Goal: Task Accomplishment & Management: Use online tool/utility

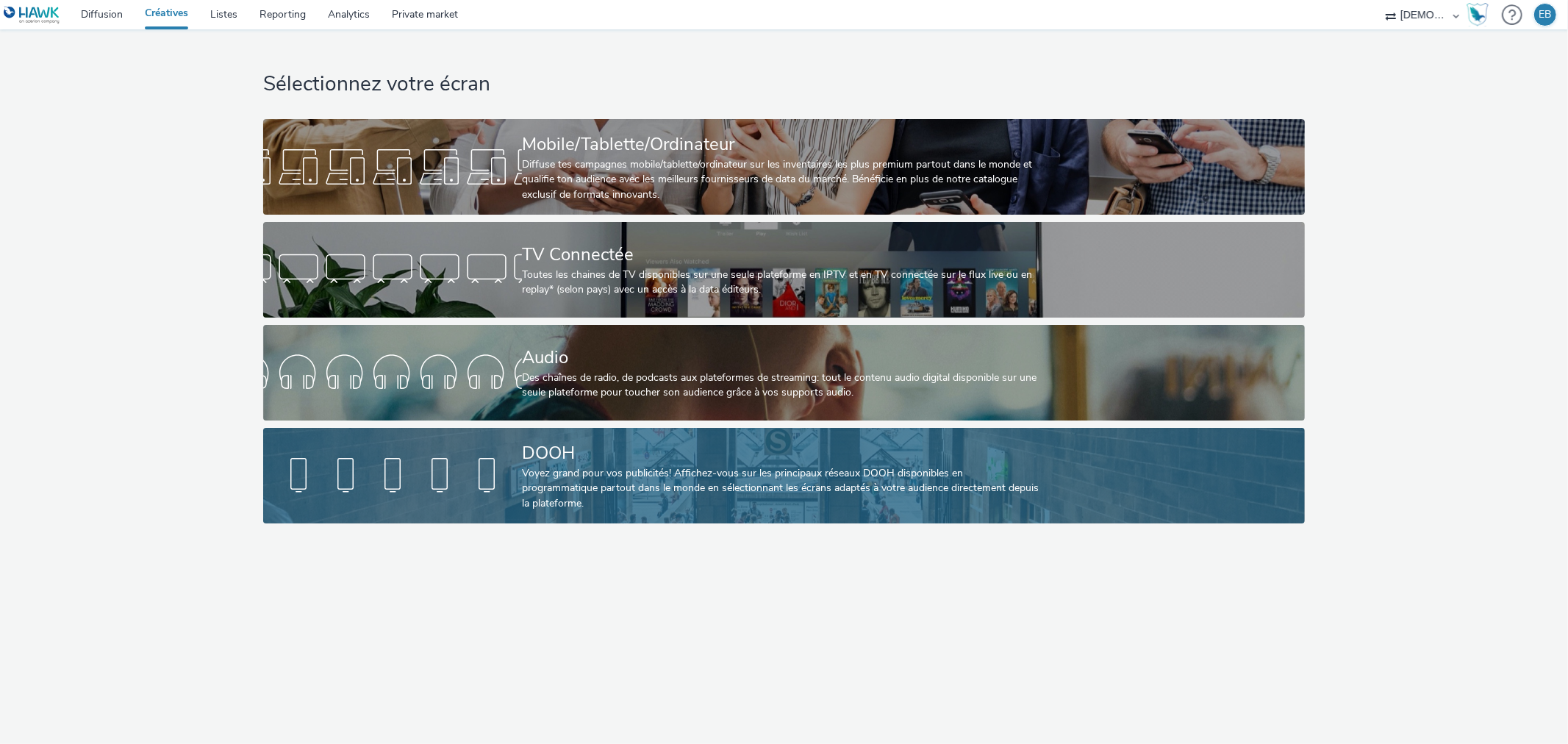
click at [708, 449] on div "DOOH" at bounding box center [781, 454] width 518 height 26
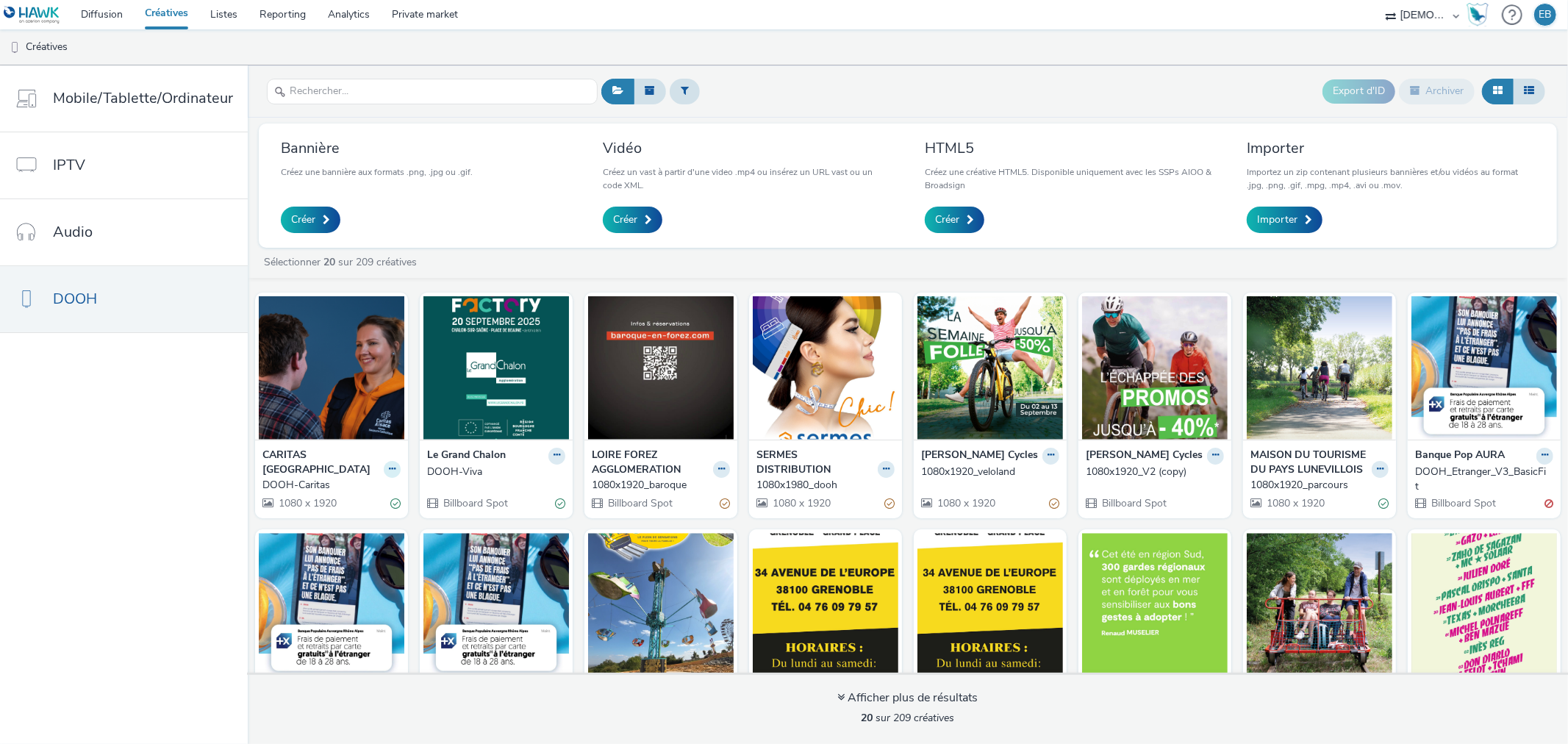
click at [389, 464] on icon at bounding box center [392, 469] width 7 height 9
click at [354, 480] on link "Modifier" at bounding box center [345, 495] width 111 height 30
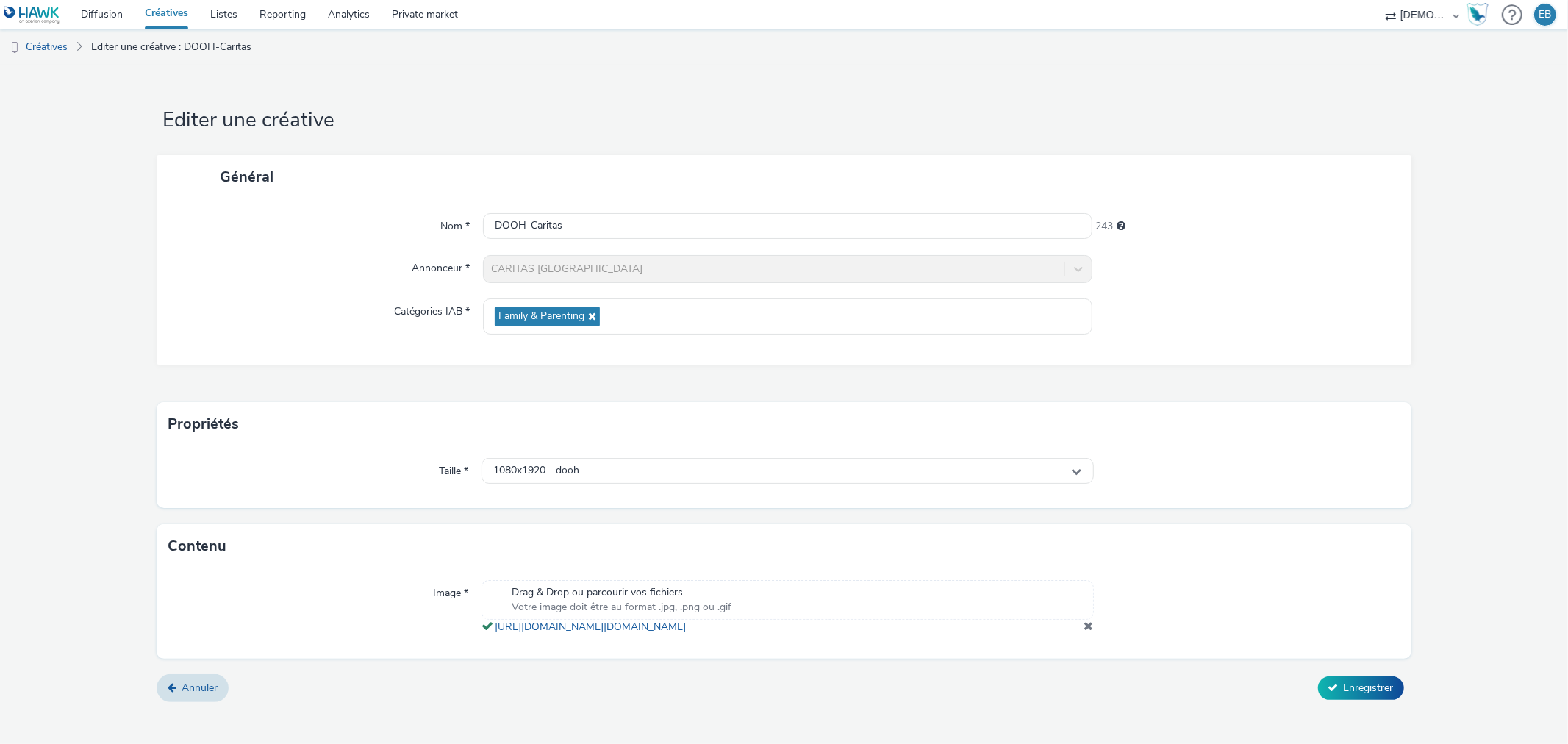
click at [1086, 633] on div "Drag & Drop ou parcourir vos fichiers. Votre image doit être au format .jpg, .p…" at bounding box center [787, 607] width 612 height 54
click at [1090, 632] on span at bounding box center [1089, 626] width 10 height 12
click at [1359, 707] on div "Annuler Enregistrer" at bounding box center [784, 693] width 1254 height 26
click at [1348, 690] on span "Enregistrer" at bounding box center [1369, 693] width 50 height 14
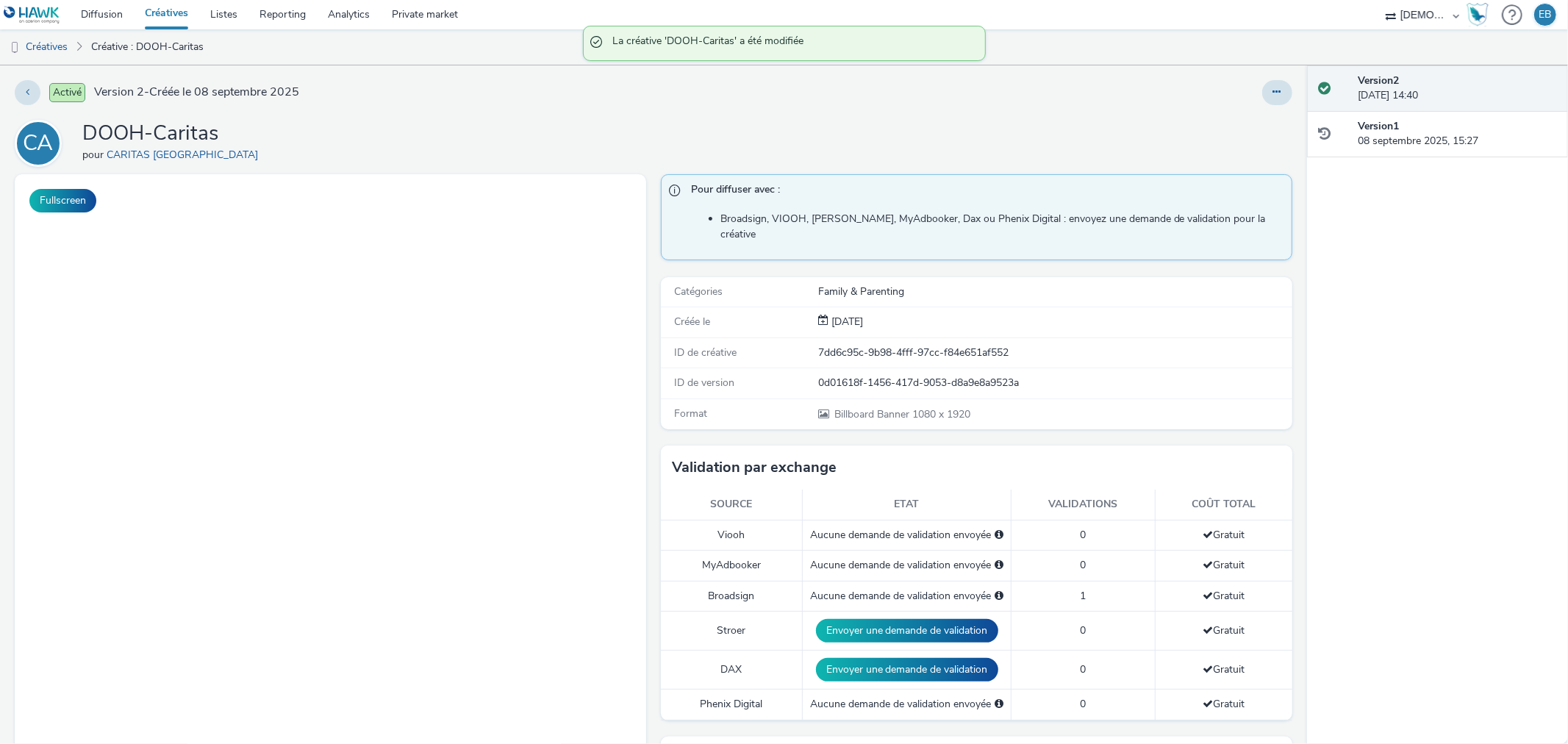
click at [172, 21] on link "Créatives" at bounding box center [166, 15] width 65 height 30
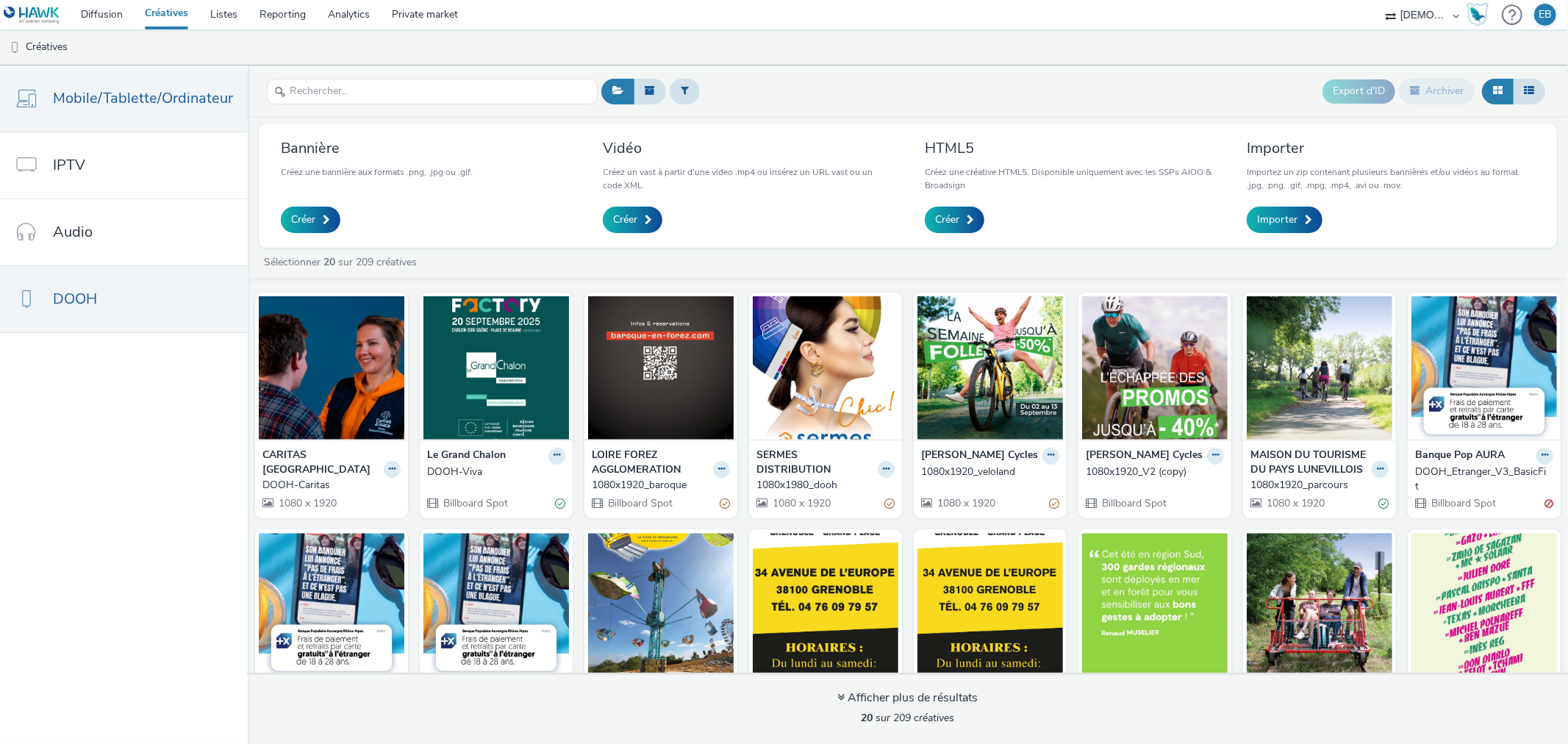
click at [108, 118] on link "Mobile/Tablette/Ordinateur" at bounding box center [124, 98] width 247 height 66
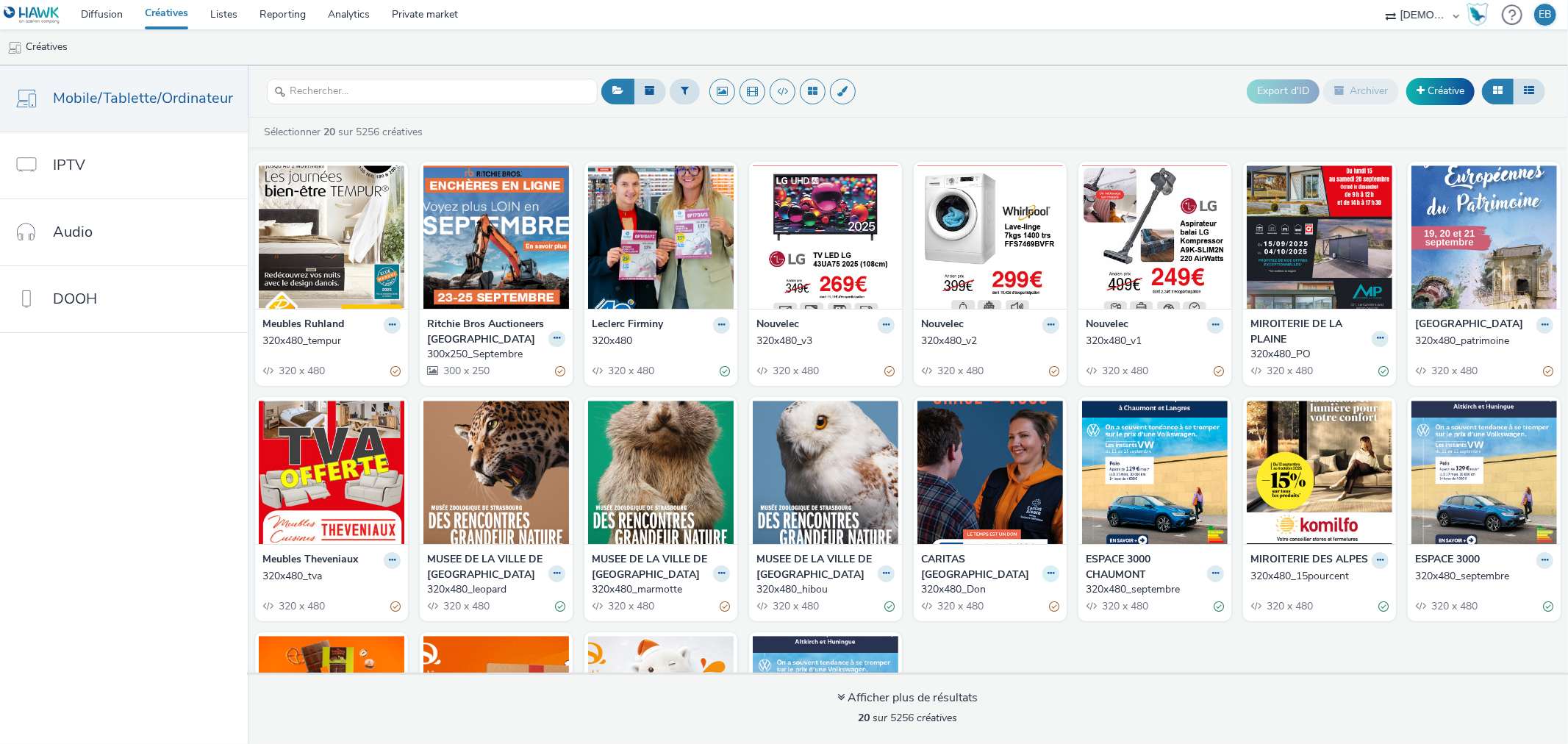
click at [1043, 565] on button at bounding box center [1051, 573] width 17 height 17
click at [1019, 585] on link "Modifier" at bounding box center [1004, 599] width 111 height 30
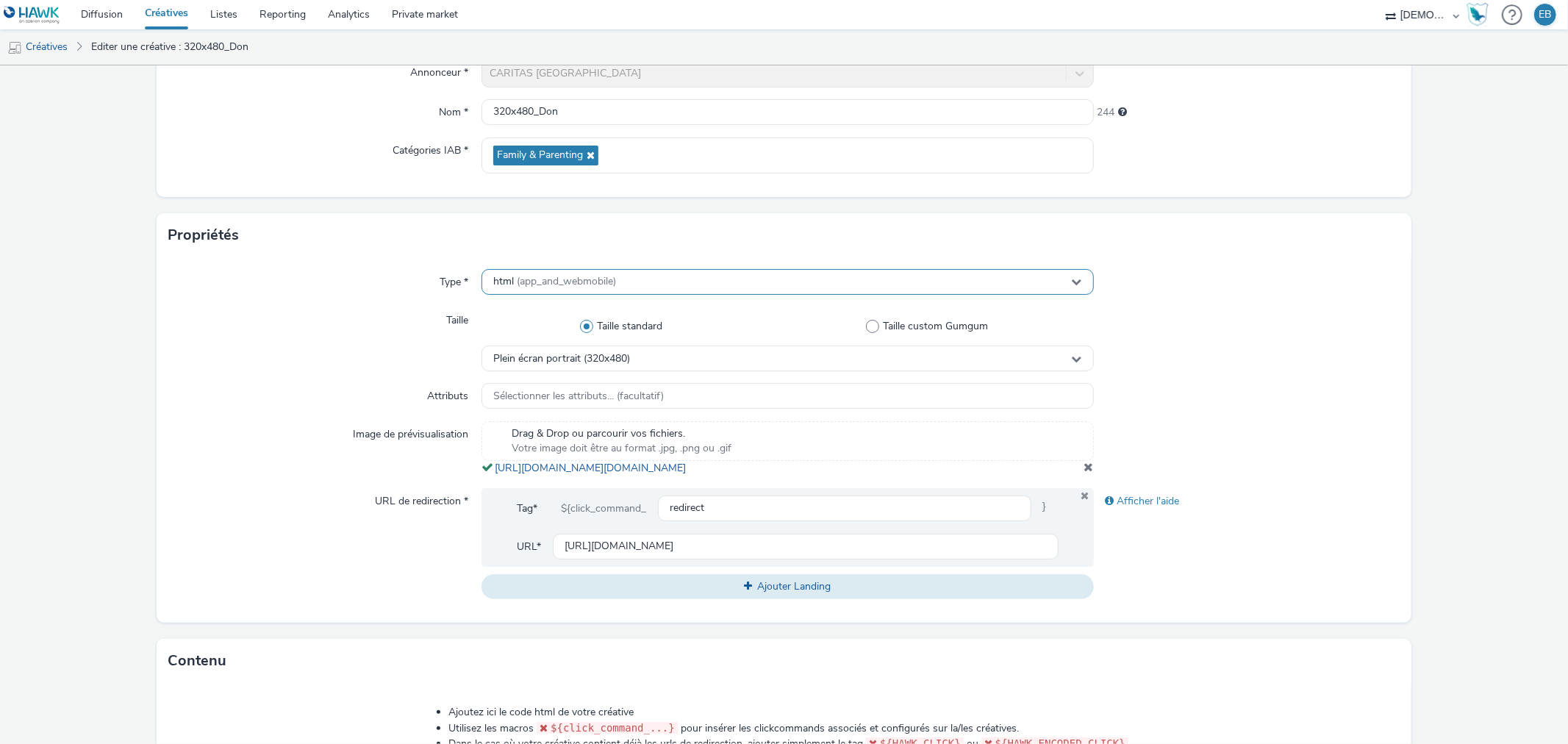
scroll to position [163, 0]
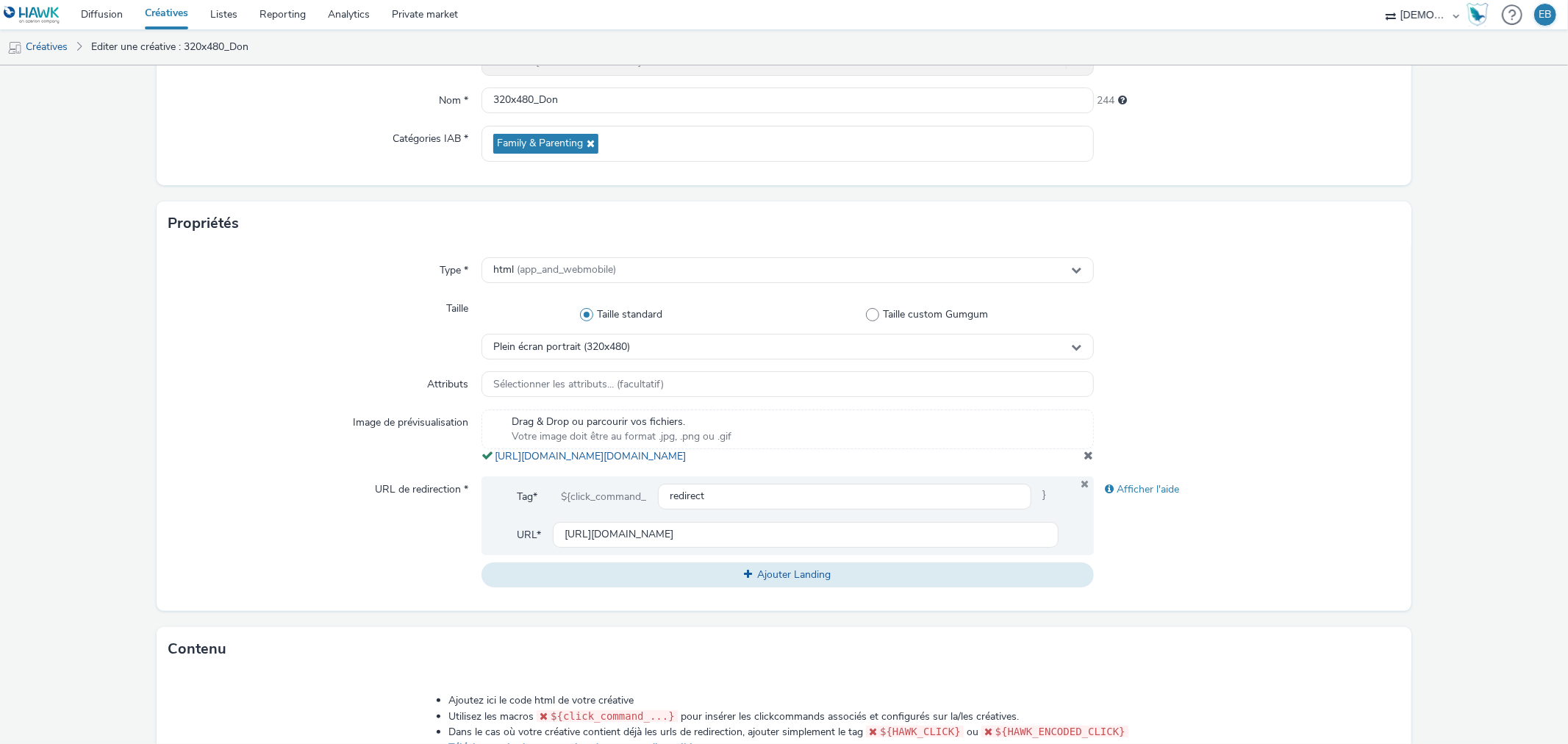
click at [1075, 464] on div "Drag & Drop ou parcourir vos fichiers. Votre image doit être au format .jpg, .p…" at bounding box center [787, 436] width 612 height 54
click at [1085, 461] on span at bounding box center [1089, 456] width 10 height 12
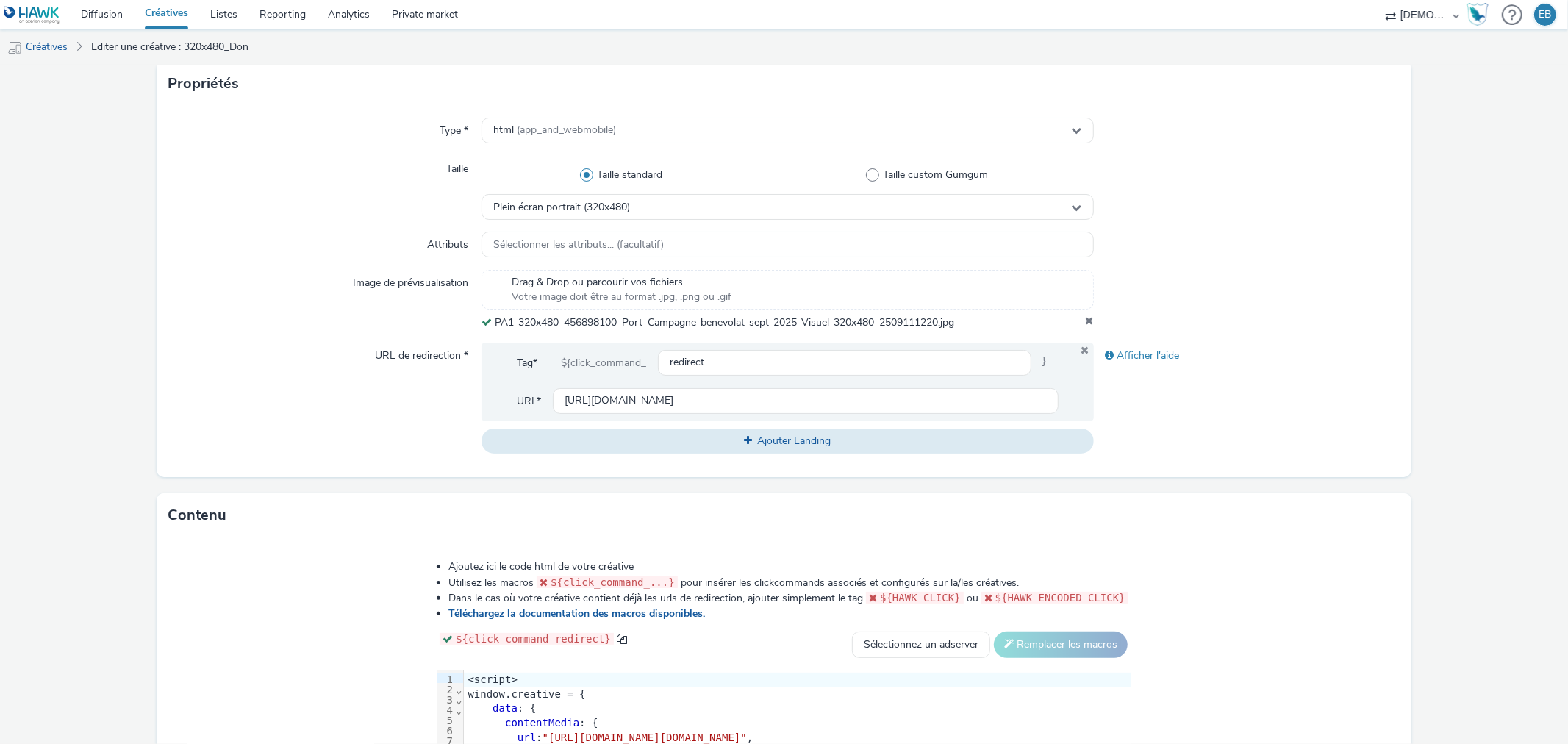
scroll to position [547, 0]
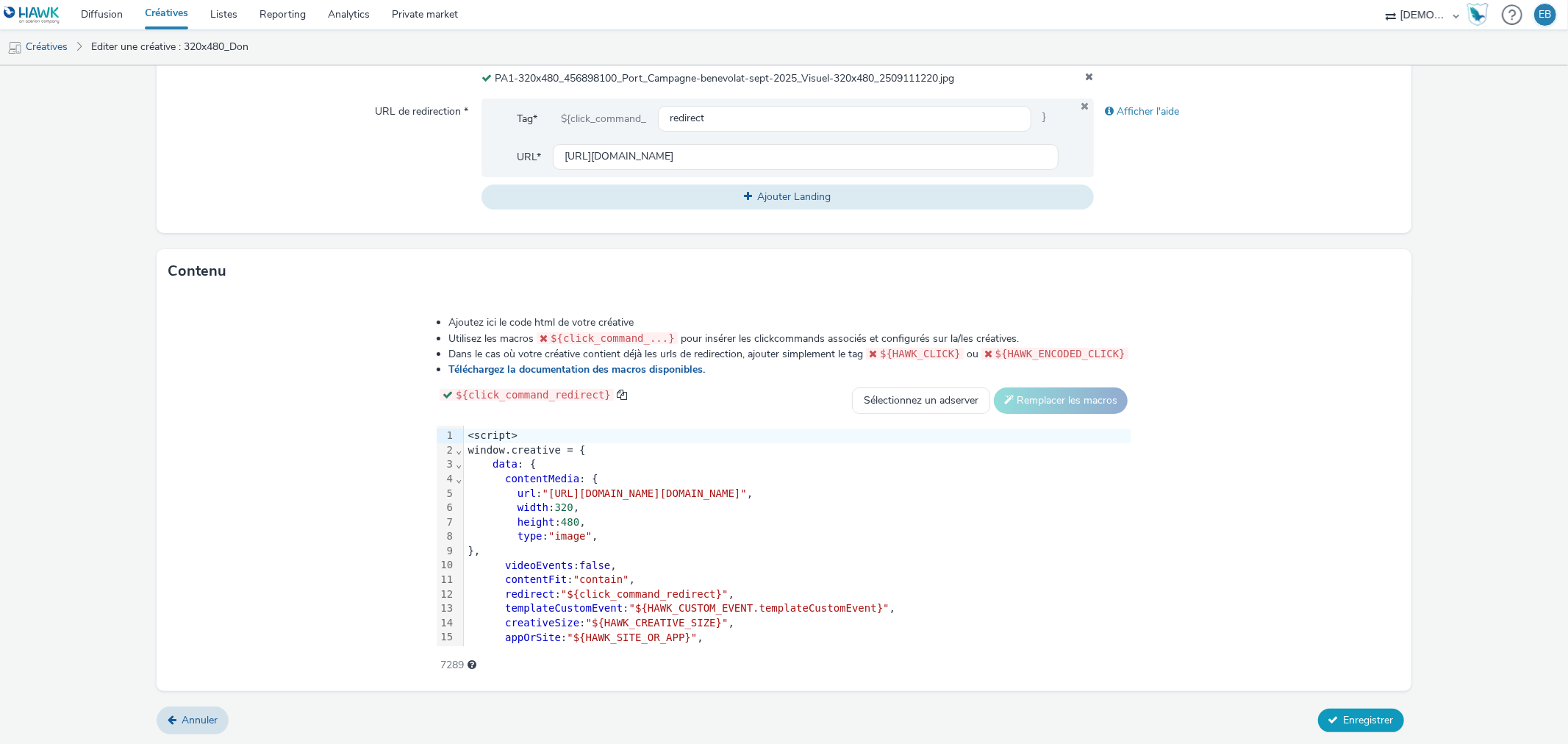
click at [1353, 730] on button "Enregistrer" at bounding box center [1361, 720] width 86 height 24
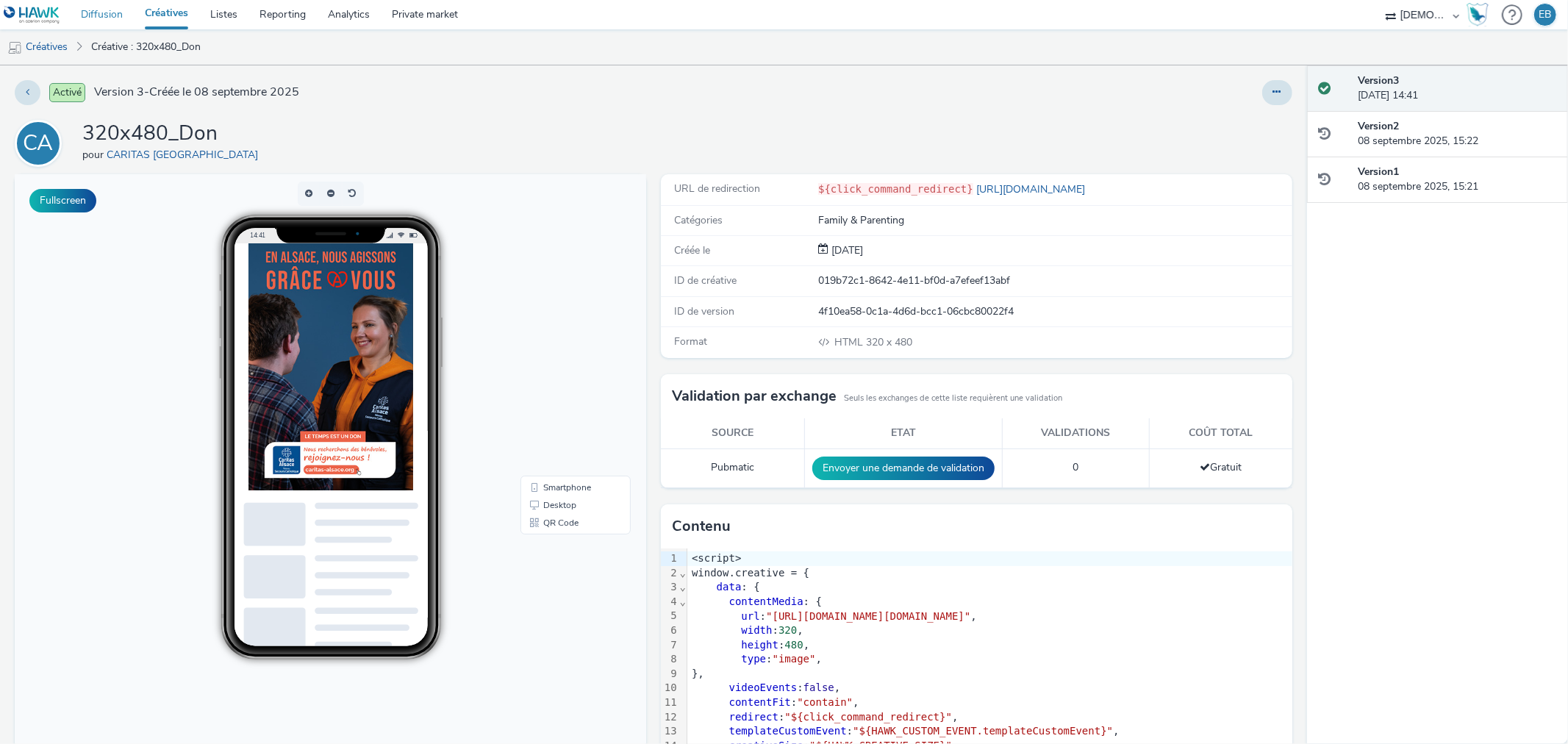
click at [120, 17] on link "Diffusion" at bounding box center [101, 15] width 64 height 30
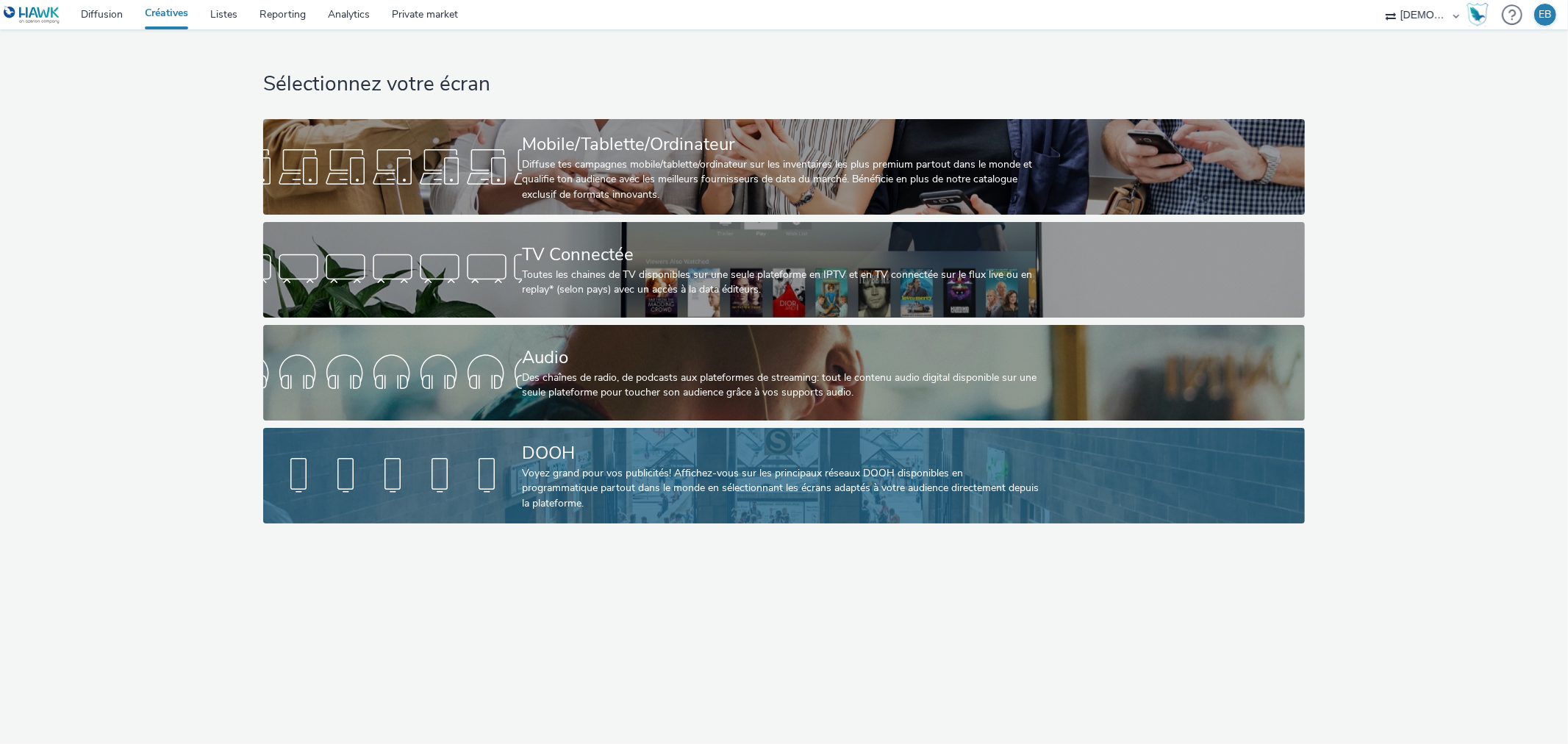
click at [666, 494] on div "Voyez grand pour vos publicités! Affichez-vous sur les principaux réseaux DOOH …" at bounding box center [781, 488] width 518 height 44
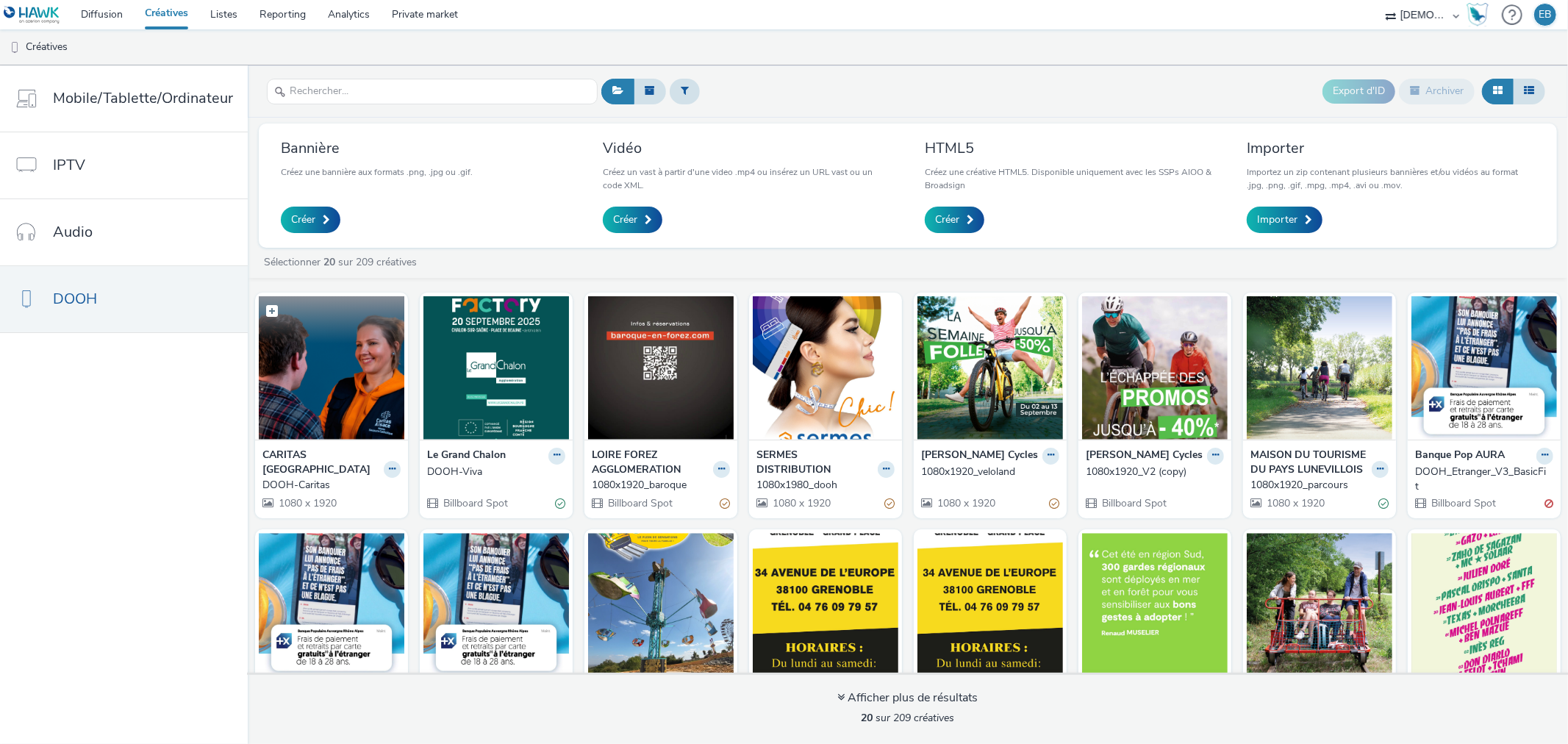
click at [308, 398] on img at bounding box center [331, 368] width 145 height 144
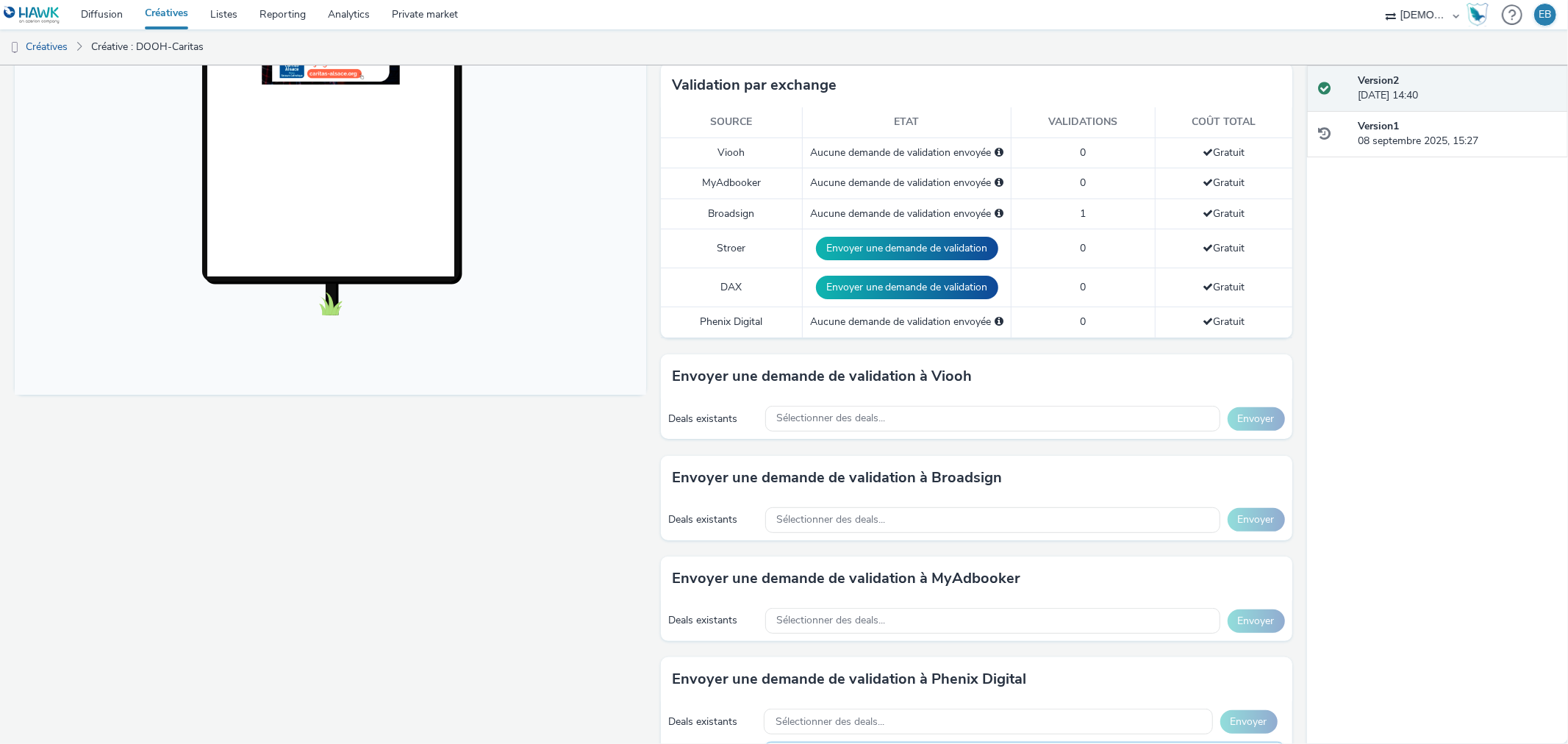
scroll to position [466, 0]
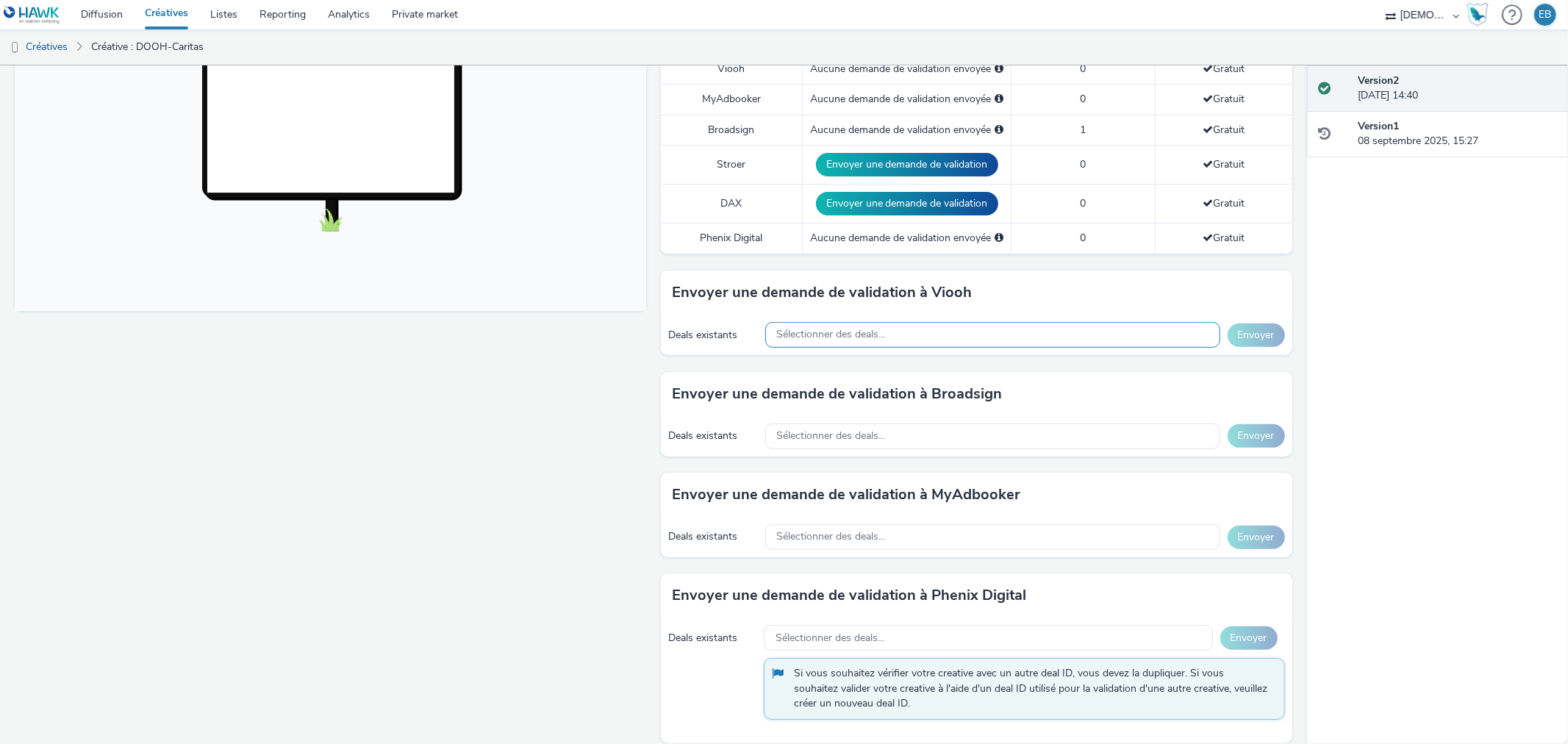
click at [929, 322] on div "Sélectionner des deals..." at bounding box center [993, 335] width 455 height 26
type input "turn"
click at [811, 430] on span "Sélectionner des deals..." at bounding box center [831, 436] width 109 height 12
type input "turn"
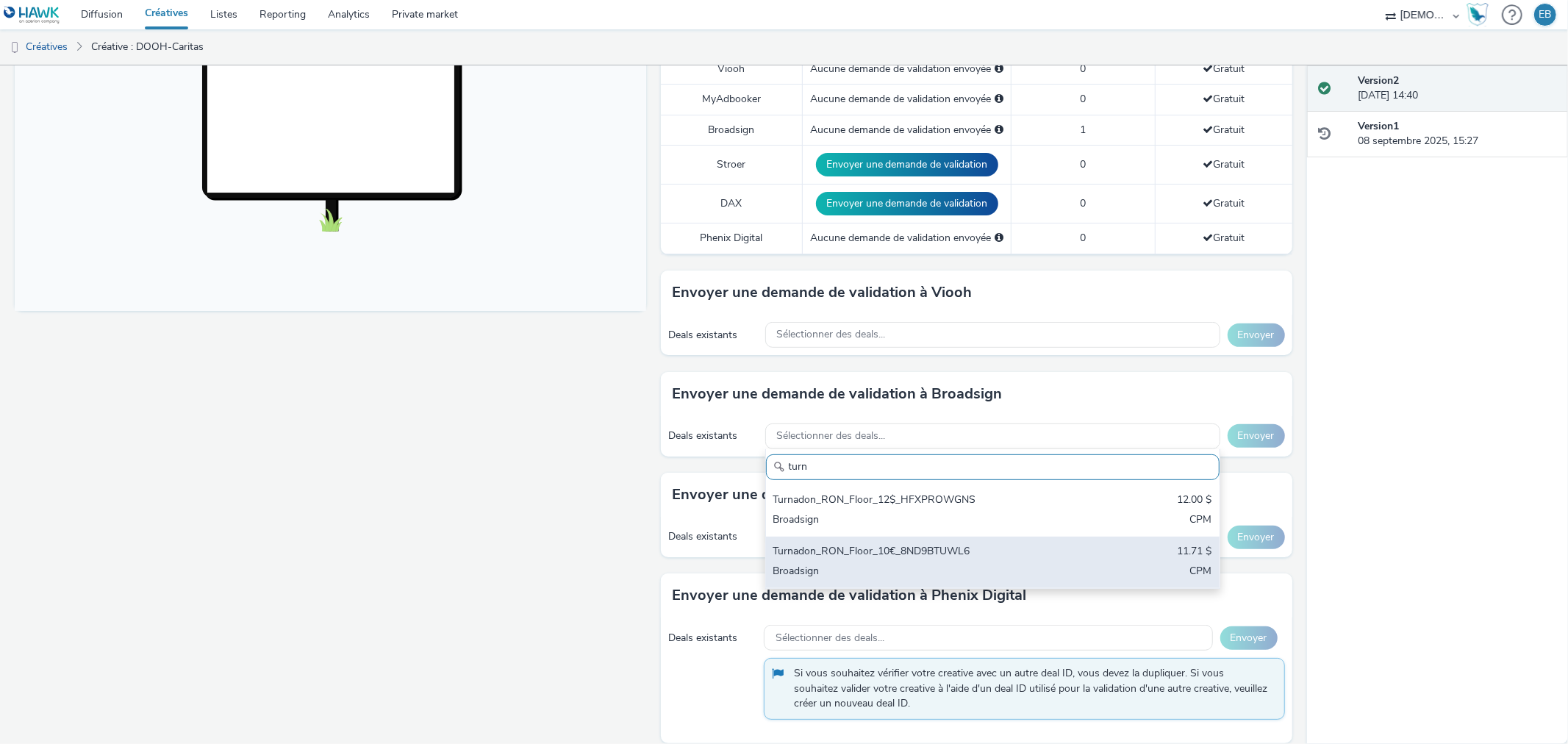
click at [893, 537] on div "Turnadon_RON_Floor_10€_8ND9BTUWL6 11.71 $ Broadsign CPM" at bounding box center [992, 562] width 454 height 51
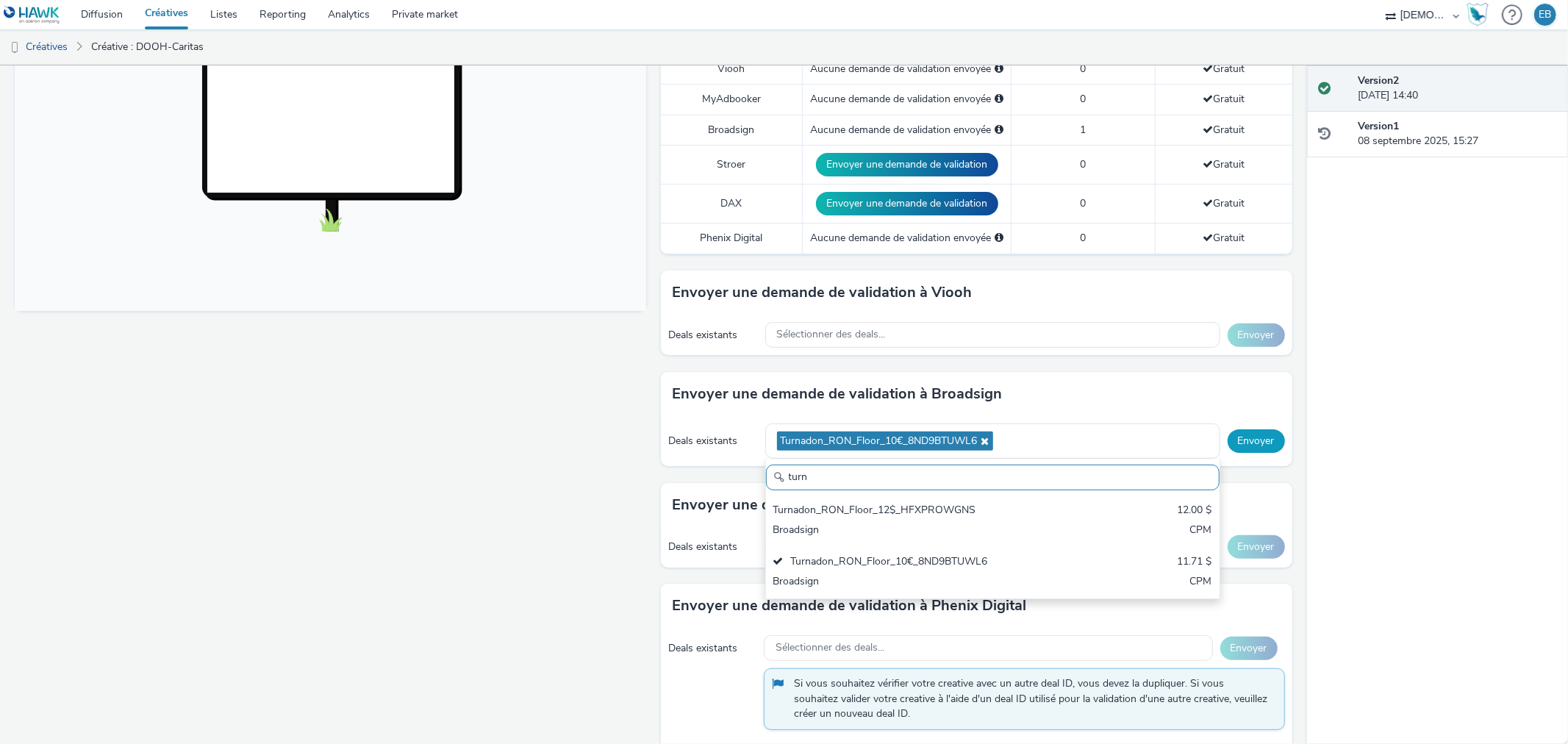
click at [1265, 429] on button "Envoyer" at bounding box center [1256, 441] width 57 height 24
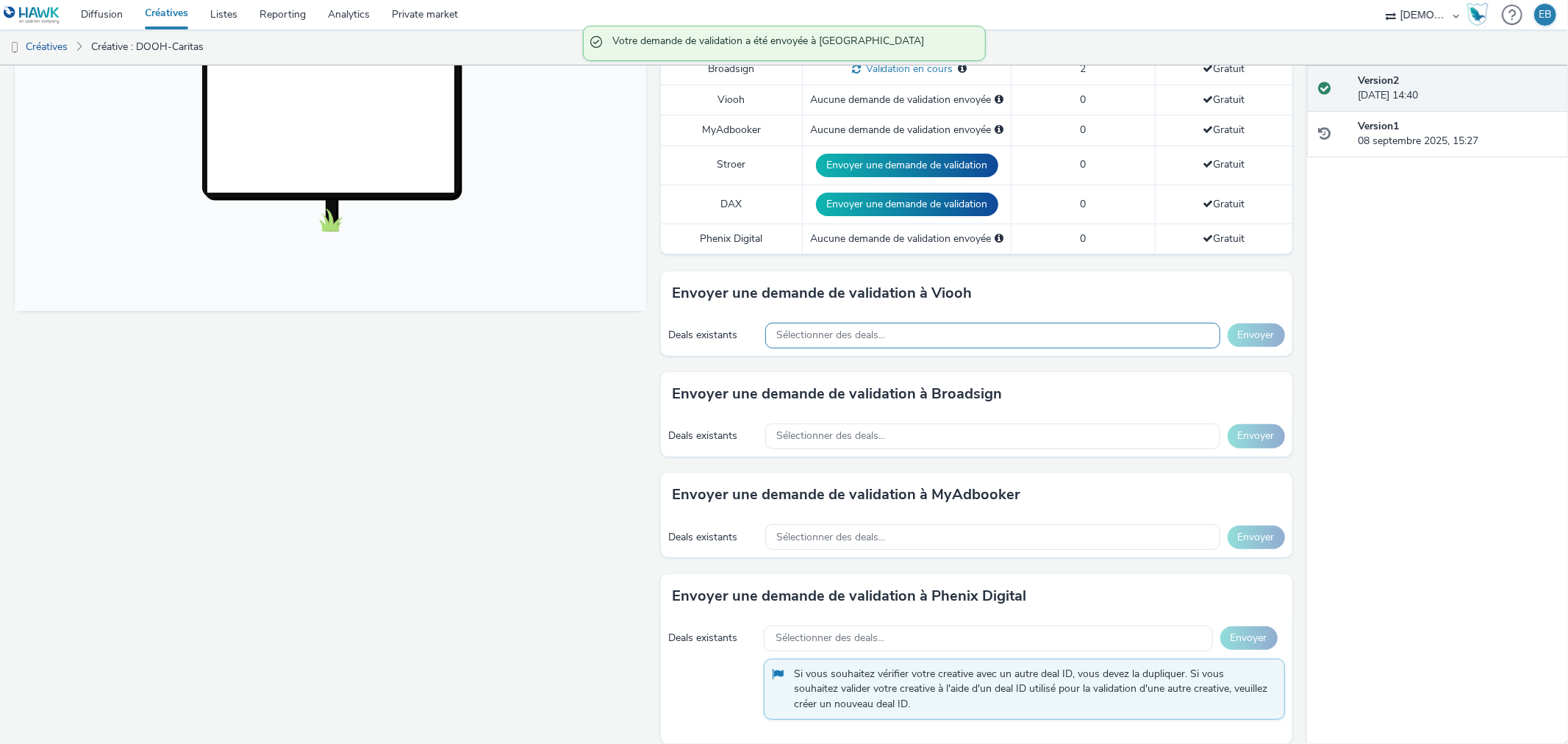
click at [917, 322] on div "Sélectionner des deals..." at bounding box center [993, 335] width 455 height 26
drag, startPoint x: 793, startPoint y: 431, endPoint x: 784, endPoint y: 431, distance: 9.0
click at [785, 431] on div "Sélectionner des deals..." at bounding box center [993, 436] width 455 height 26
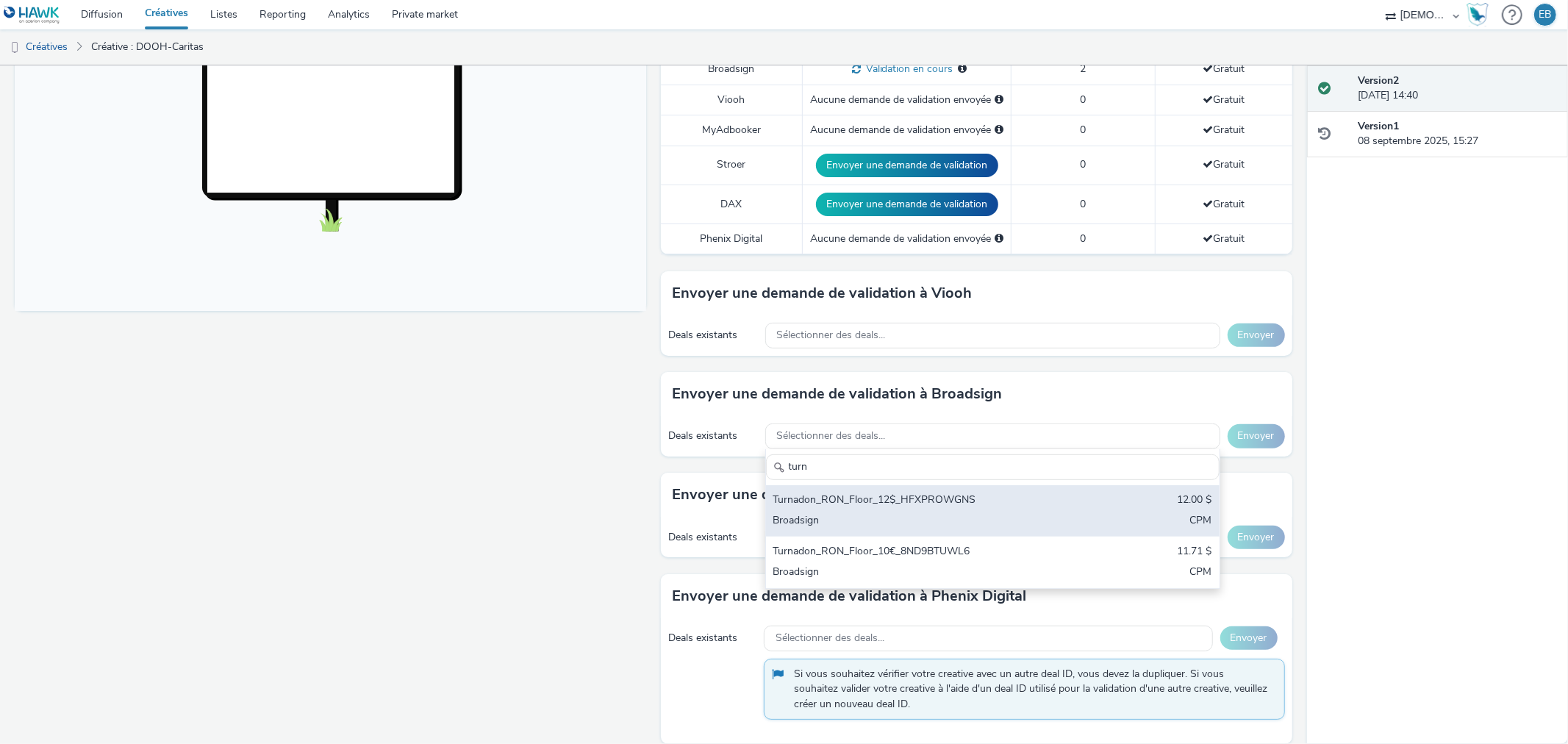
type input "turn"
click at [836, 492] on div "Turnadon_RON_Floor_12$_HFXPROWGNS" at bounding box center [918, 500] width 290 height 17
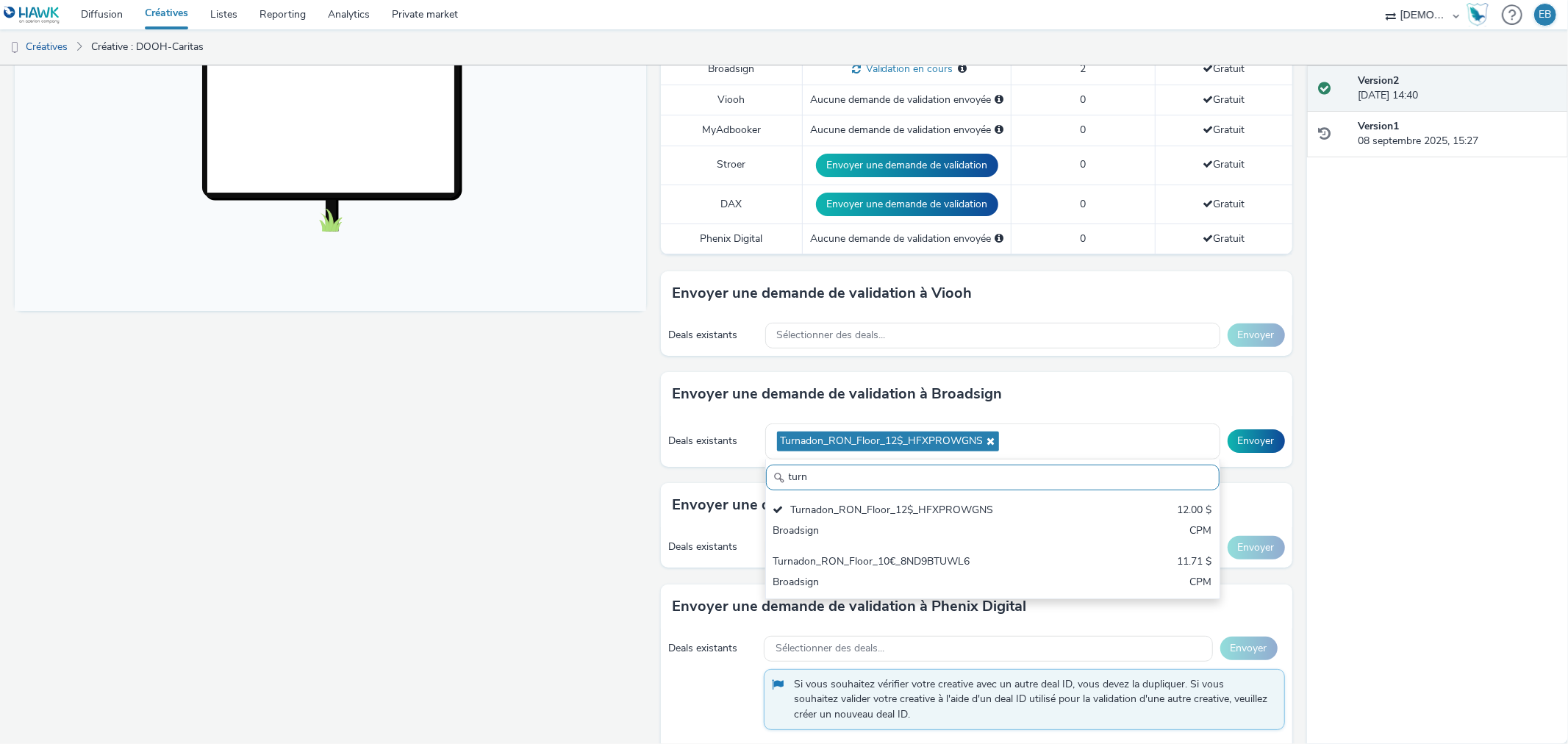
click at [1229, 416] on div "Deals existants Turnadon_RON_Floor_12$_HFXPROWGNS turn Turnadon_RON_Floor_12$_H…" at bounding box center [977, 442] width 632 height 51
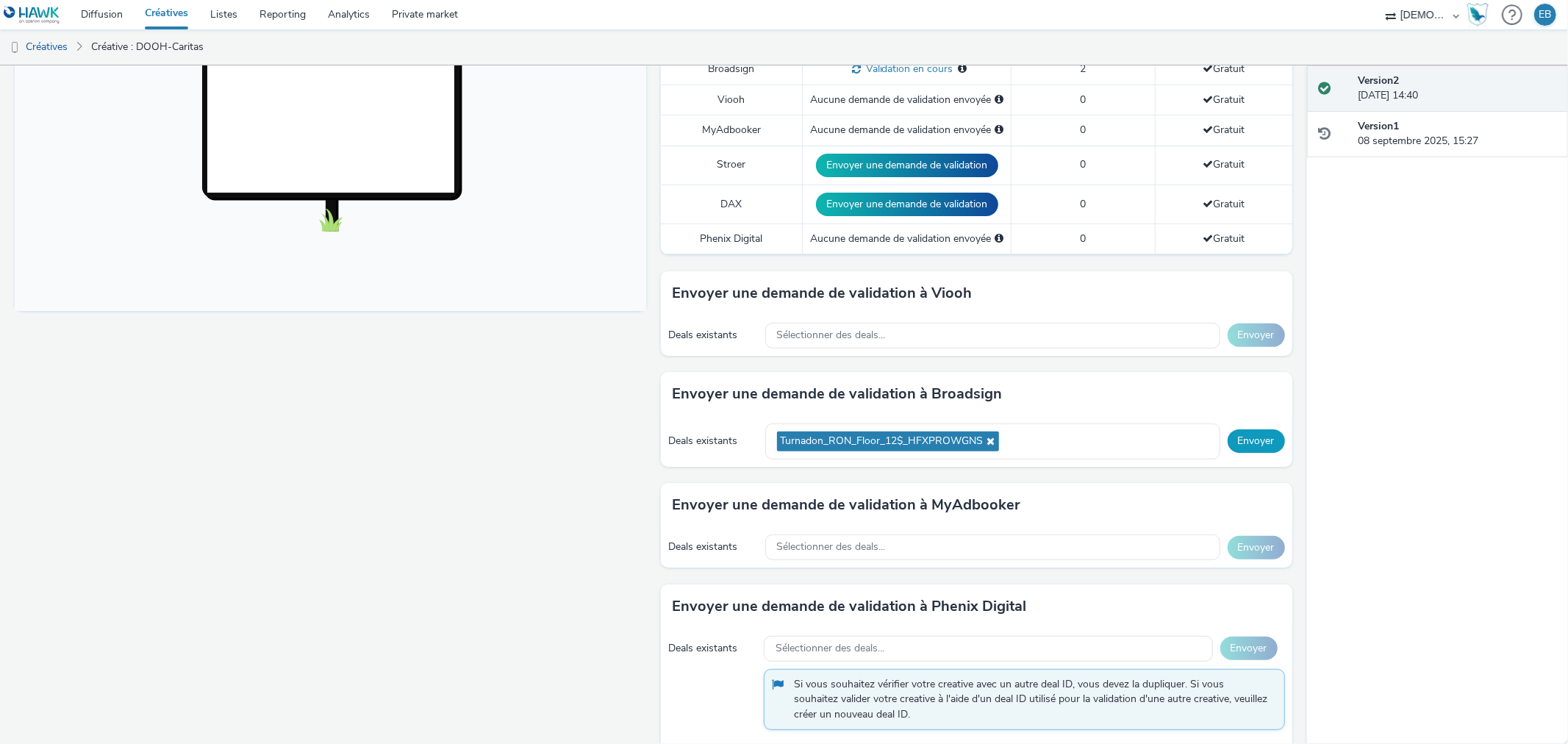
click at [1260, 435] on button "Envoyer" at bounding box center [1256, 441] width 57 height 24
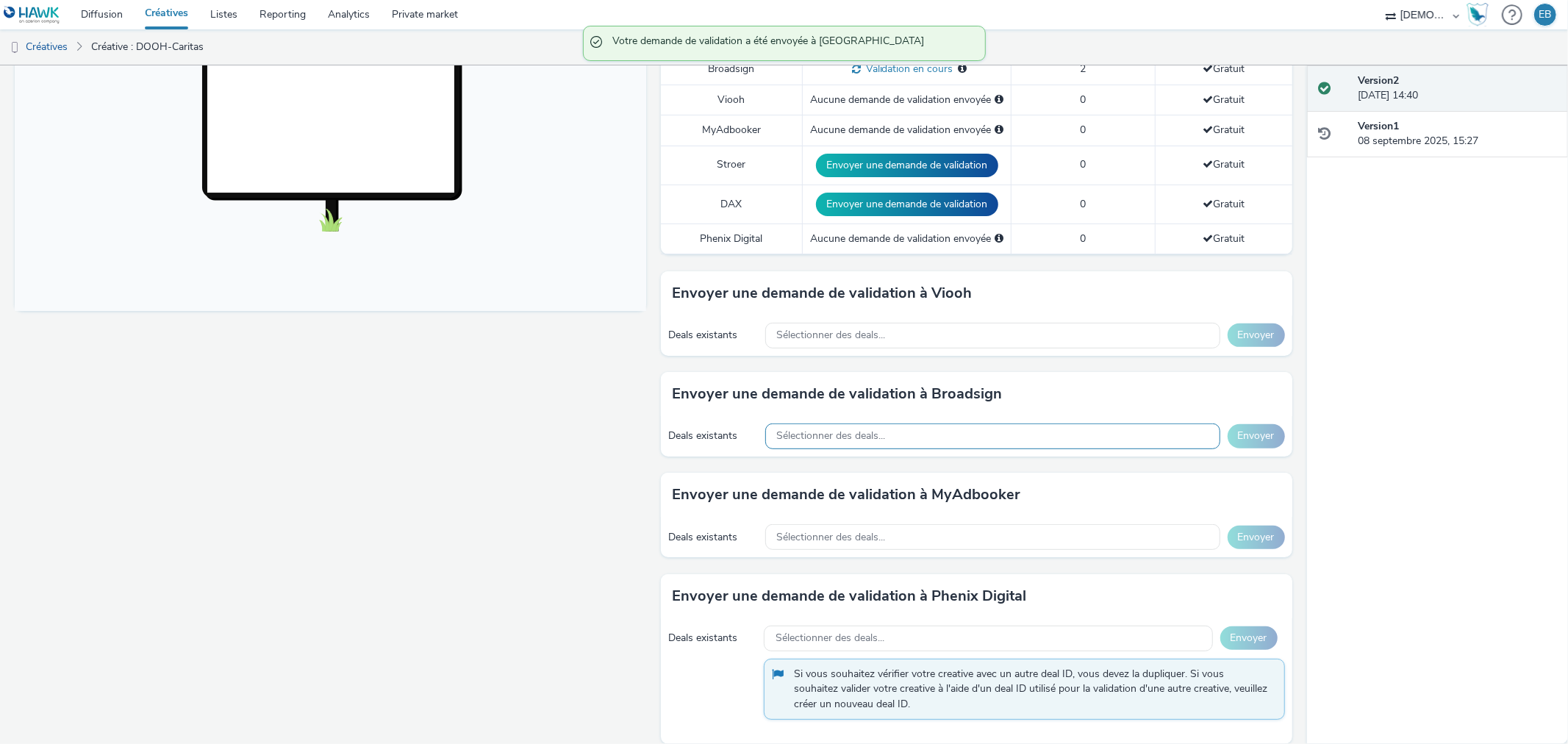
click at [1001, 423] on div "Sélectionner des deals..." at bounding box center [993, 436] width 455 height 26
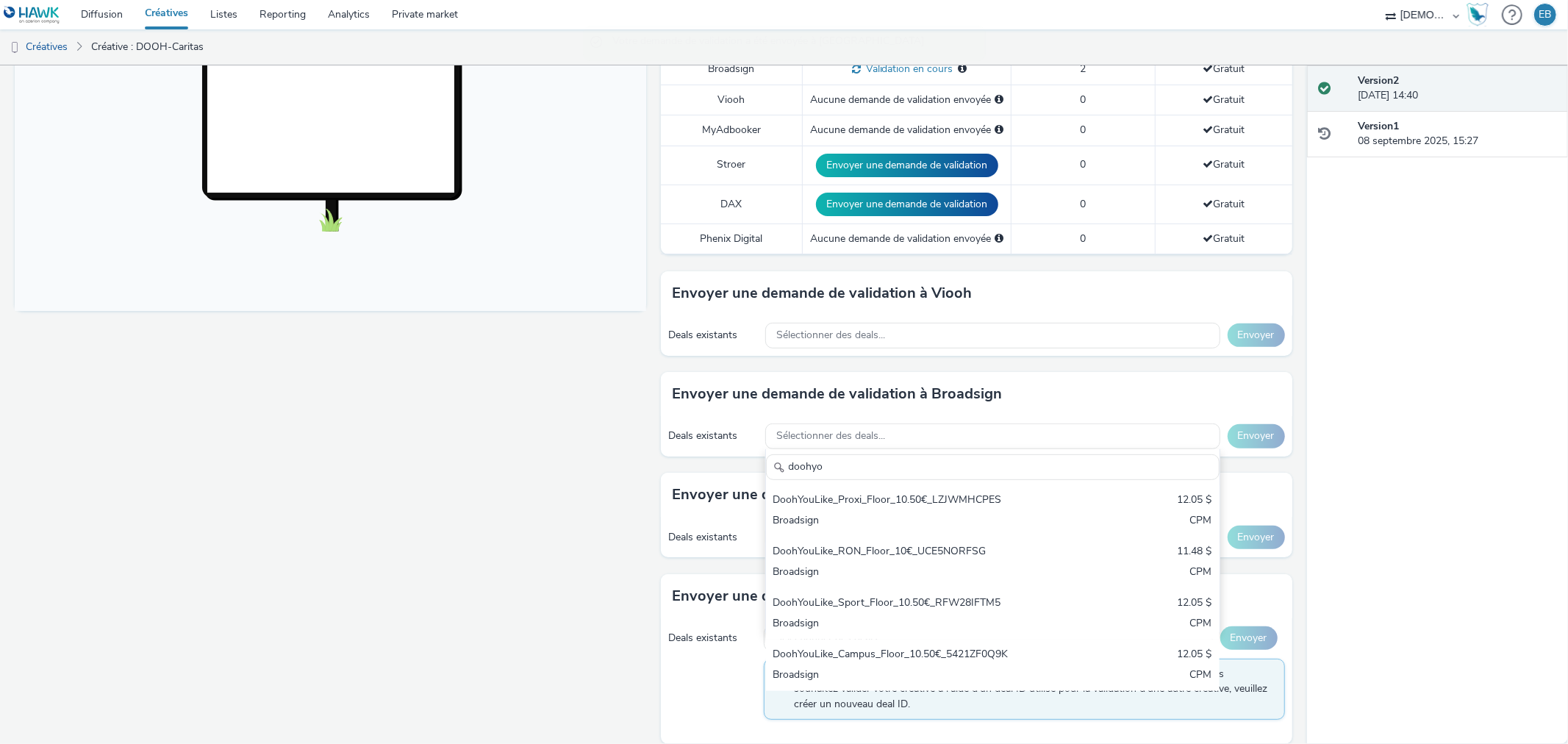
type input "doohyo"
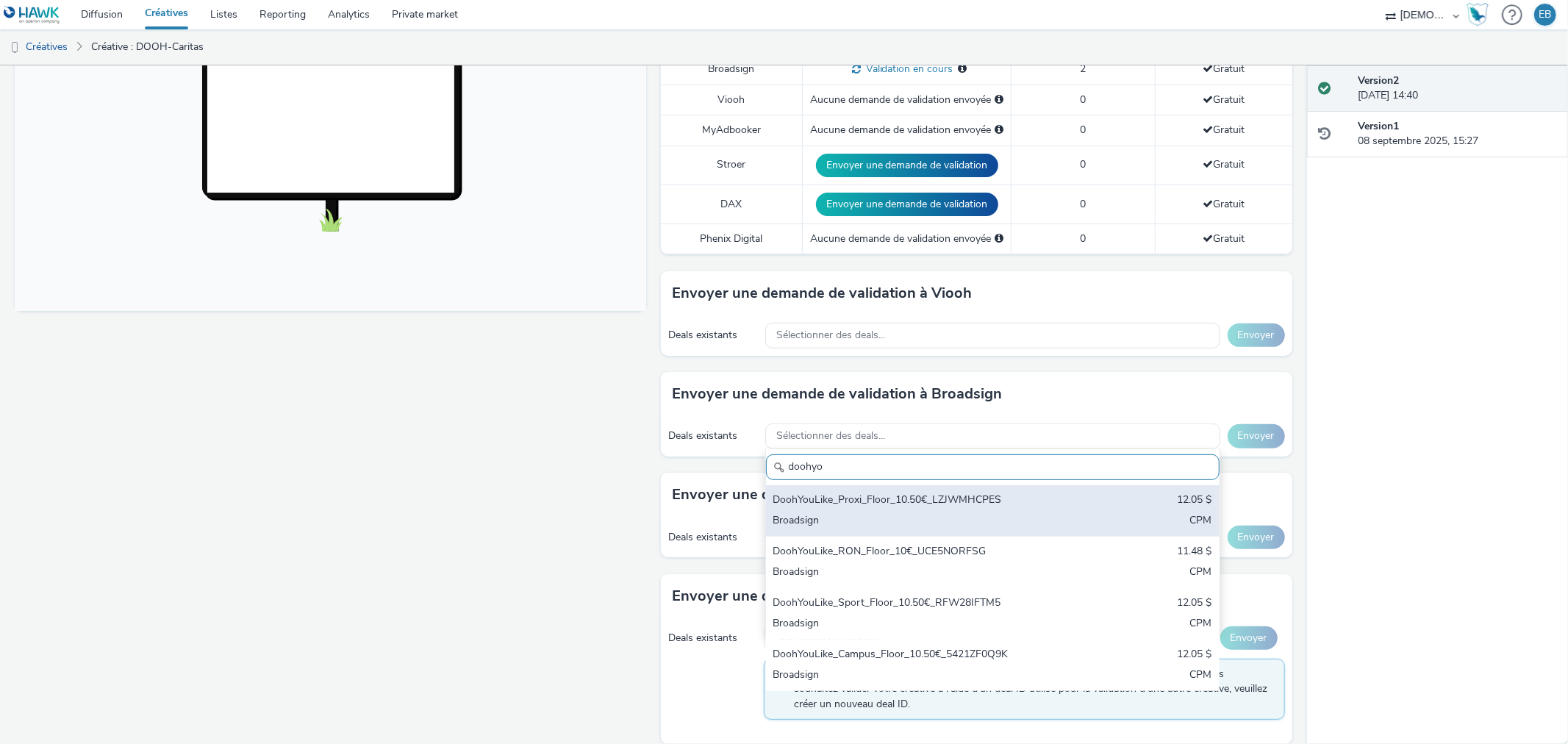
click at [968, 492] on div "DoohYouLike_Proxi_Floor_10.50€_LZJWMHCPES" at bounding box center [918, 500] width 290 height 17
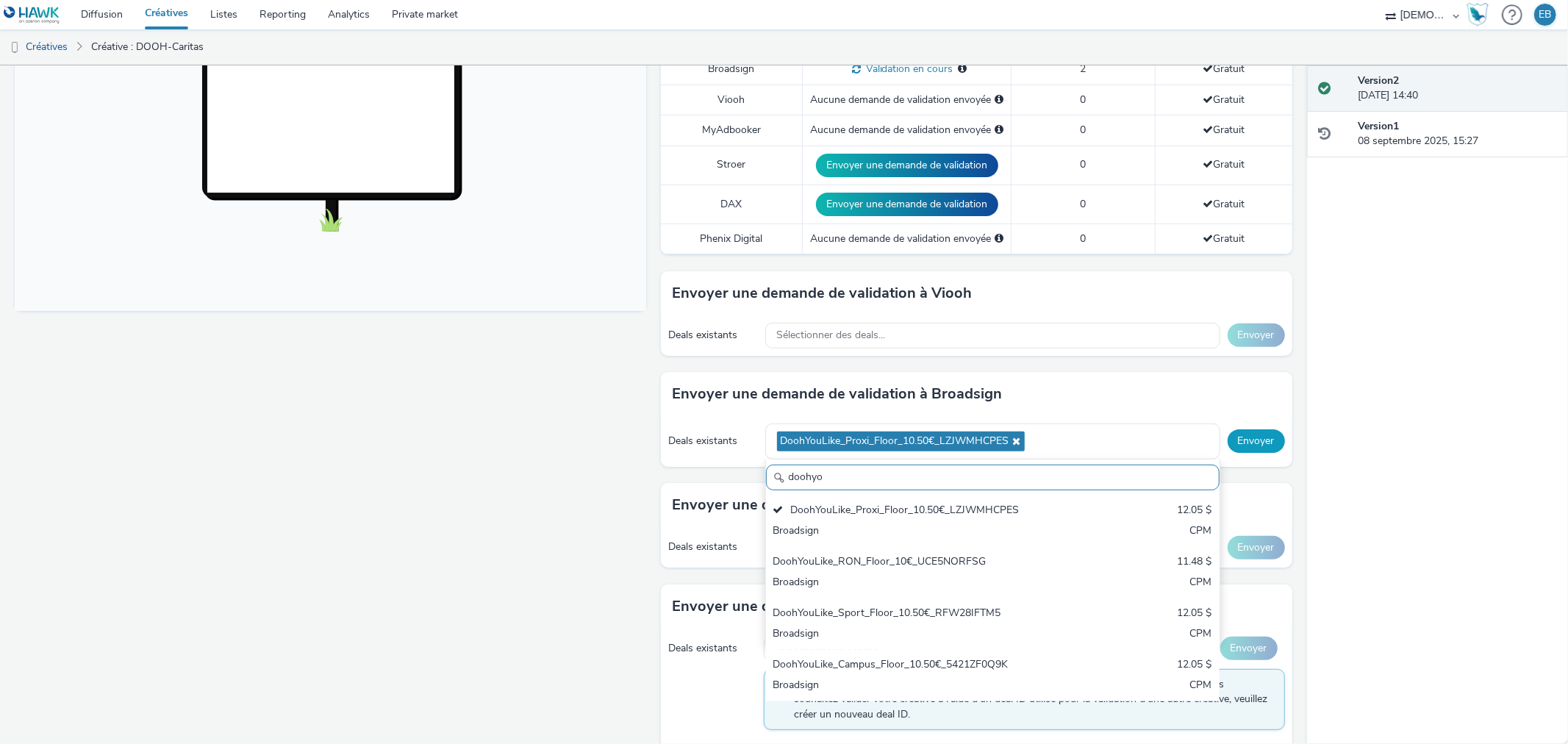
click at [1244, 429] on button "Envoyer" at bounding box center [1256, 441] width 57 height 24
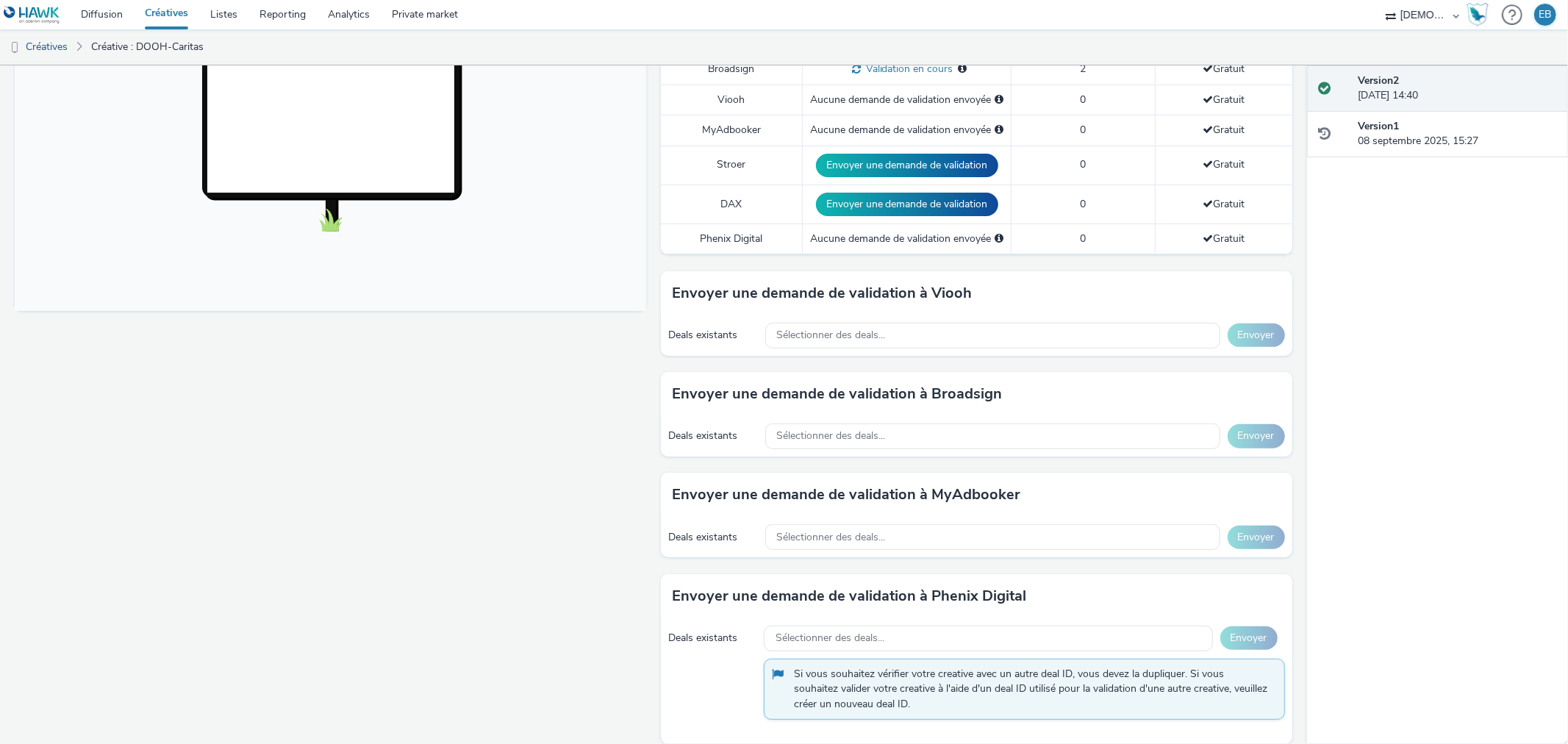
click at [904, 398] on div "Envoyer une demande de validation à Broadsign" at bounding box center [977, 394] width 632 height 44
click at [905, 423] on div "Sélectionner des deals..." at bounding box center [993, 436] width 455 height 26
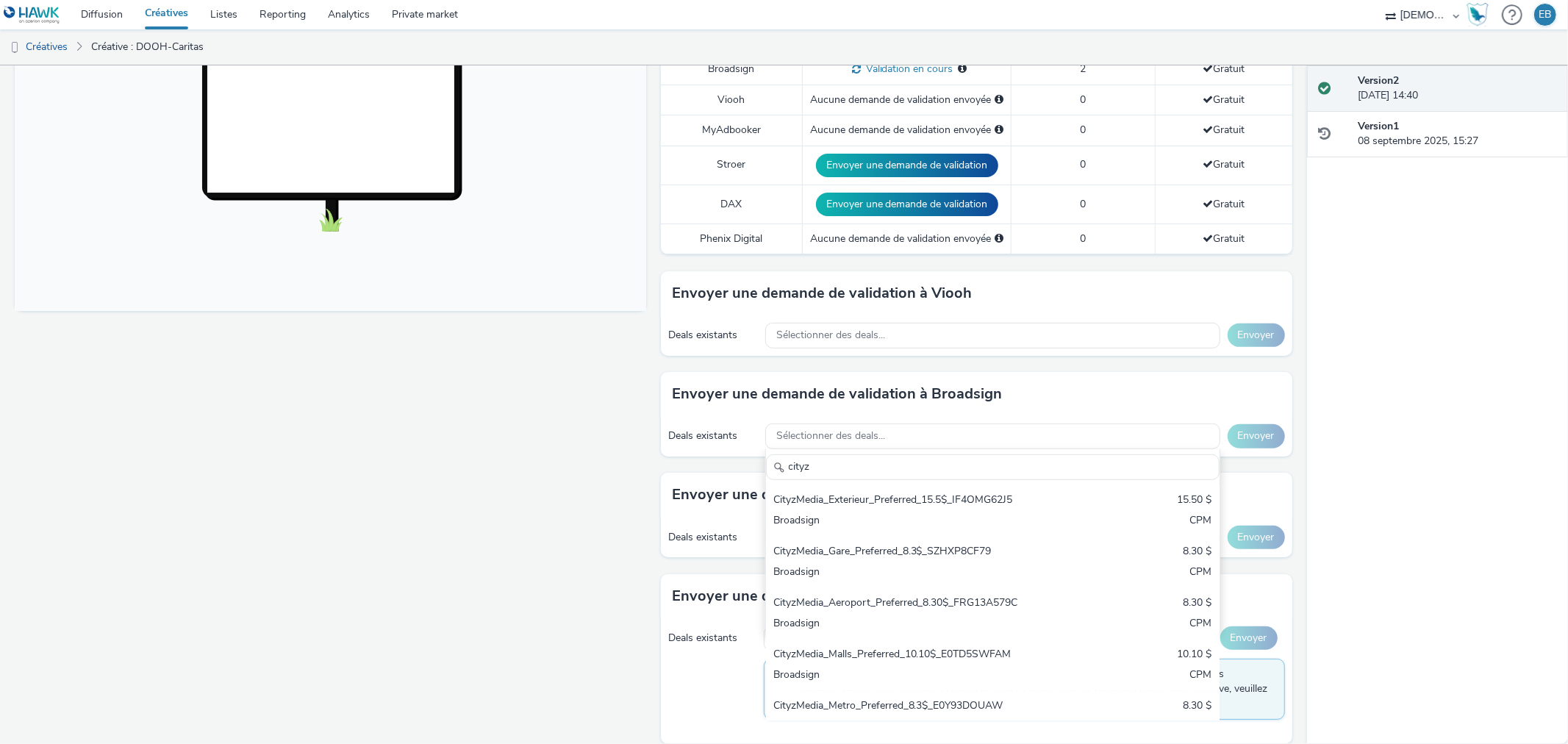
type input "cityz"
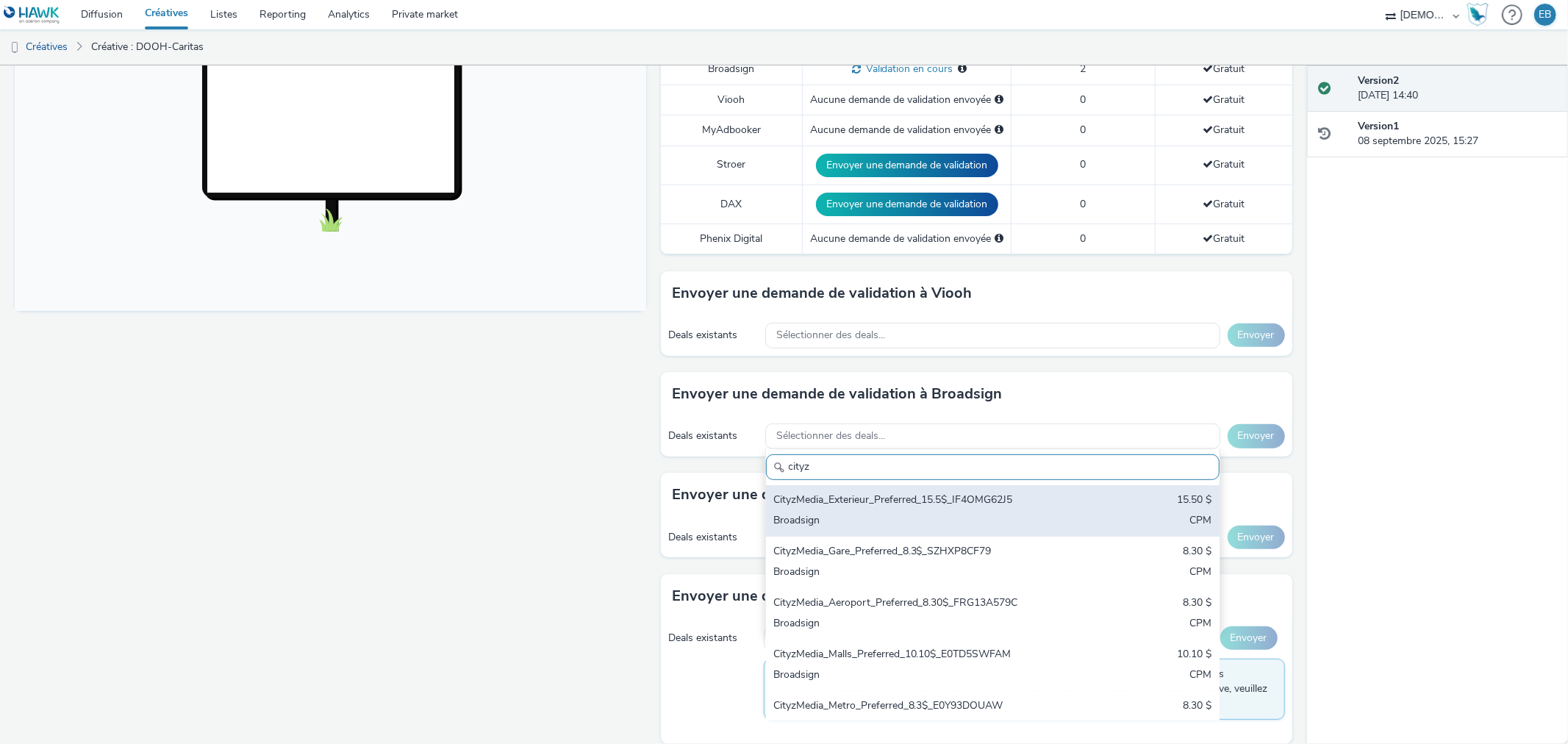
click at [916, 492] on div "CityzMedia_Exterieur_Preferred_15.5$_IF4OMG62J5" at bounding box center [918, 500] width 290 height 17
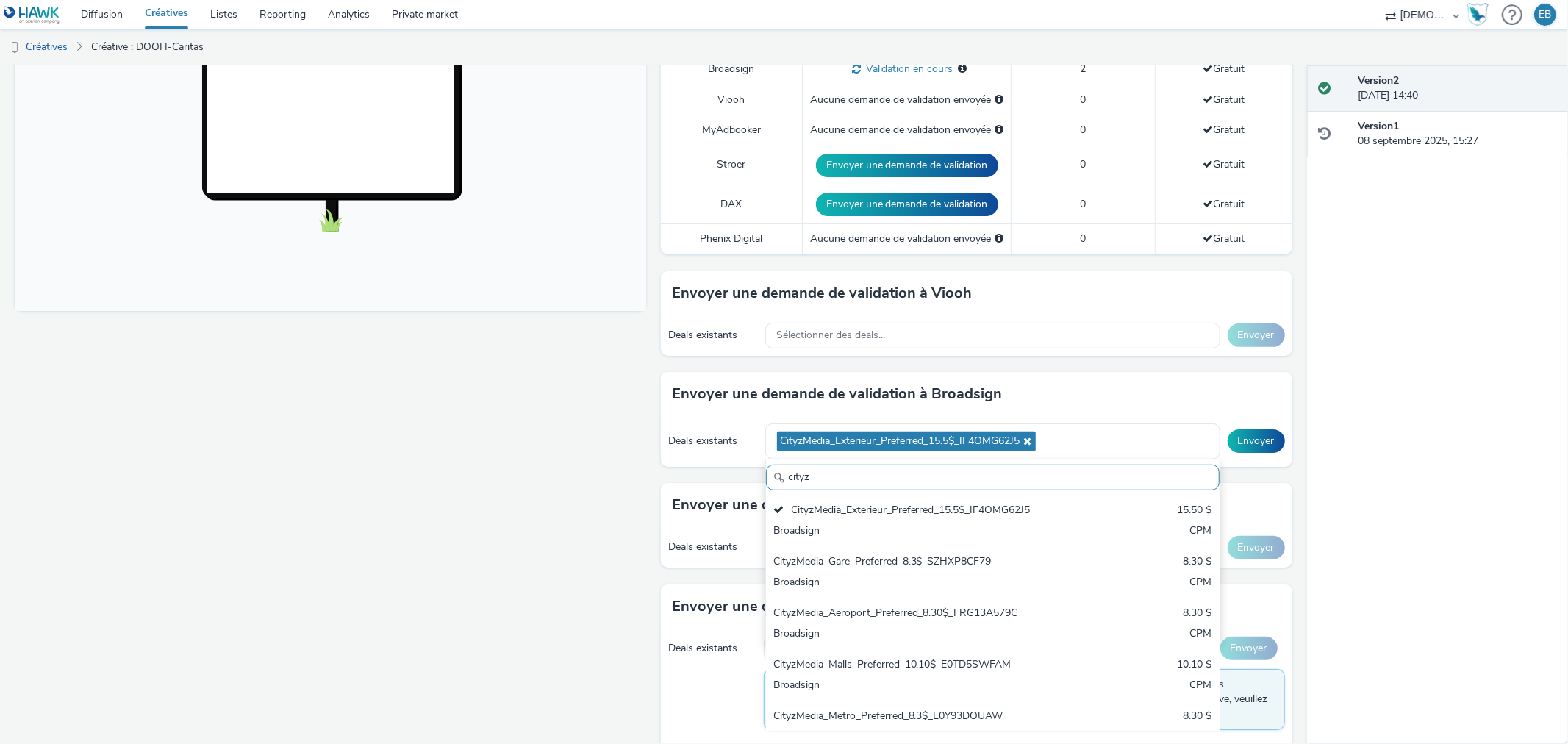
click at [1280, 428] on div "Activé Version 2 - Créée le 08 septembre 2025 CA DOOH-Caritas pour CARITAS ALSA…" at bounding box center [653, 404] width 1308 height 679
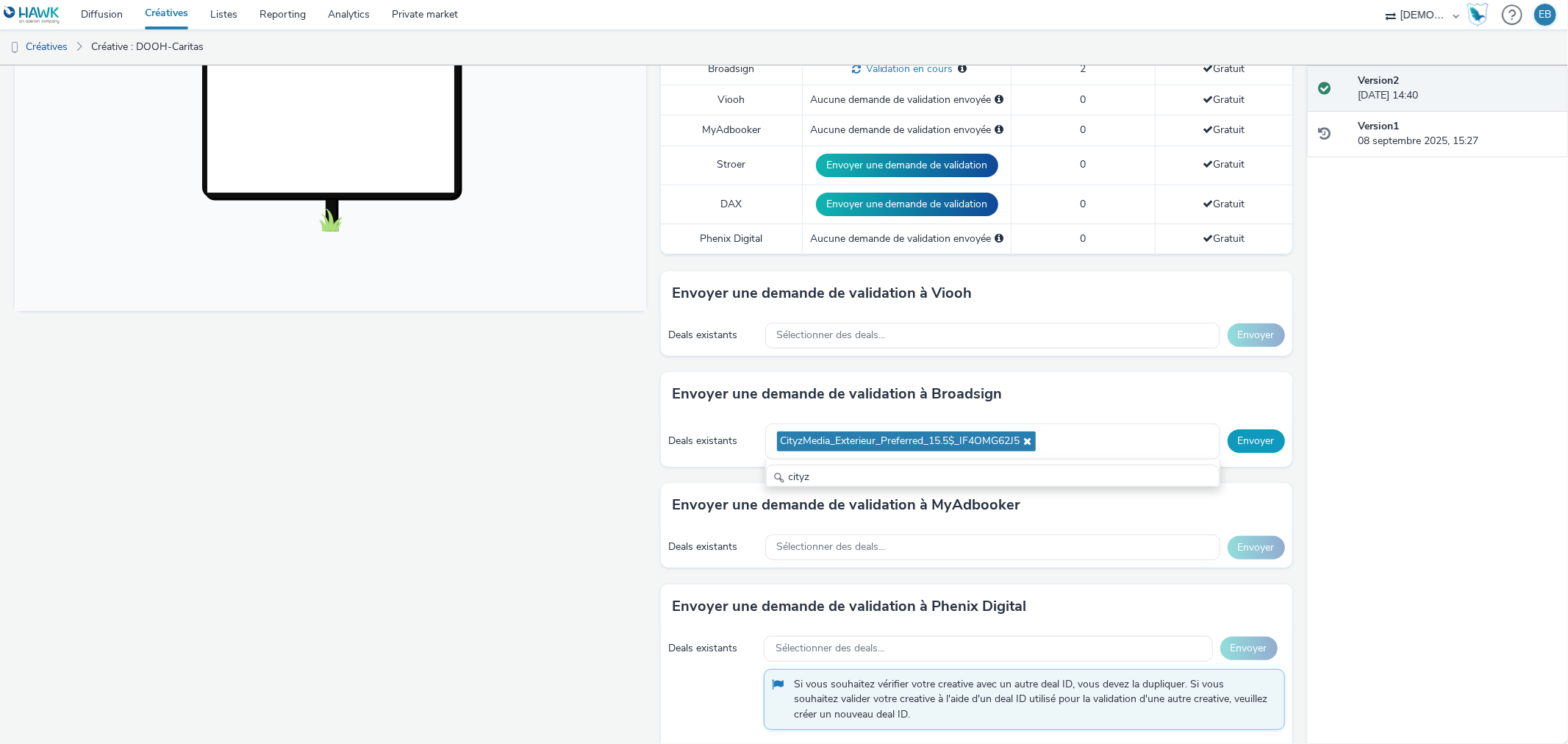
click at [1260, 429] on button "Envoyer" at bounding box center [1256, 441] width 57 height 24
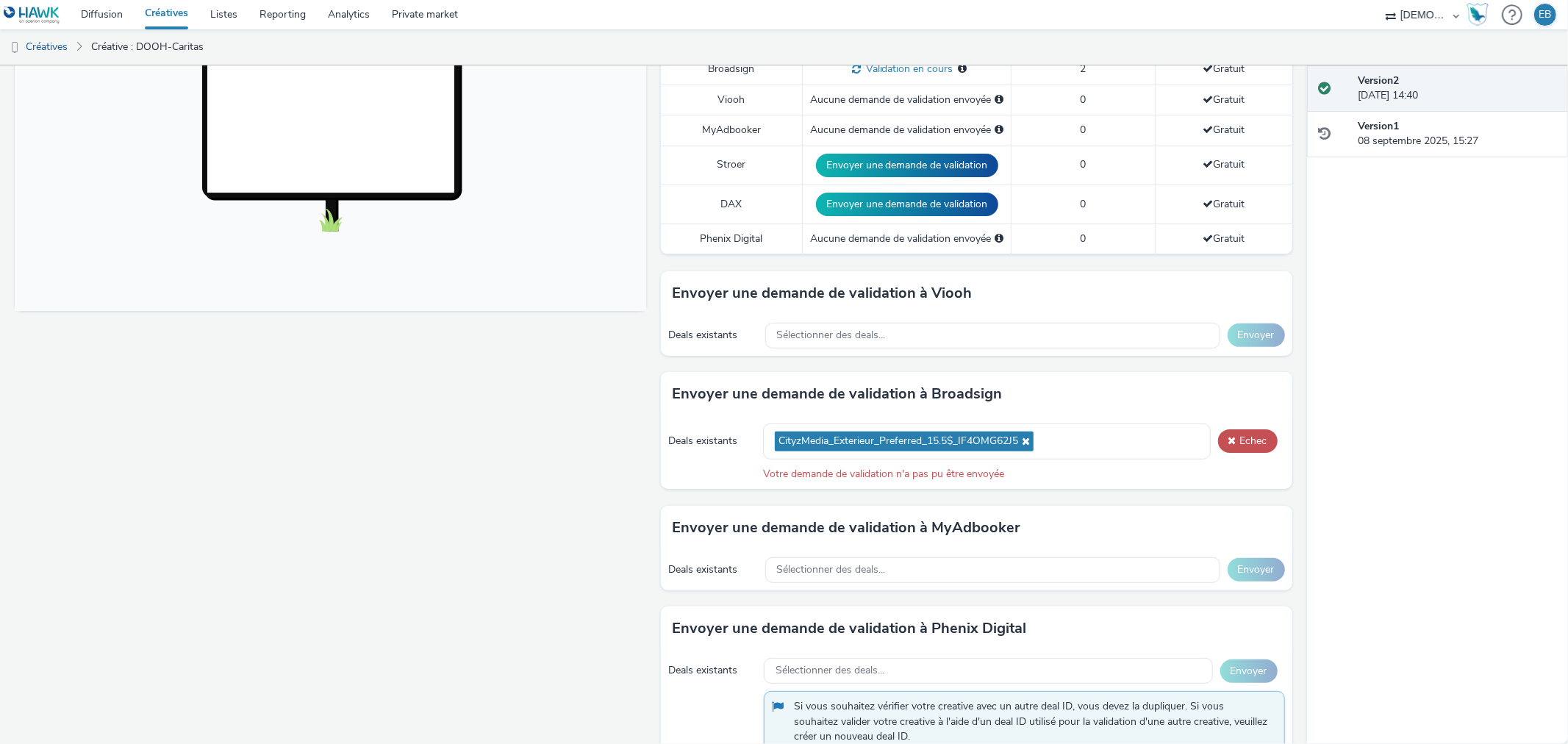
click at [1251, 416] on div "Deals existants CityzMedia_Exterieur_Preferred_15.5$_IF4OMG62J5 Echec Votre dem…" at bounding box center [977, 453] width 632 height 73
click at [1245, 429] on button "Echec" at bounding box center [1247, 441] width 59 height 24
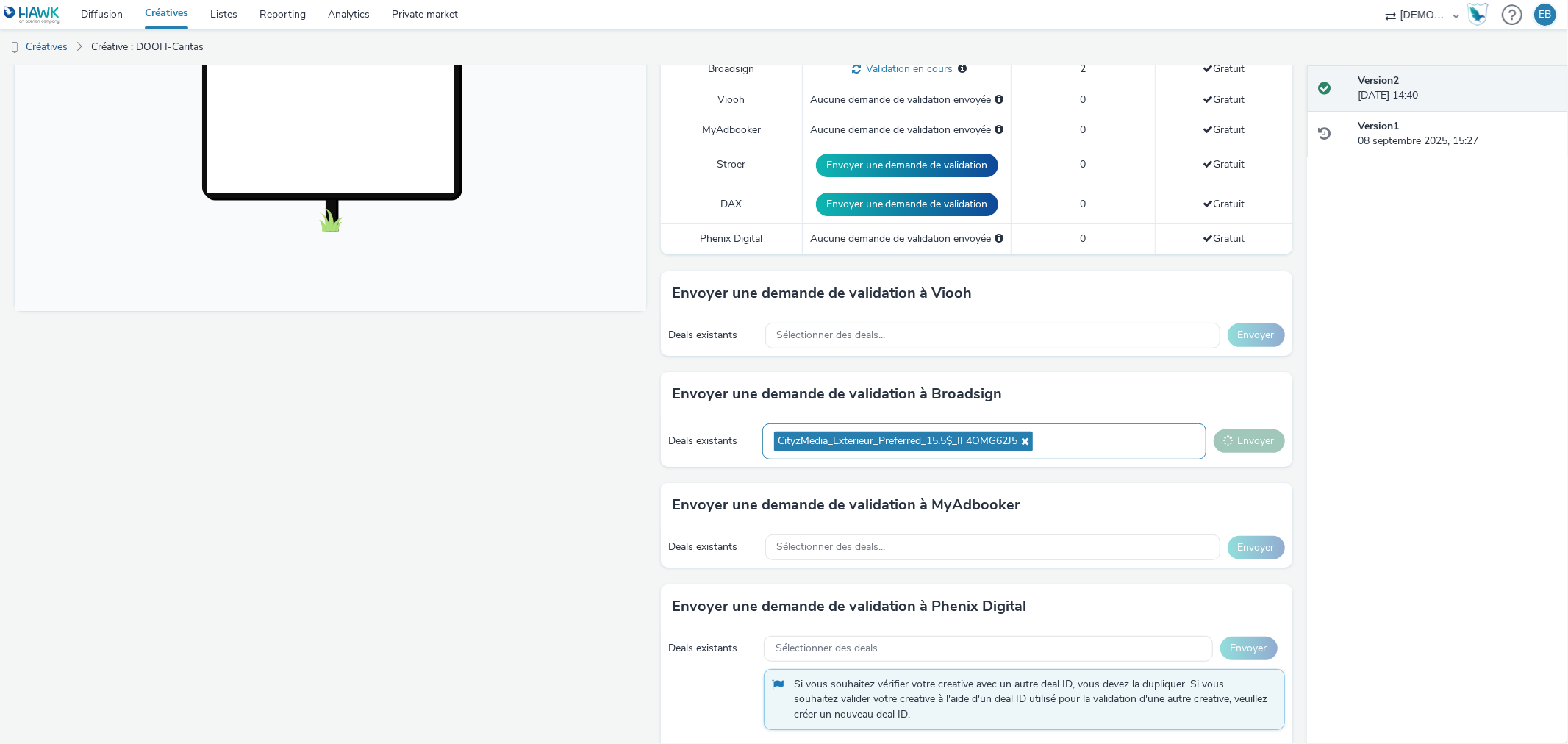
click at [1012, 428] on ul "CityzMedia_Exterieur_Preferred_15.5$_IF4OMG62J5" at bounding box center [905, 441] width 262 height 27
click at [1017, 436] on icon at bounding box center [1024, 441] width 12 height 10
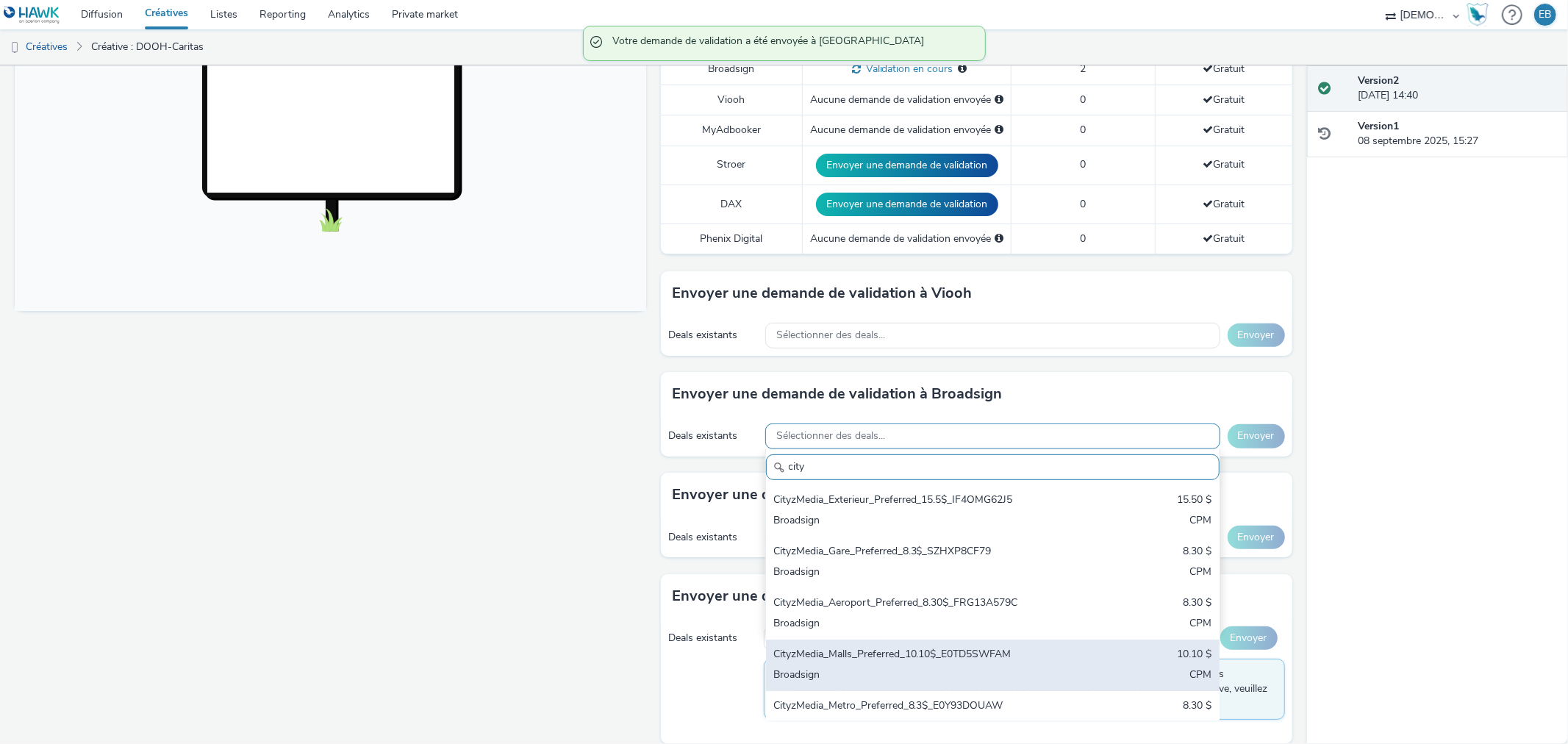
type input "city"
click at [959, 647] on div "CityzMedia_Malls_Preferred_10.10$_E0TD5SWFAM" at bounding box center [918, 655] width 290 height 17
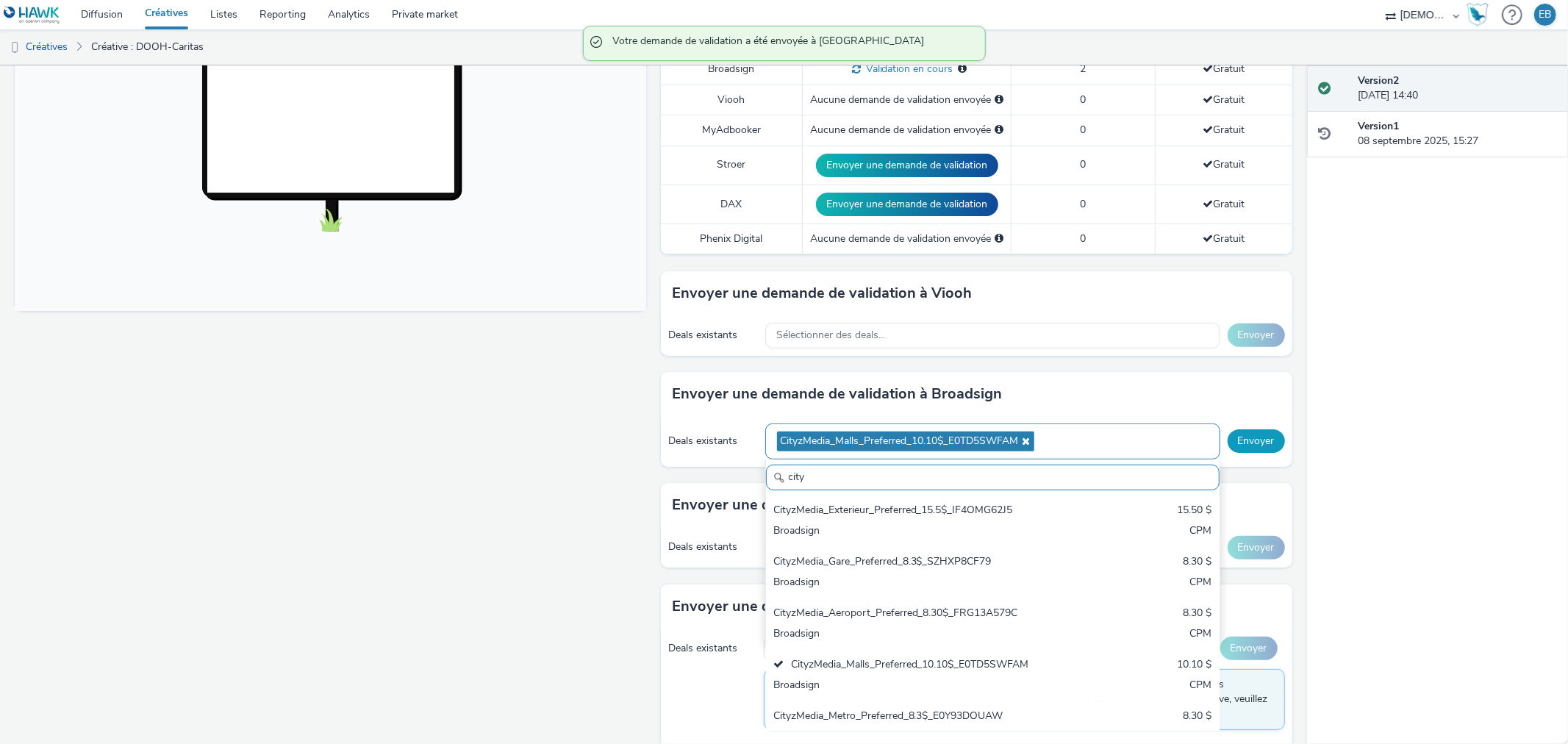
click at [1241, 429] on button "Envoyer" at bounding box center [1256, 441] width 57 height 24
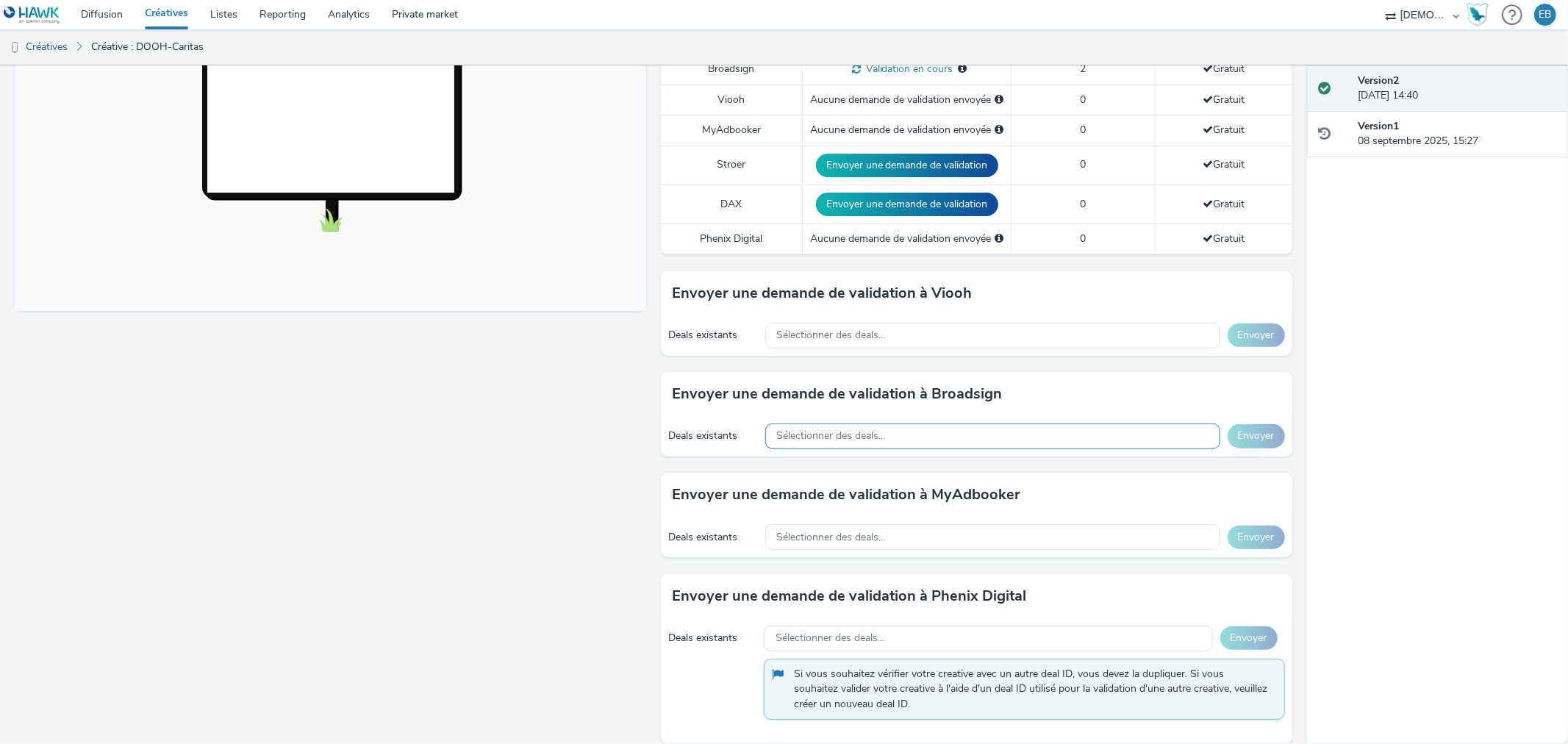
click at [917, 342] on div "Envoyer une demande de validation à Viooh Deals existants Sélectionner des deal…" at bounding box center [977, 321] width 632 height 101
click at [917, 328] on div "Sélectionner des deals..." at bounding box center [993, 335] width 455 height 26
type input "dooh"
click at [897, 423] on div "Sélectionner des deals..." at bounding box center [993, 436] width 455 height 26
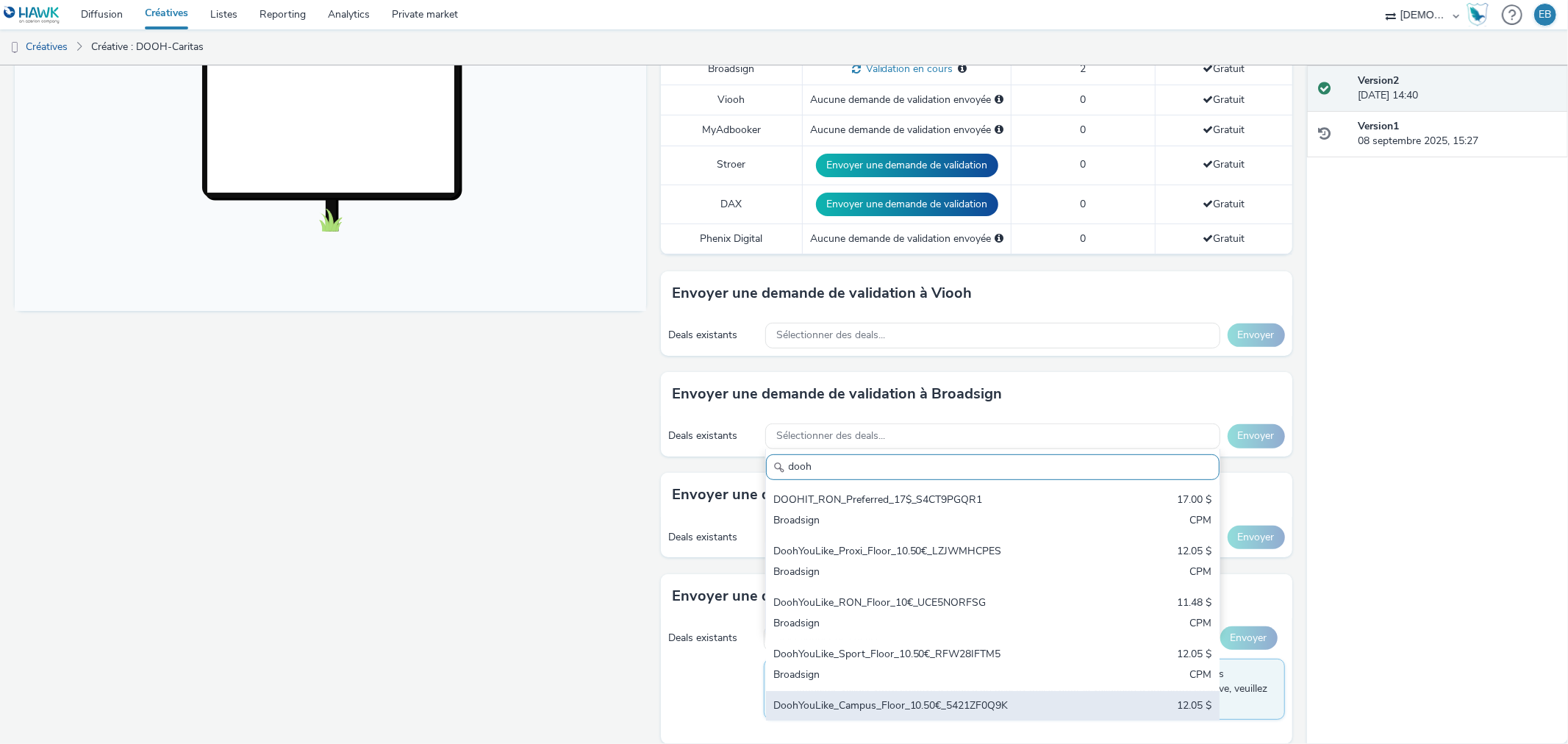
click at [888, 691] on div "DoohYouLike_Campus_Floor_10.50€_5421ZF0Q9K 12.05 $ Broadsign CPM" at bounding box center [992, 716] width 454 height 51
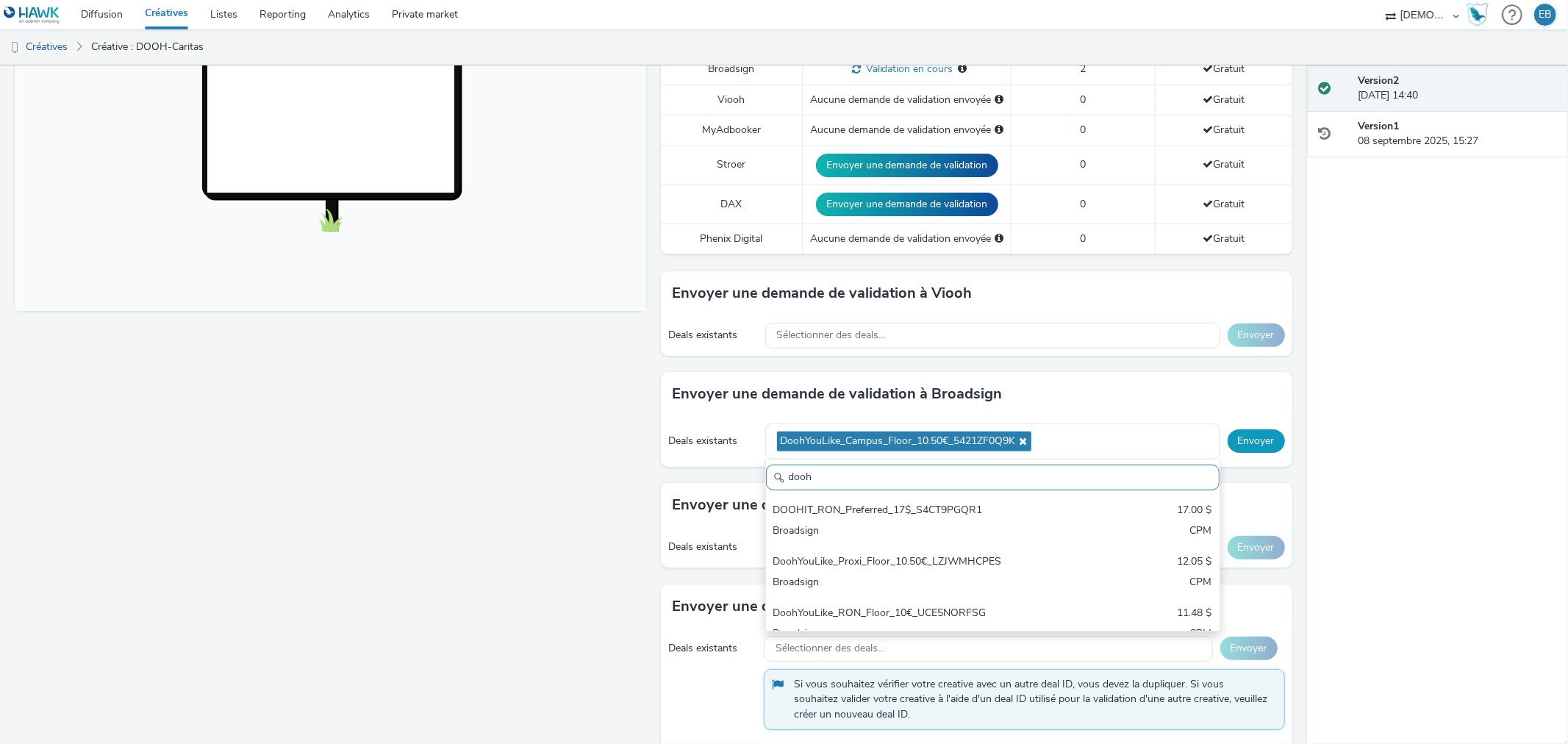
click at [1254, 429] on button "Envoyer" at bounding box center [1256, 441] width 57 height 24
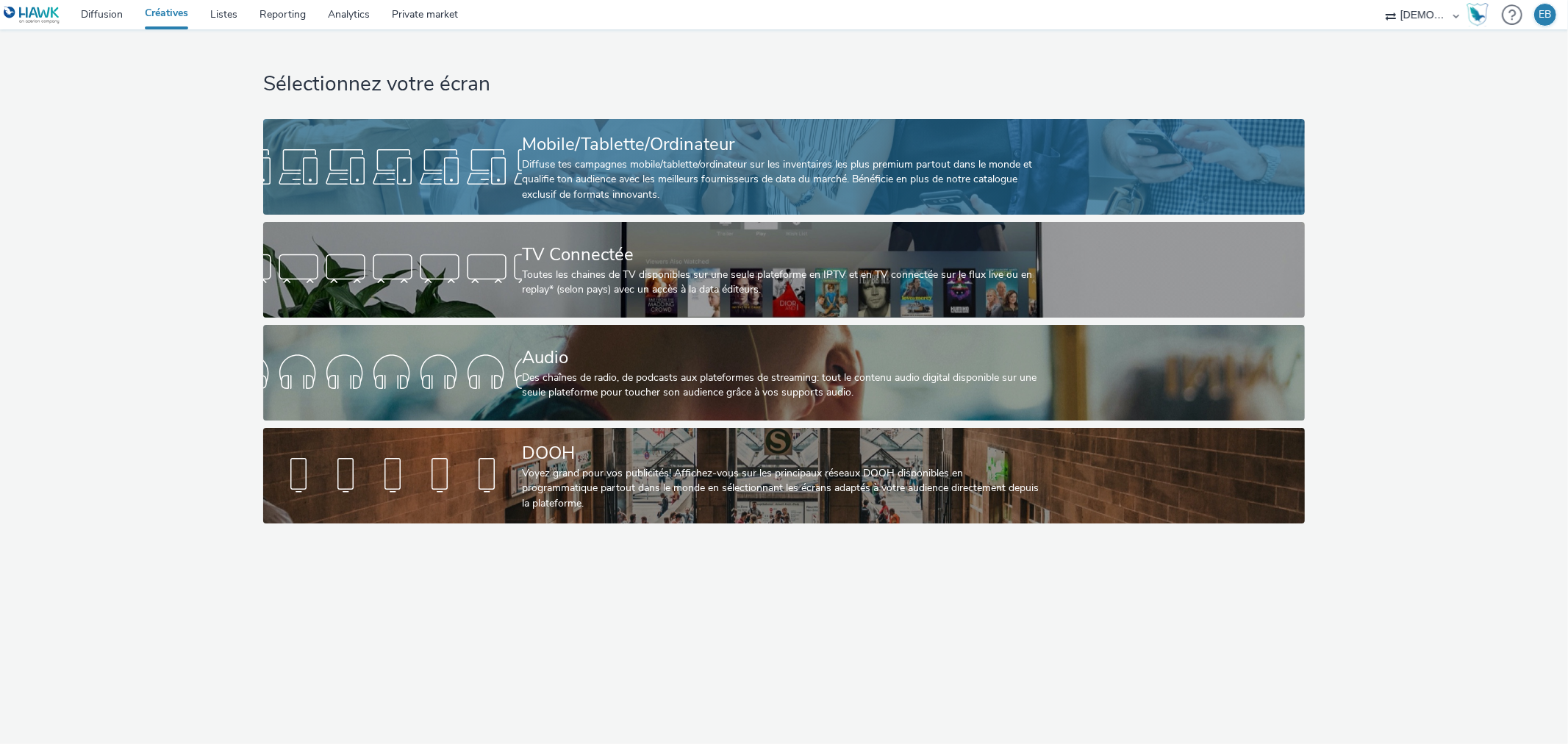
click at [539, 159] on div "Diffuse tes campagnes mobile/tablette/ordinateur sur les inventaires les plus p…" at bounding box center [781, 179] width 518 height 44
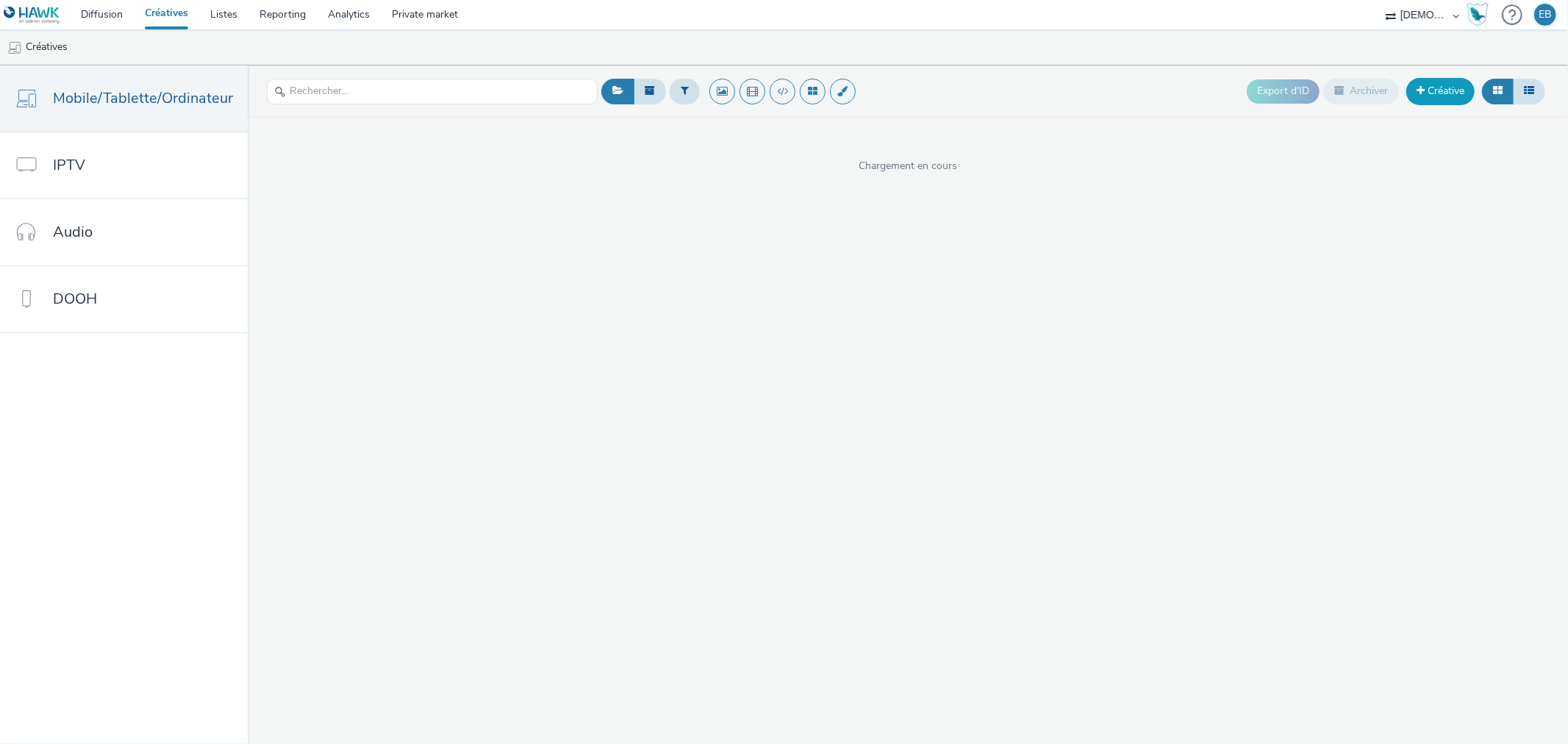
click at [1429, 105] on link "Créative" at bounding box center [1440, 91] width 68 height 26
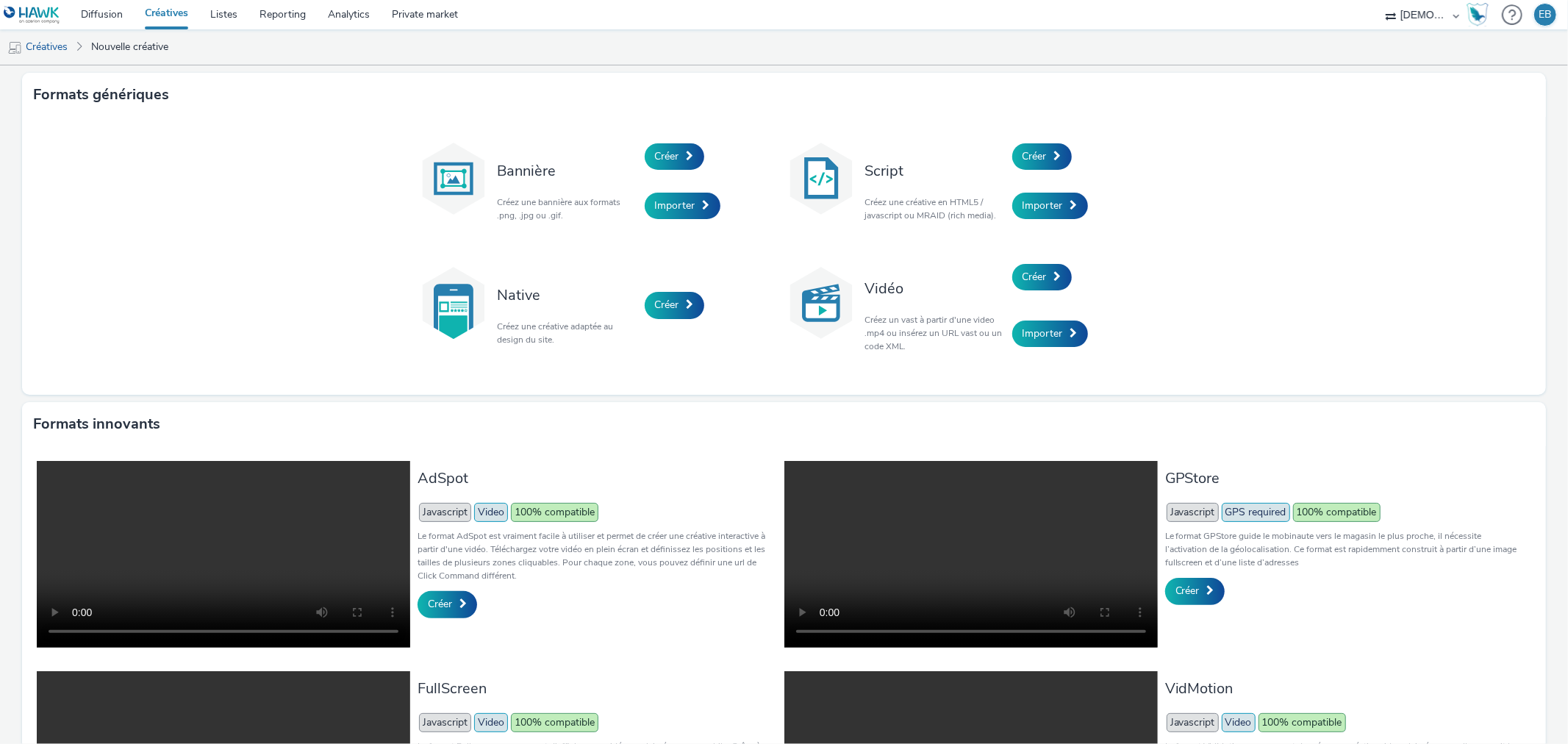
click at [1003, 167] on div "Script Créez une créative en HTML5 / javascript ou MRAID (rich media)." at bounding box center [935, 181] width 154 height 99
click at [1034, 167] on link "Créer" at bounding box center [1042, 157] width 59 height 26
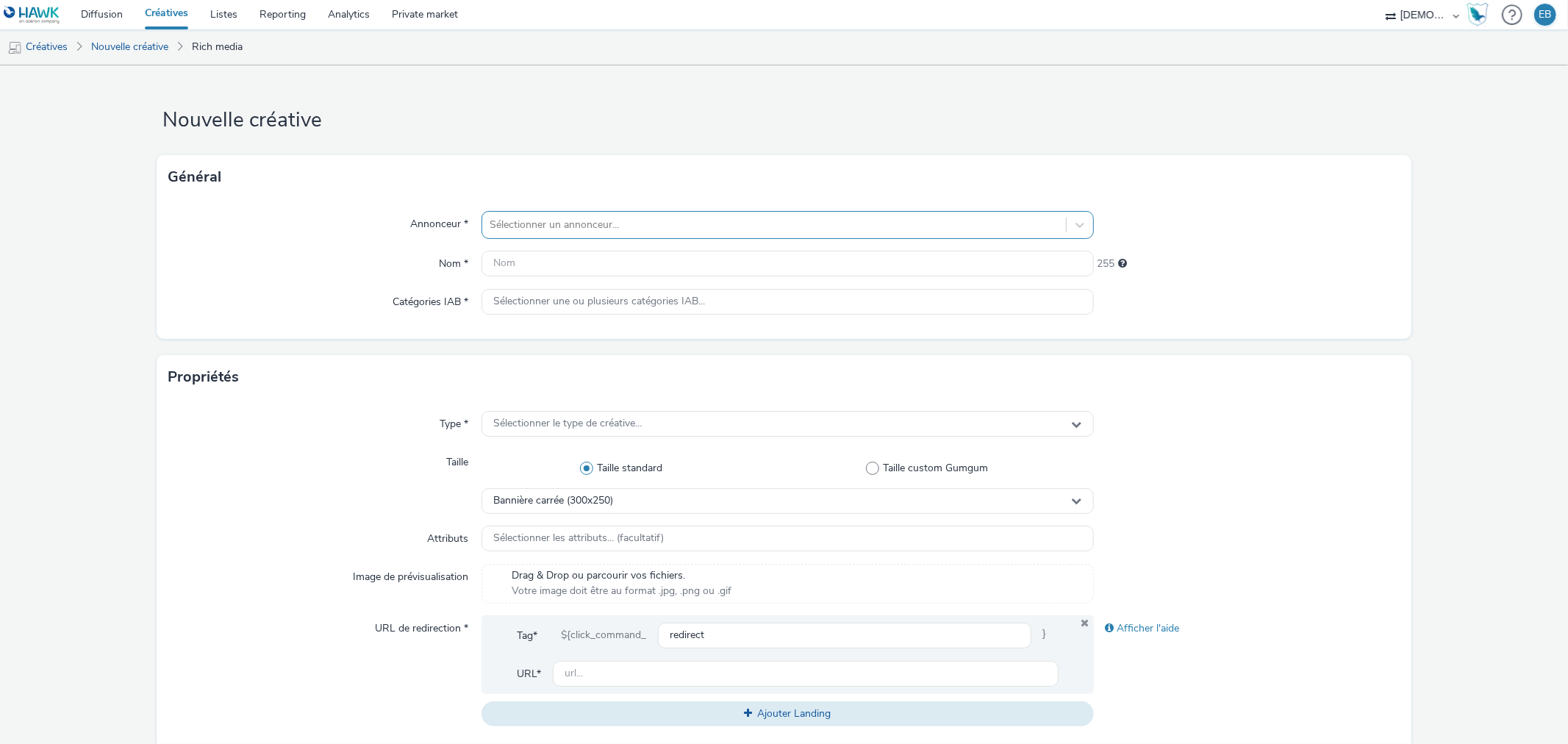
click at [688, 214] on div "Sélectionner un annonceur..." at bounding box center [774, 225] width 583 height 24
type input "schmi"
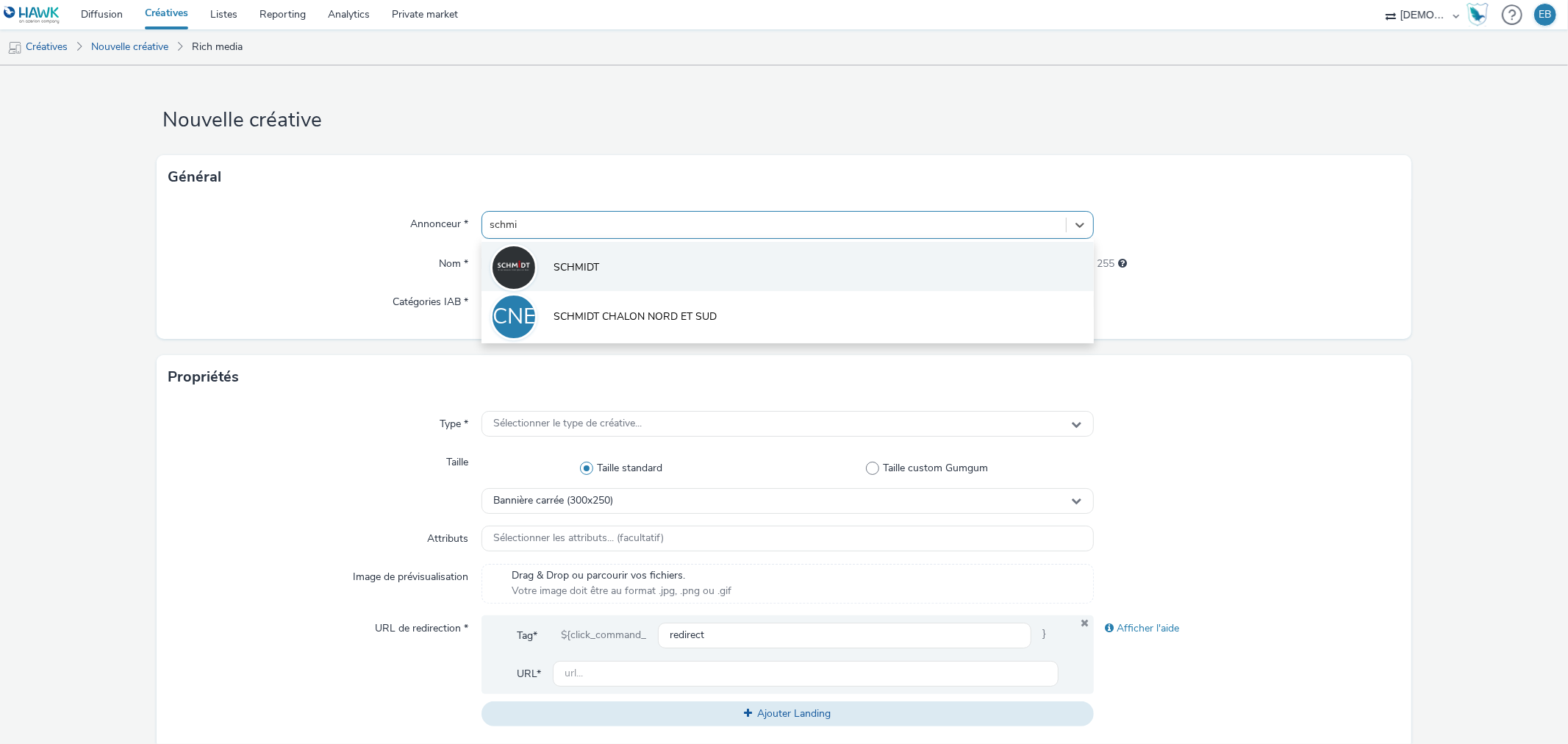
click at [835, 261] on li "SCHMIDT" at bounding box center [787, 267] width 612 height 50
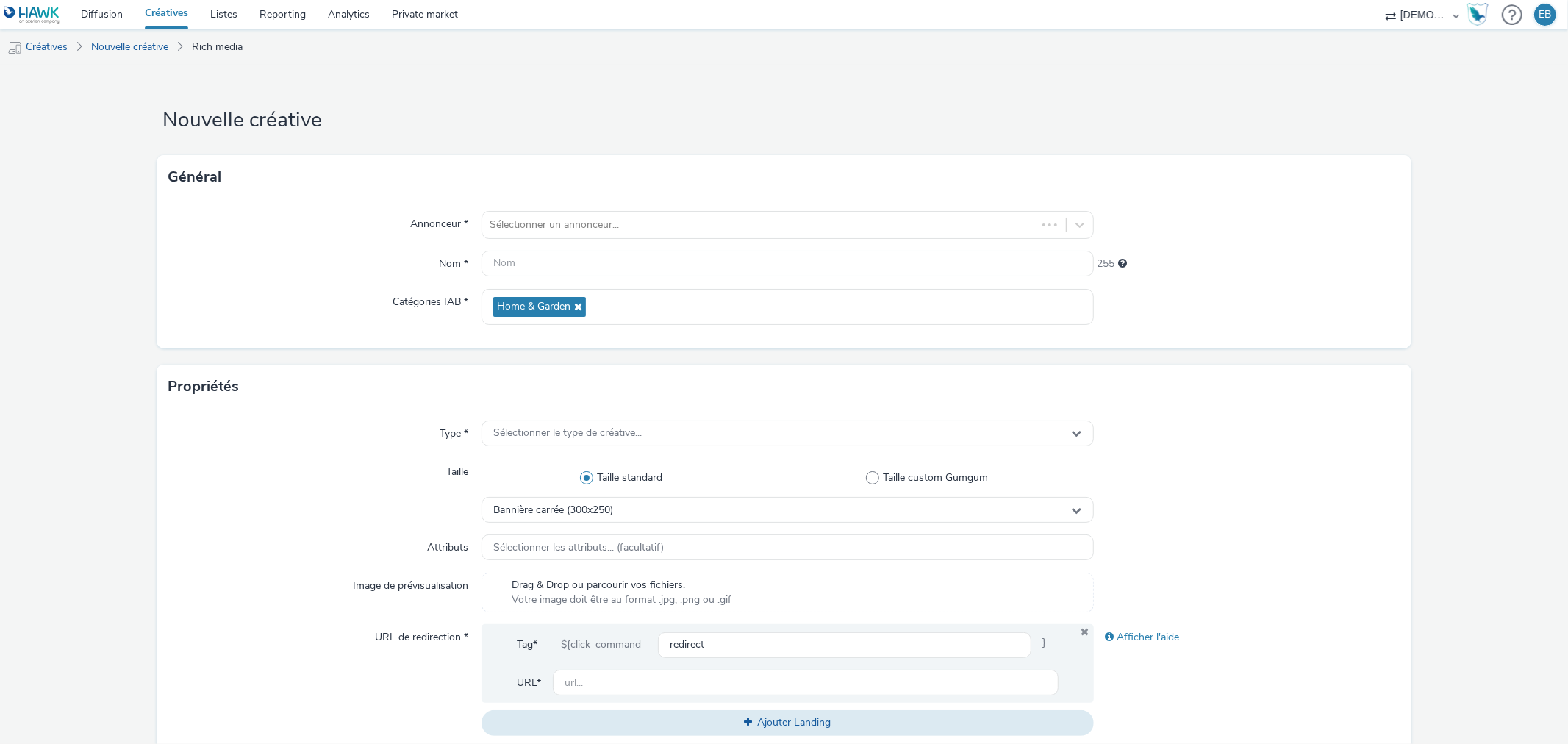
click at [572, 285] on div "Annonceur * Sélectionner un annonceur... Nom * 255 Catégories IAB * Home & Gard…" at bounding box center [784, 274] width 1254 height 149
click at [563, 267] on input "text" at bounding box center [787, 264] width 612 height 26
type input "320x480_PO1"
click at [730, 444] on div "Sélectionner le type de créative..." at bounding box center [787, 434] width 612 height 26
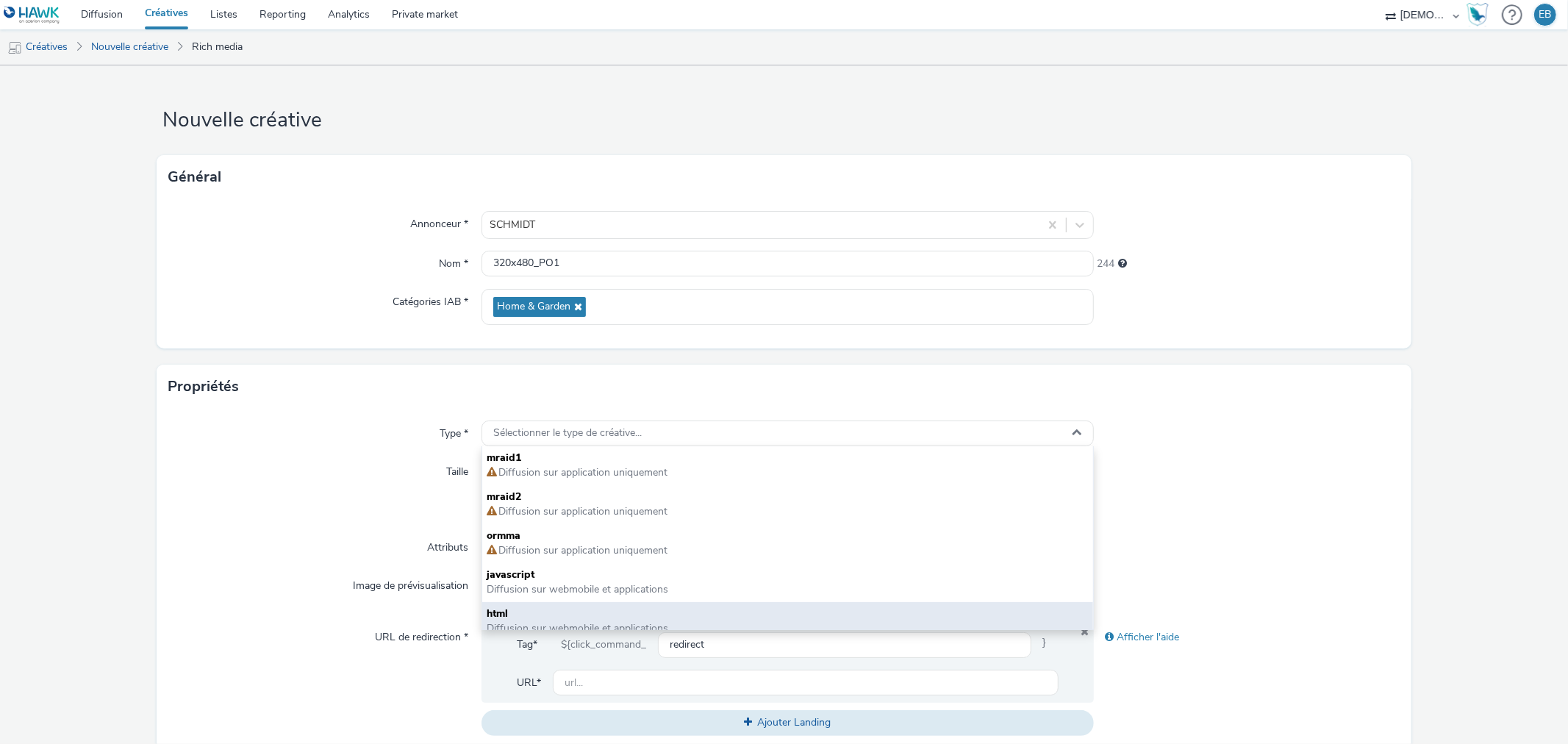
click at [527, 604] on div "html Diffusion sur webmobile et applications" at bounding box center [787, 621] width 610 height 39
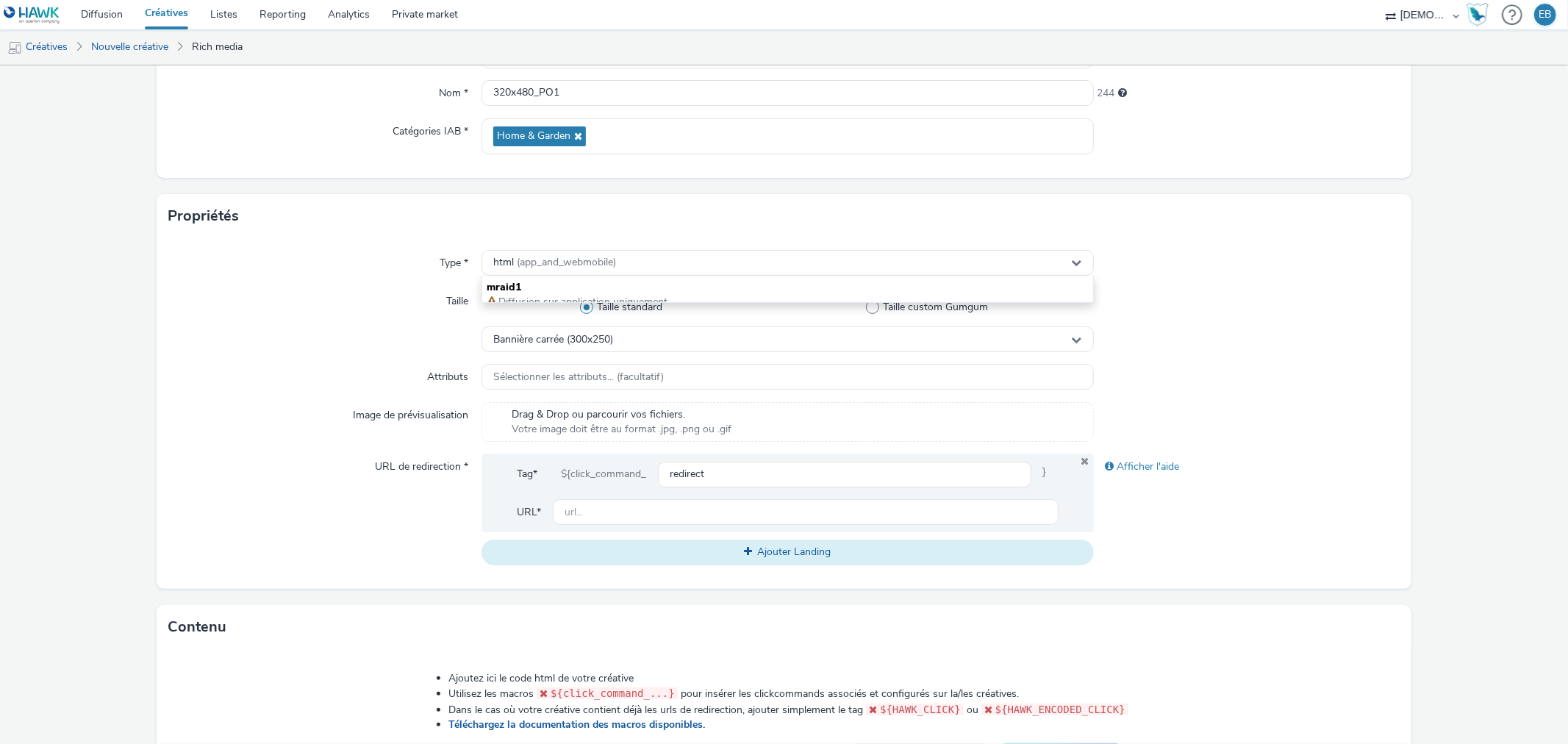
scroll to position [245, 0]
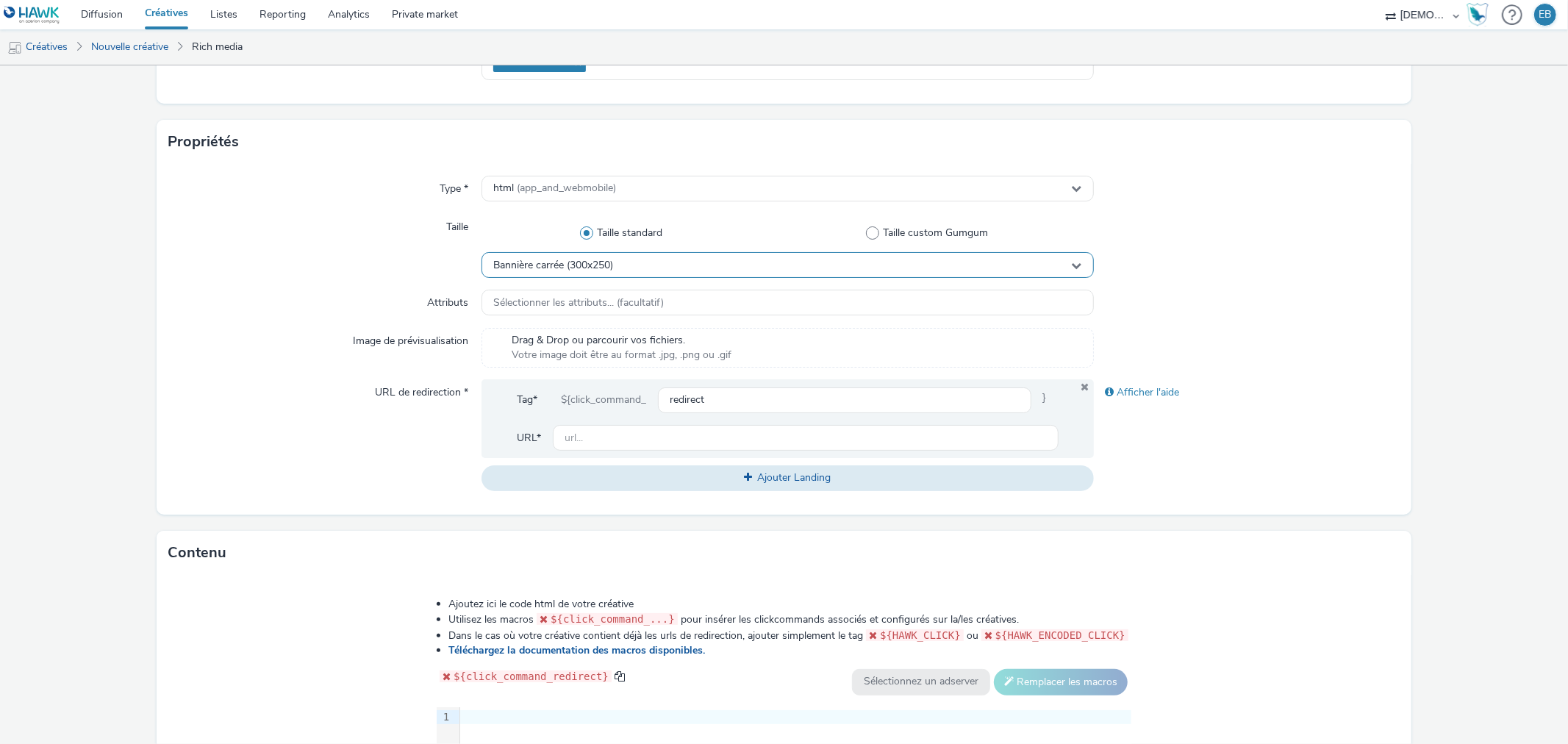
click at [643, 256] on div "Bannière carrée (300x250)" at bounding box center [787, 265] width 612 height 26
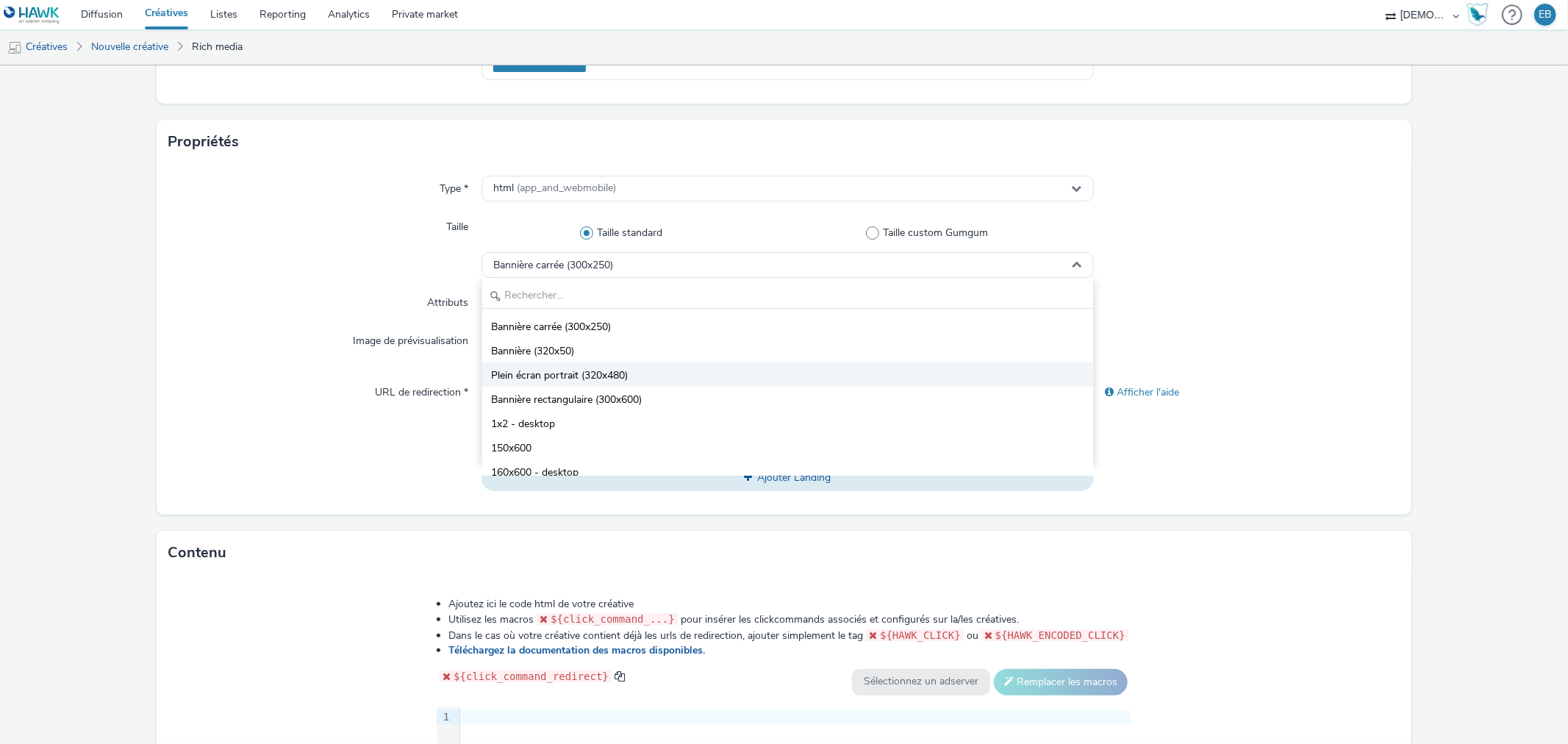
click at [615, 368] on li "Plein écran portrait (320x480)" at bounding box center [787, 375] width 610 height 24
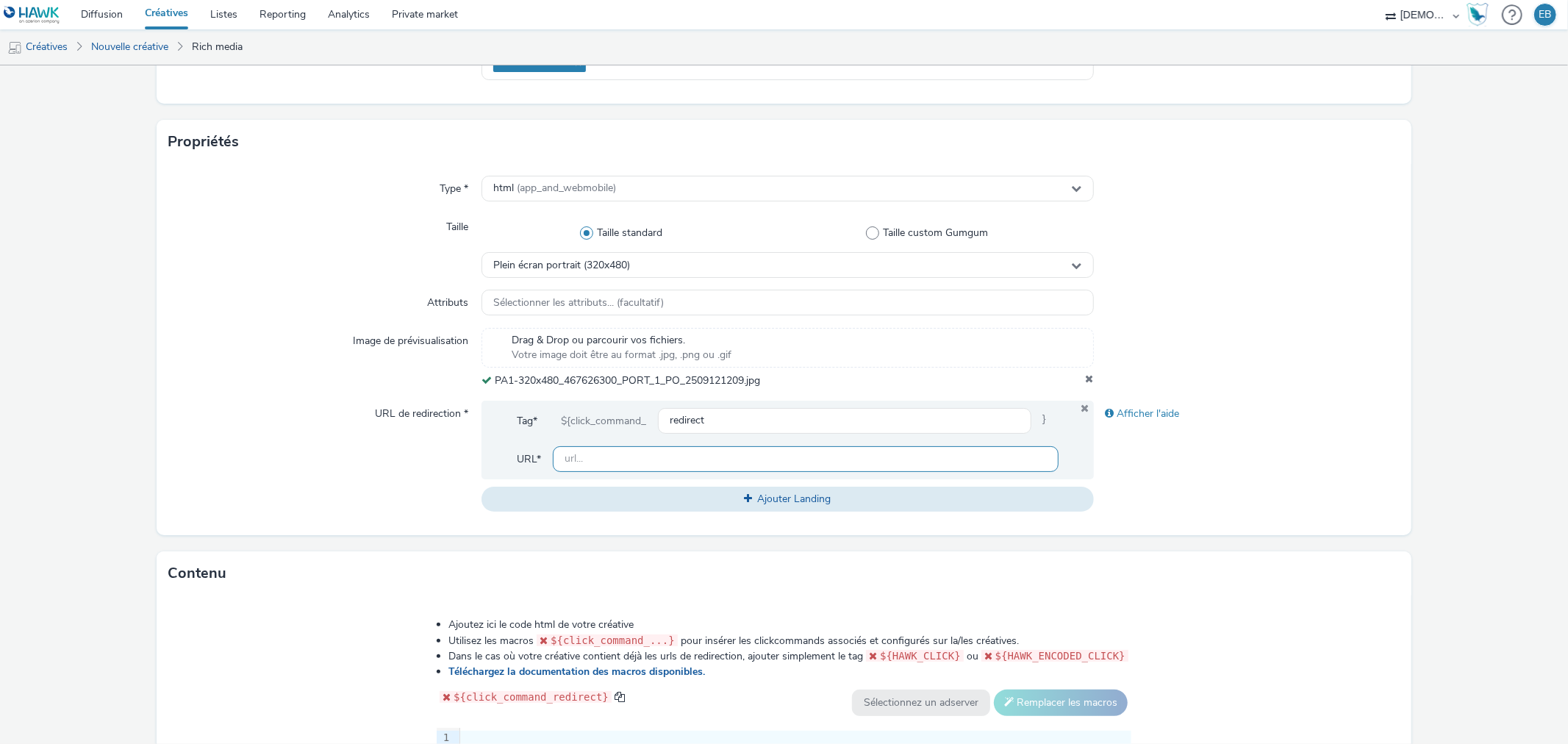
click at [609, 456] on input "text" at bounding box center [806, 459] width 505 height 26
paste input "https://www.calameo.com/groupe-ebra/read/007141523dfef09ad8d62"
type input "https://www.calameo.com/groupe-ebra/read/007141523dfef09ad8d62"
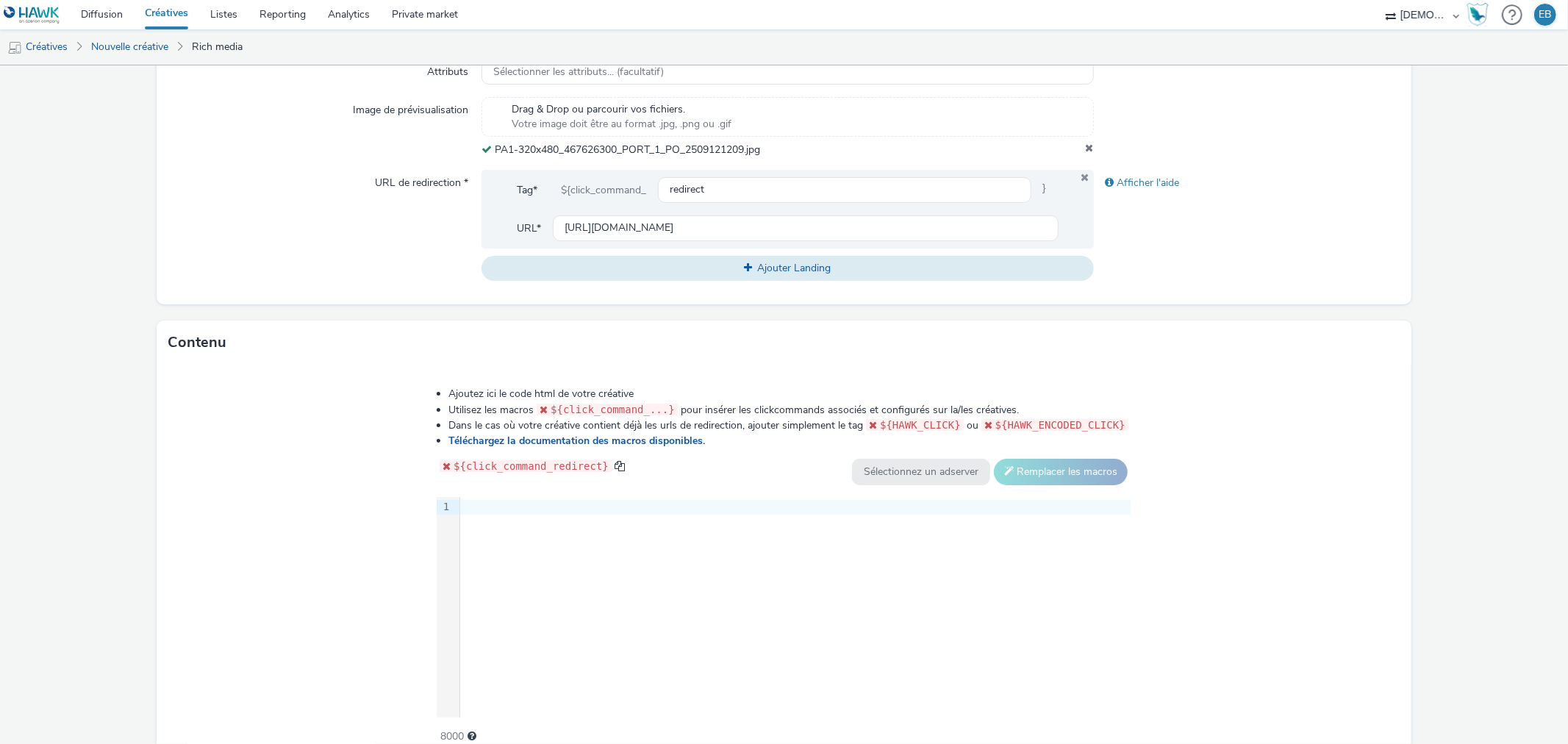
scroll to position [547, 0]
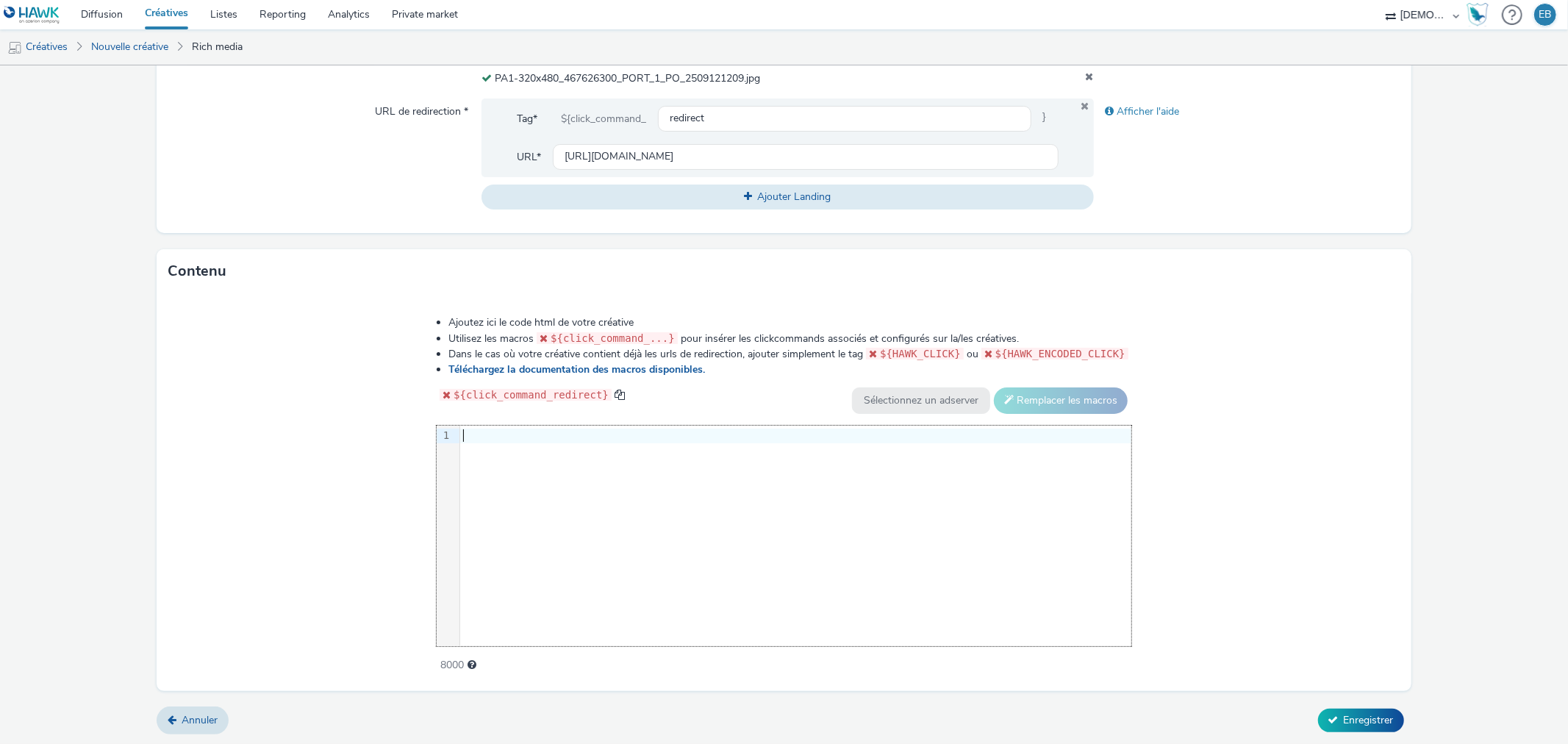
click at [633, 482] on div "9 1 ›" at bounding box center [784, 536] width 695 height 220
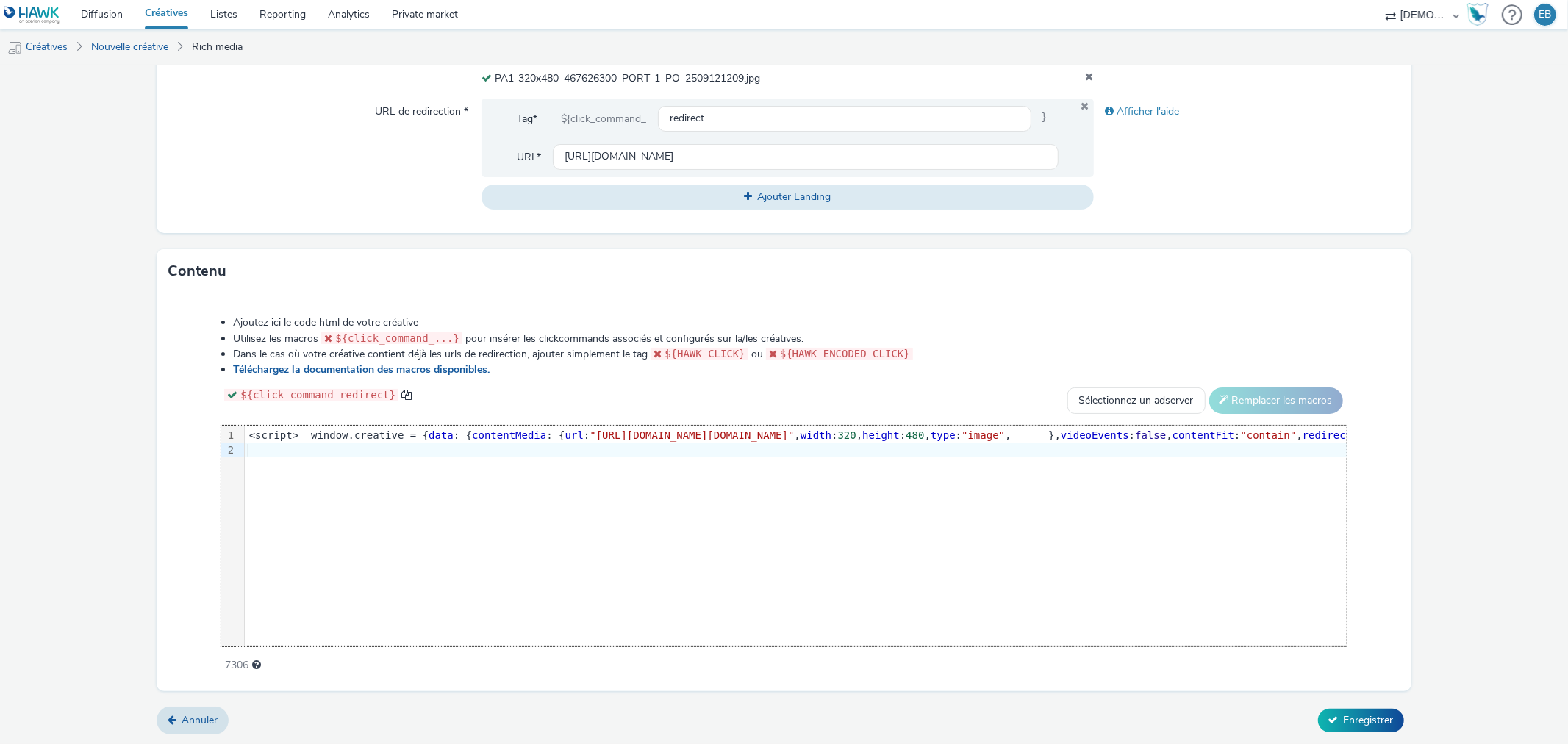
click at [1397, 723] on div "Annuler Enregistrer" at bounding box center [784, 720] width 1254 height 26
click at [1378, 721] on span "Enregistrer" at bounding box center [1369, 720] width 50 height 14
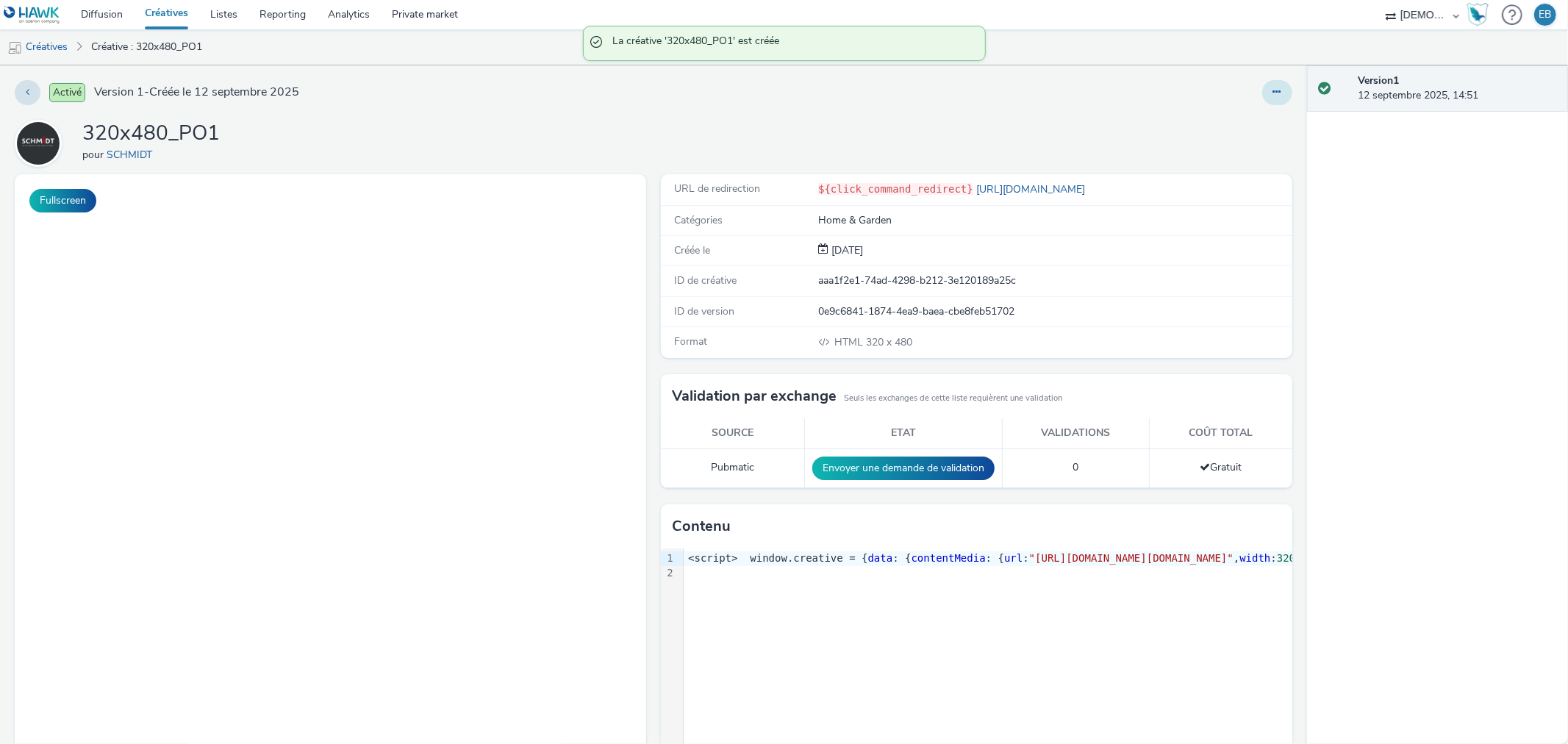
click at [1274, 87] on icon at bounding box center [1277, 92] width 8 height 10
click at [1237, 116] on link "Modifier" at bounding box center [1237, 122] width 111 height 30
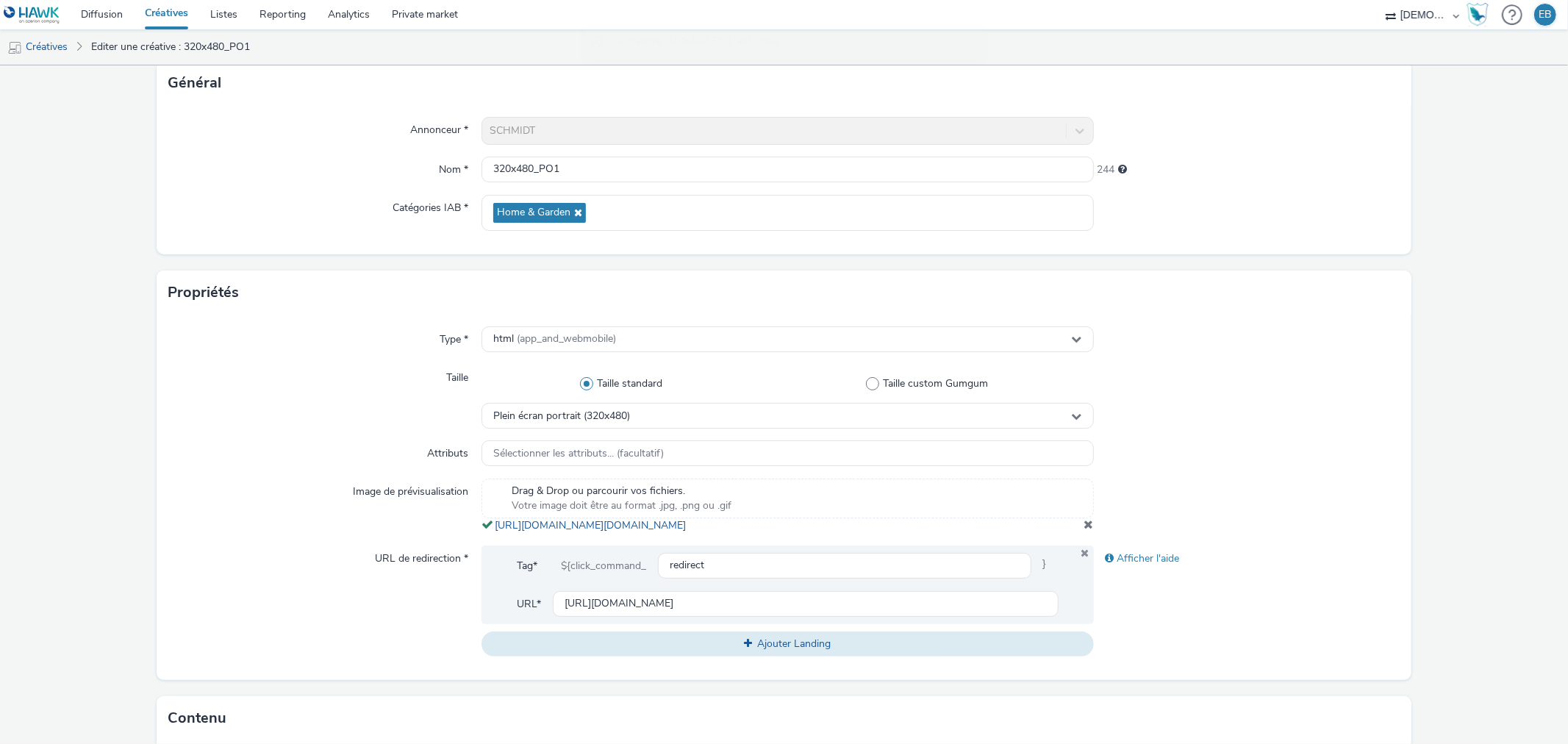
scroll to position [245, 0]
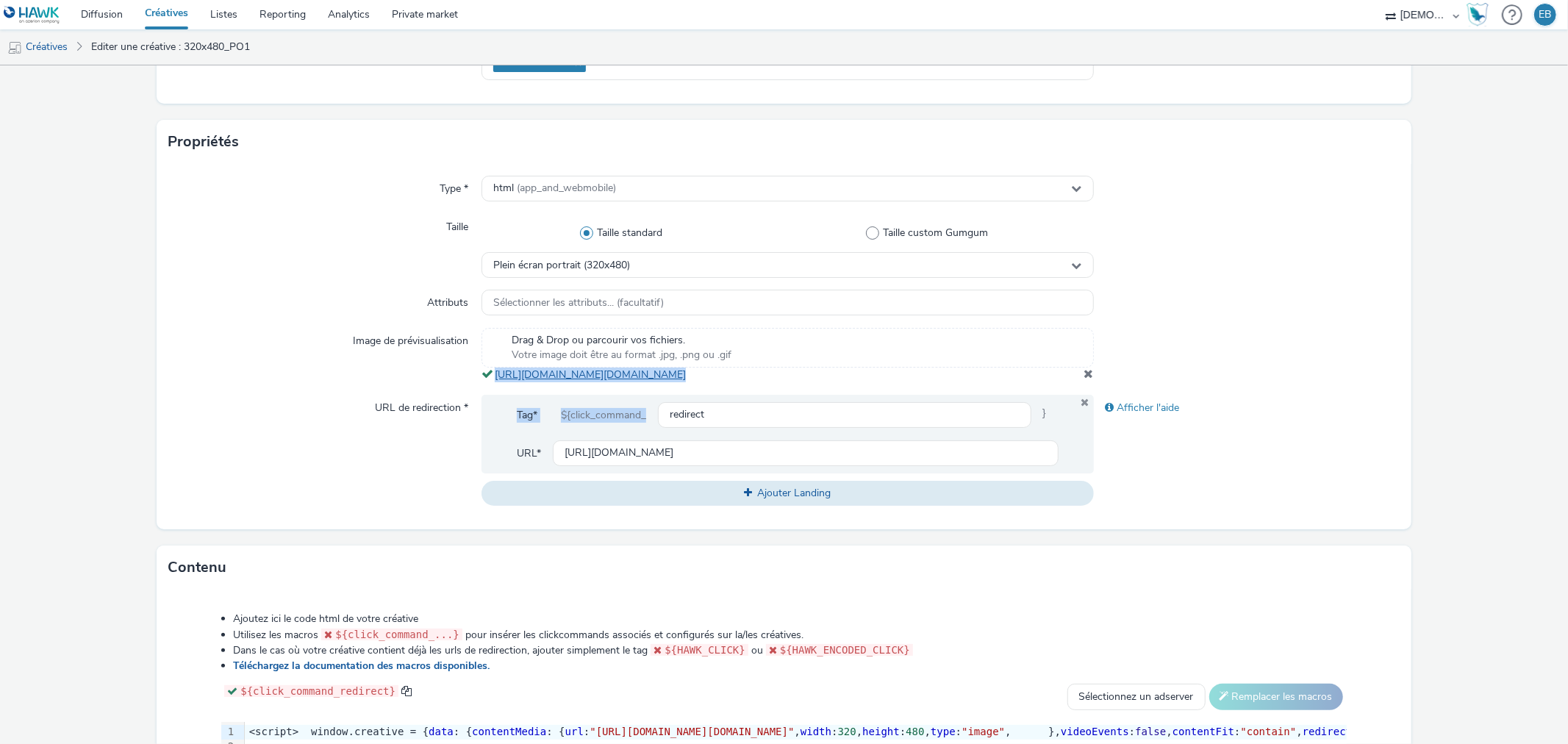
drag, startPoint x: 883, startPoint y: 412, endPoint x: 494, endPoint y: 378, distance: 390.5
click at [494, 378] on div "Type * html (app_and_webmobile) Taille Taille standard Taille custom Gumgum Ple…" at bounding box center [784, 346] width 1254 height 365
click at [406, 374] on div "Image de prévisualisation" at bounding box center [325, 355] width 314 height 54
drag, startPoint x: 826, startPoint y: 394, endPoint x: 492, endPoint y: 369, distance: 334.9
click at [492, 369] on div "Drag & Drop ou parcourir vos fichiers. Votre image doit être au format .jpg, .p…" at bounding box center [787, 355] width 612 height 54
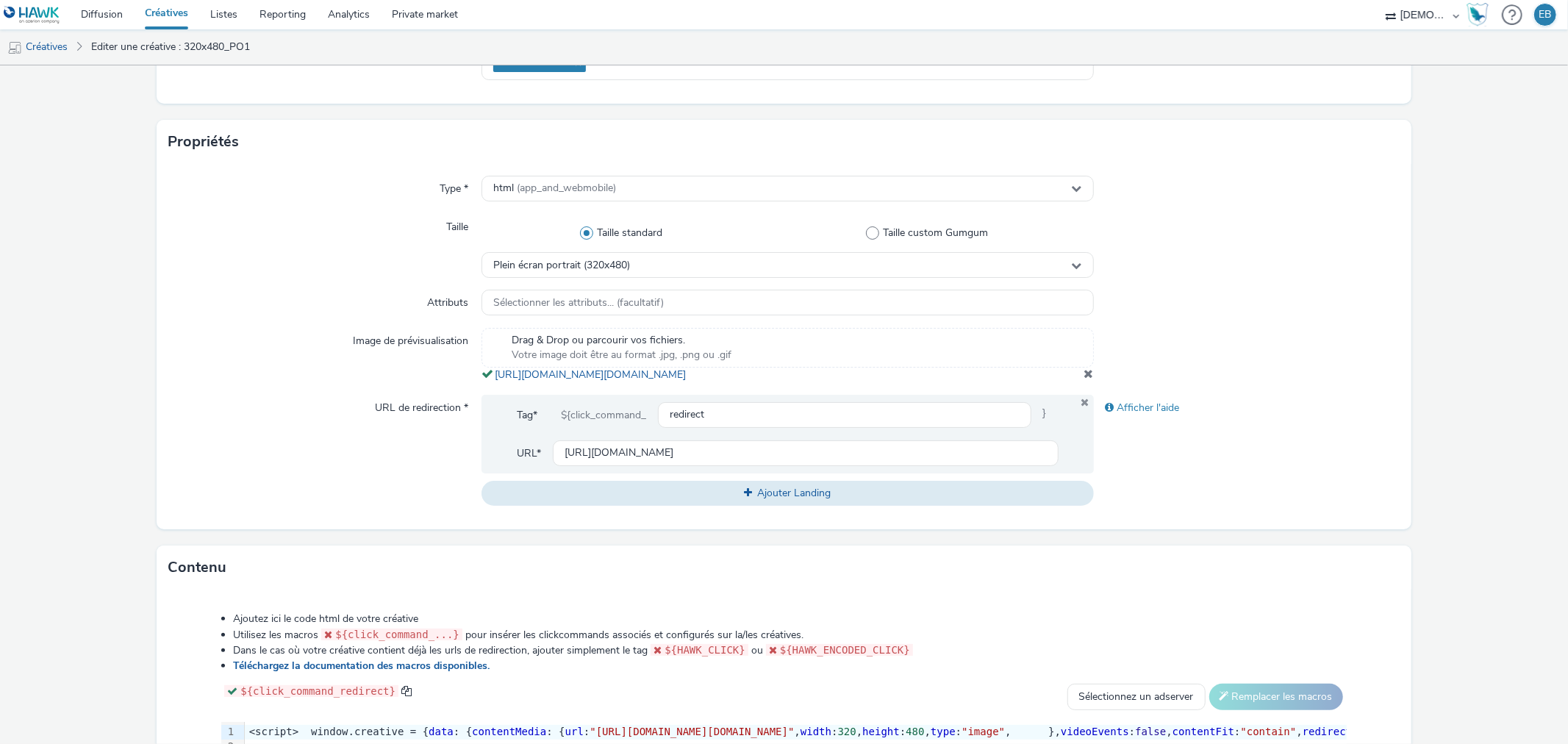
copy link "https://tabmo-cdn.s3.eu-west-1.amazonaws.com/hawk.tabmo.io/organizations/38dc92…"
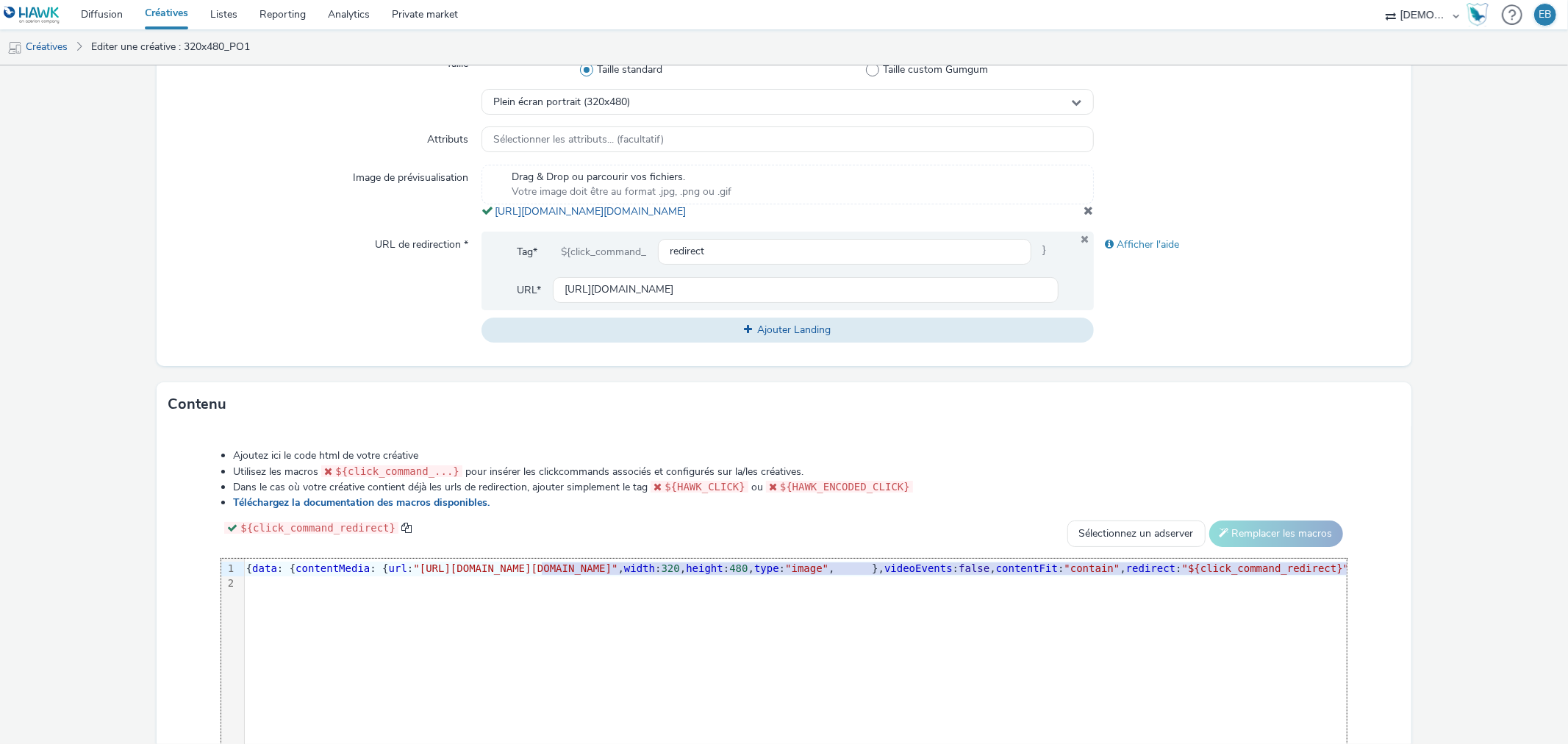
scroll to position [0, 341]
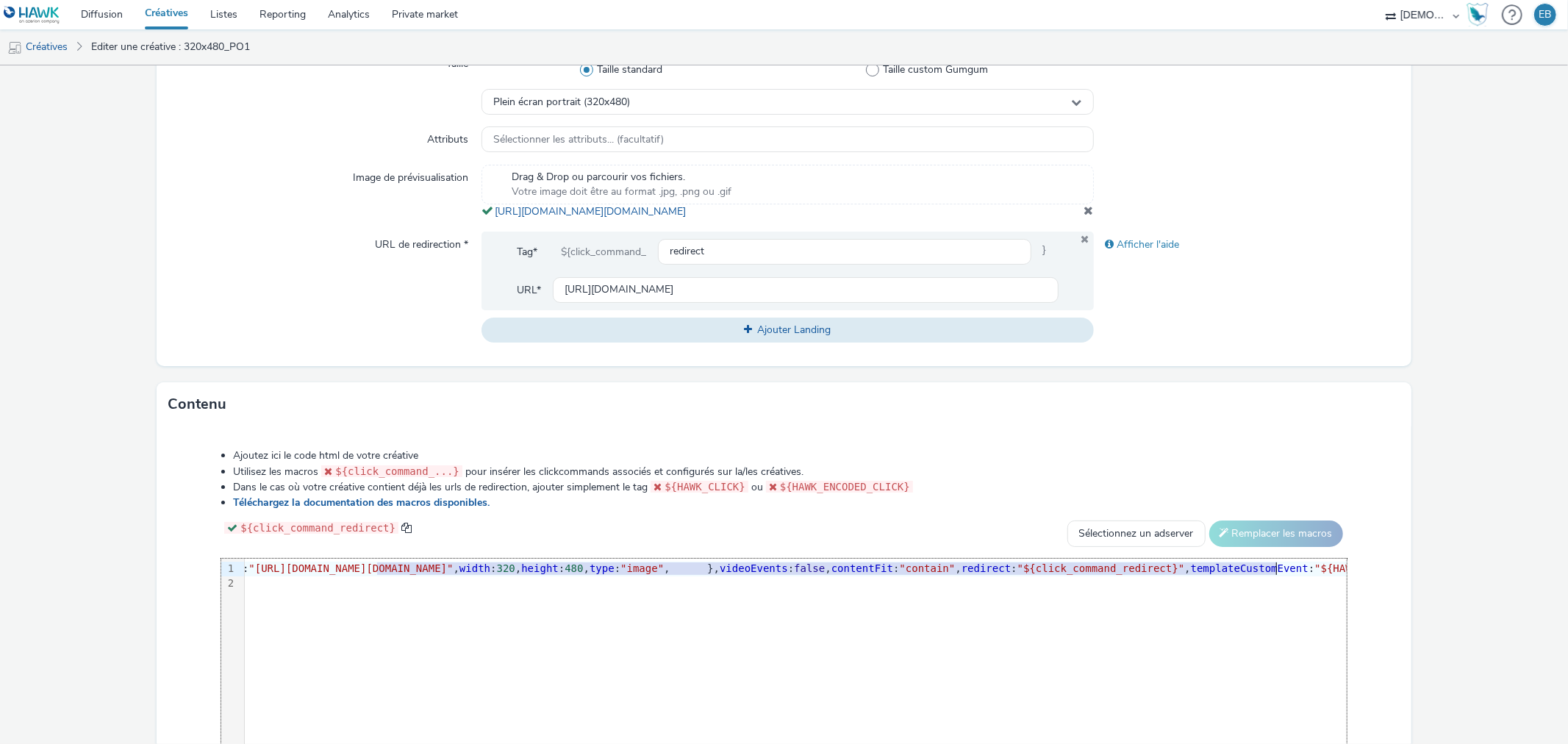
drag, startPoint x: 718, startPoint y: 582, endPoint x: 1278, endPoint y: 579, distance: 560.0
click at [453, 574] on span ""https://tabmo-cdn.s3.eu-west-1.amazonaws.com/hawk.tabmo.io/organizations/38dc9…" at bounding box center [350, 569] width 205 height 12
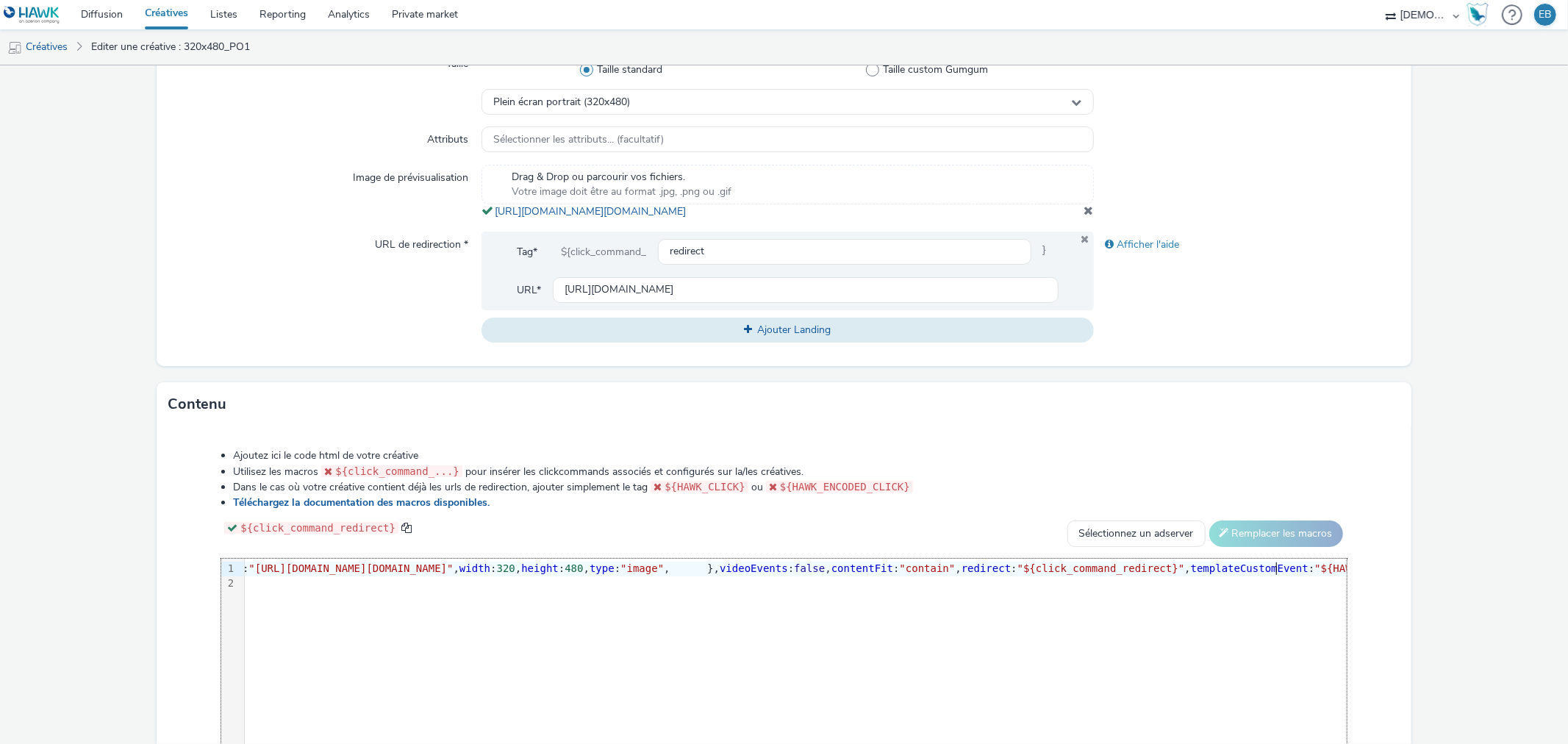
scroll to position [556, 0]
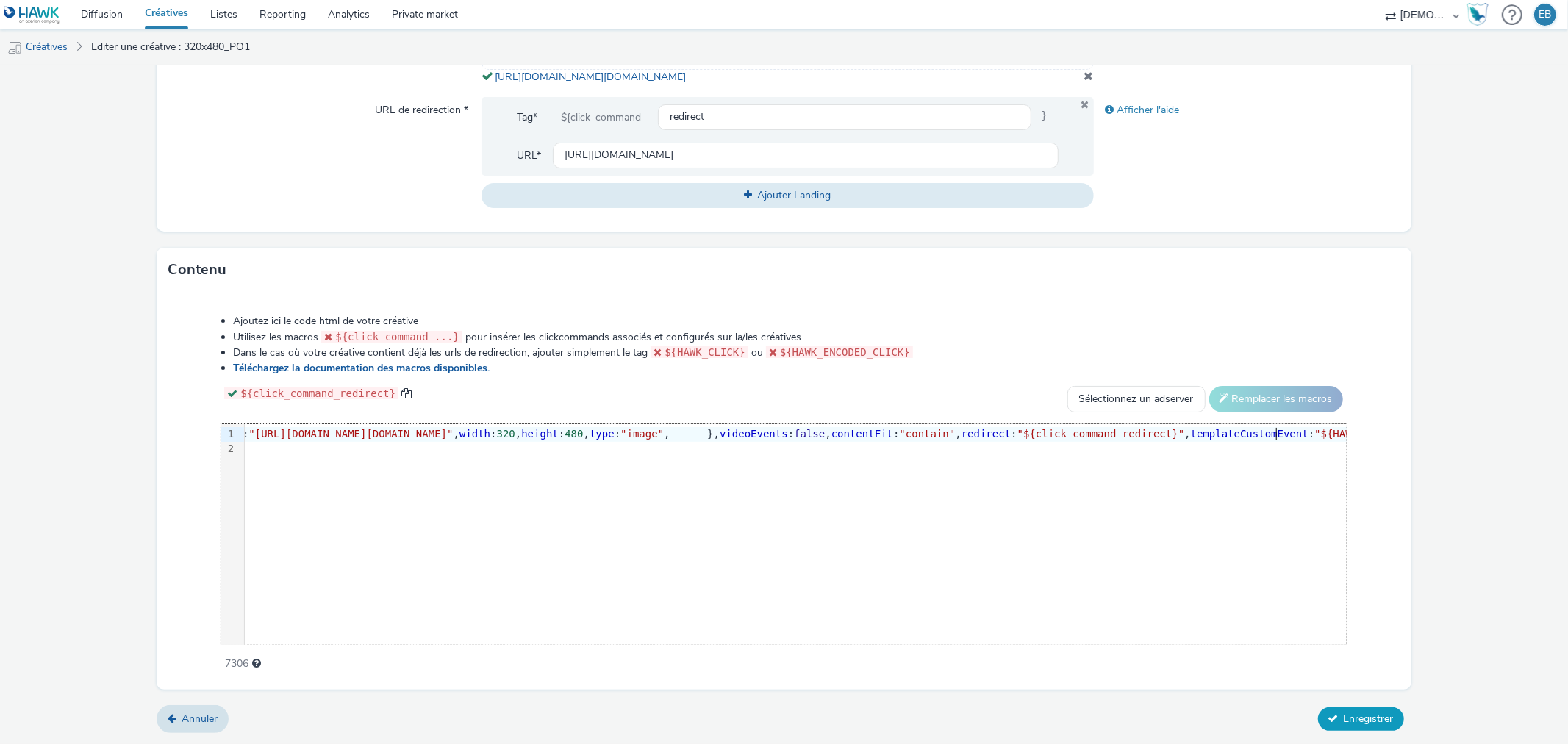
click at [1405, 723] on form "Editer une créative Général Annonceur * SCHMIDT Nom * 320x480_PO1 244 Catégorie…" at bounding box center [784, 133] width 1568 height 1221
click at [1361, 714] on span "Enregistrer" at bounding box center [1369, 719] width 50 height 14
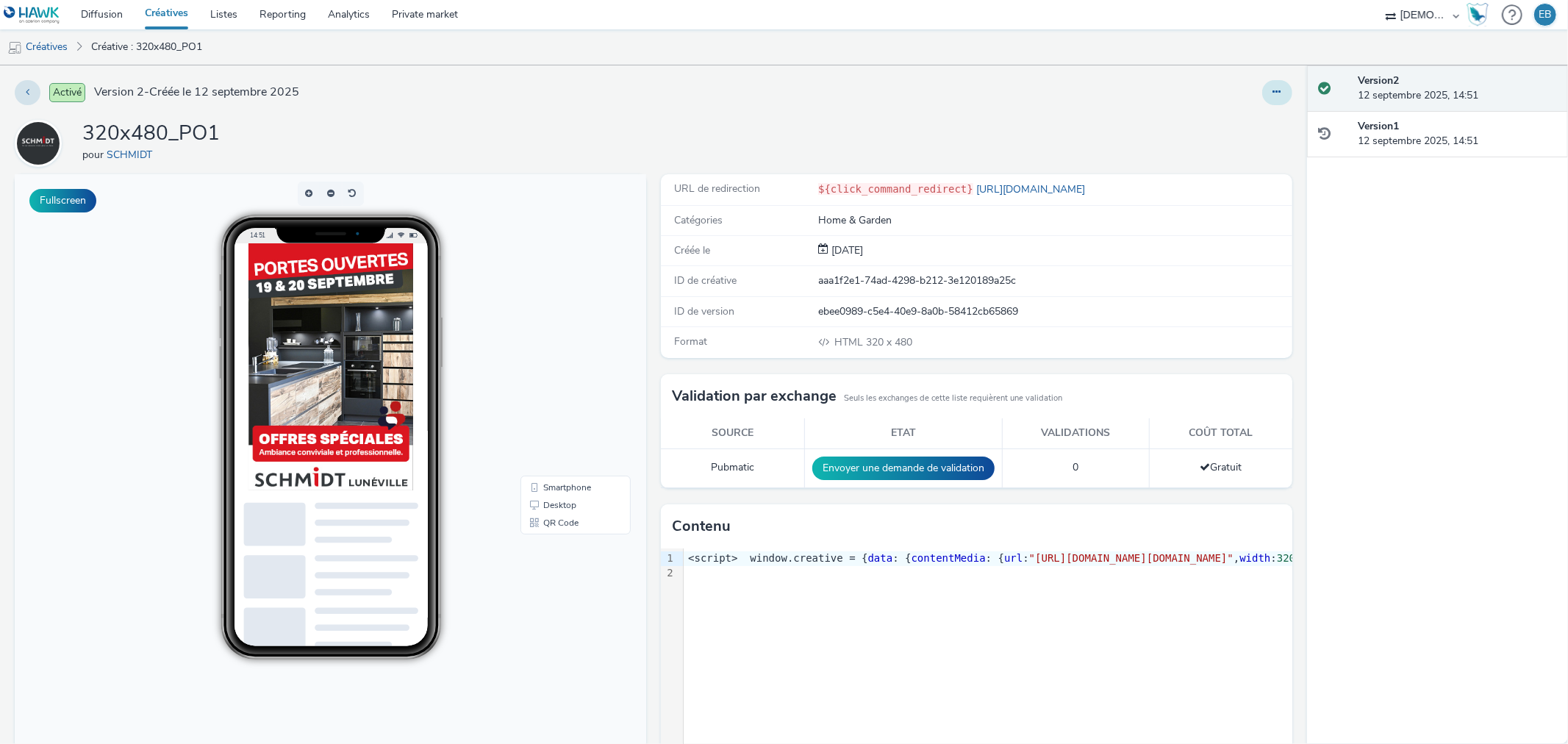
click at [1274, 101] on button at bounding box center [1277, 92] width 30 height 25
click at [1210, 144] on link "Dupliquer" at bounding box center [1237, 152] width 111 height 30
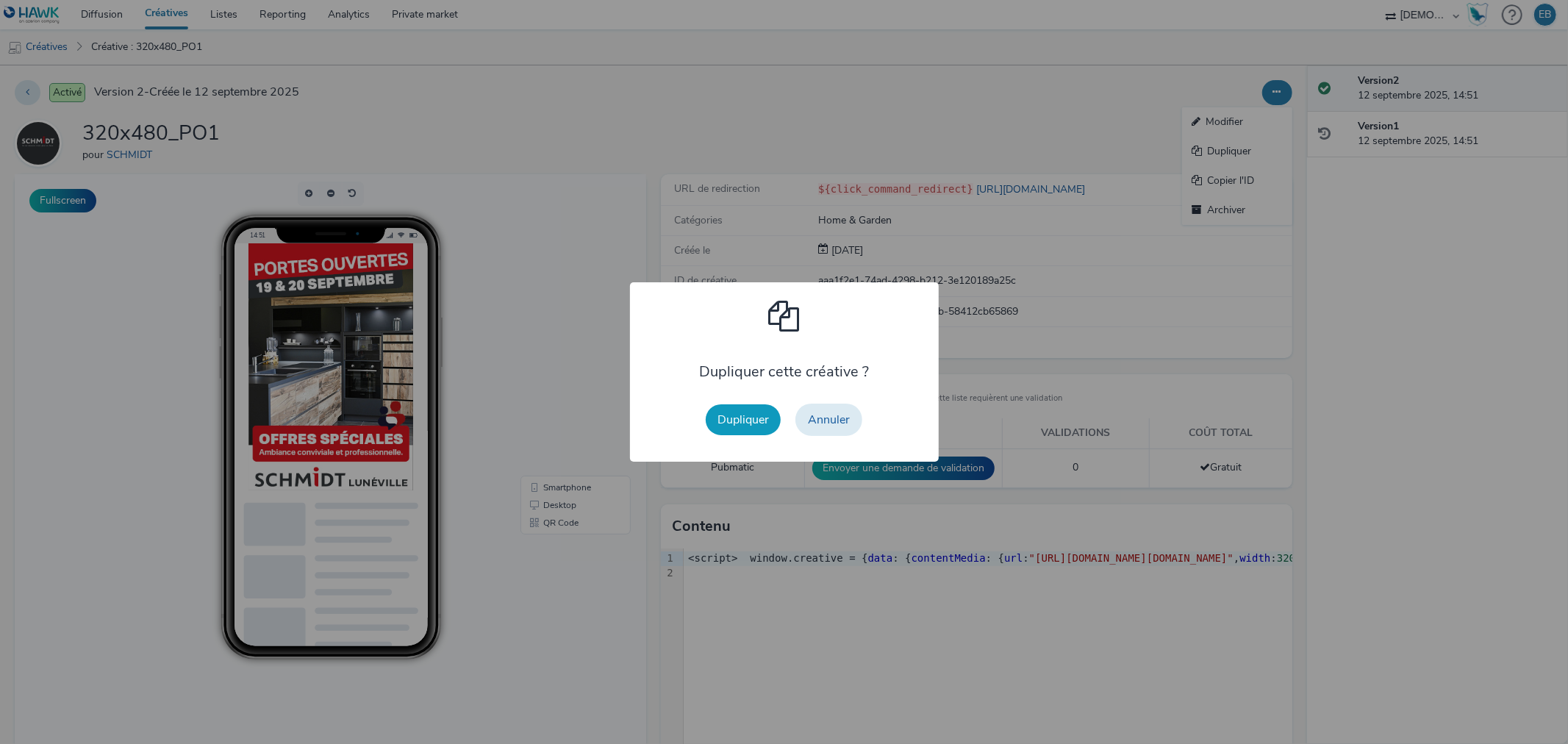
click at [733, 413] on button "Dupliquer" at bounding box center [743, 419] width 75 height 30
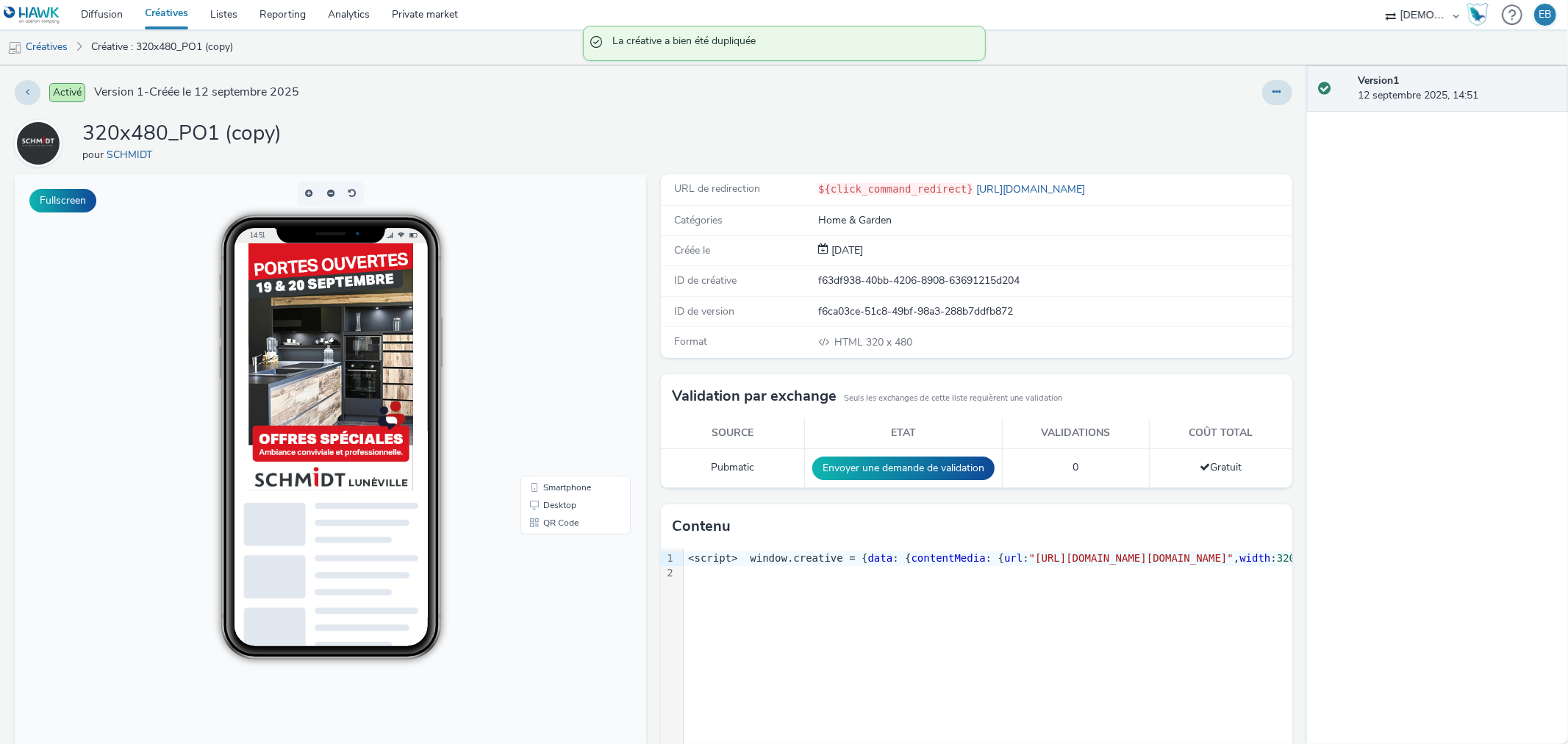
click at [1291, 91] on div "Activé Version 1 - Créée le 12 septembre 2025 320x480_PO1 (copy) pour SCHMIDT F…" at bounding box center [653, 404] width 1308 height 679
click at [1275, 85] on button at bounding box center [1277, 92] width 30 height 25
click at [1216, 118] on link "Modifier" at bounding box center [1237, 122] width 111 height 30
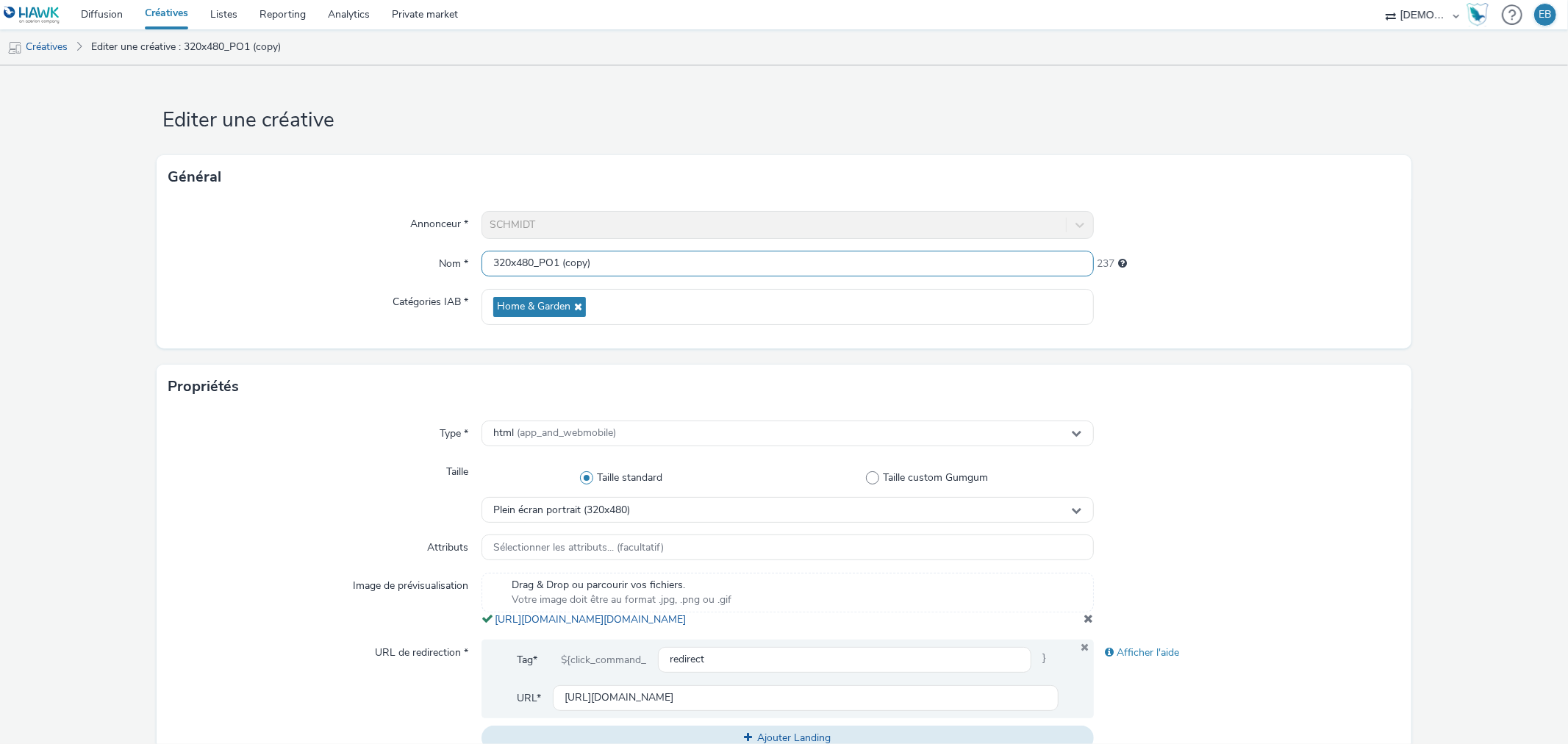
click at [556, 266] on input "320x480_PO1 (copy)" at bounding box center [787, 264] width 612 height 26
drag, startPoint x: 551, startPoint y: 260, endPoint x: 842, endPoint y: 276, distance: 291.4
click at [842, 276] on div "320x480_PO1 (copy)" at bounding box center [787, 264] width 612 height 26
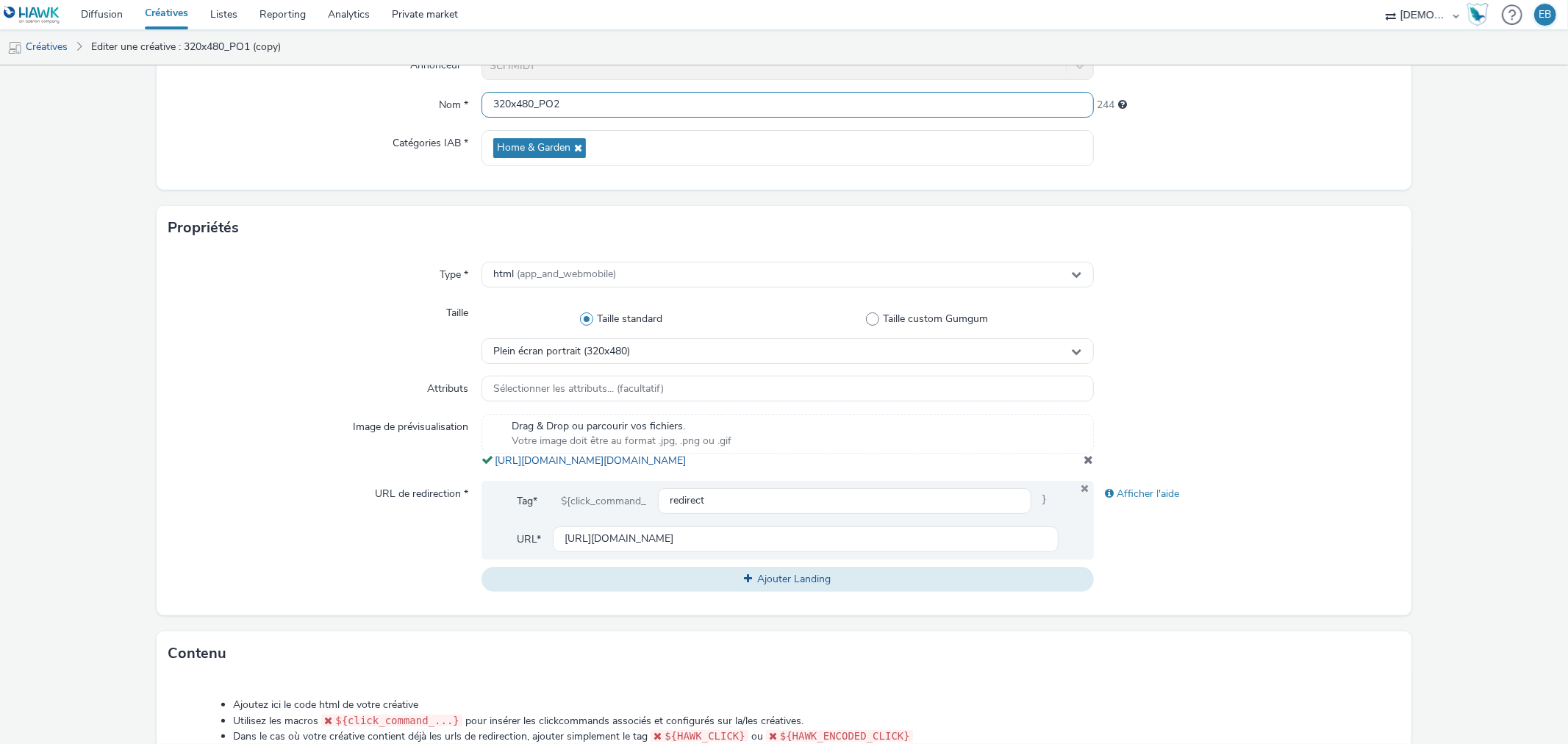
scroll to position [163, 0]
type input "320x480_PO2"
click at [1085, 461] on span at bounding box center [1089, 456] width 10 height 12
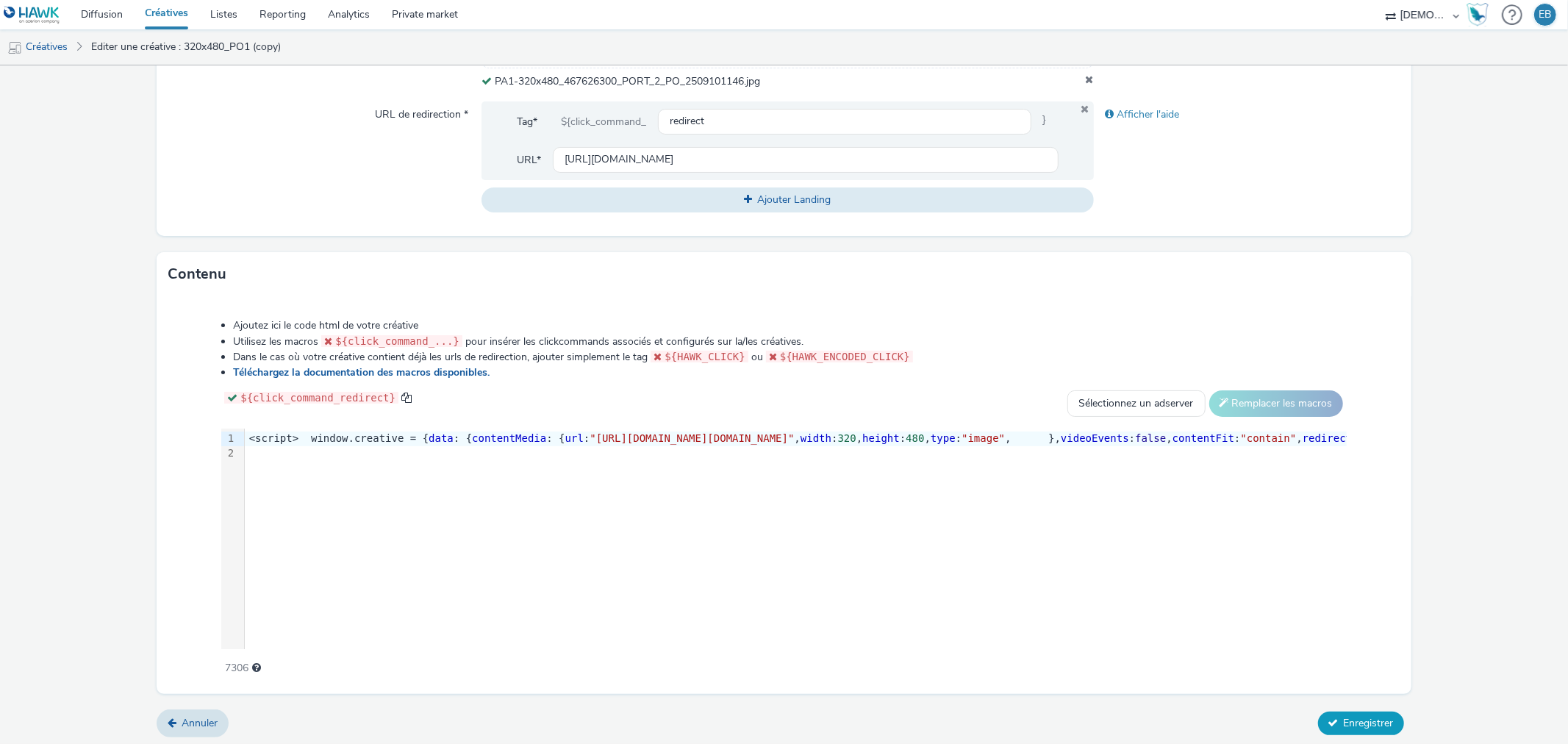
scroll to position [547, 0]
click at [1344, 716] on span "Enregistrer" at bounding box center [1369, 720] width 50 height 14
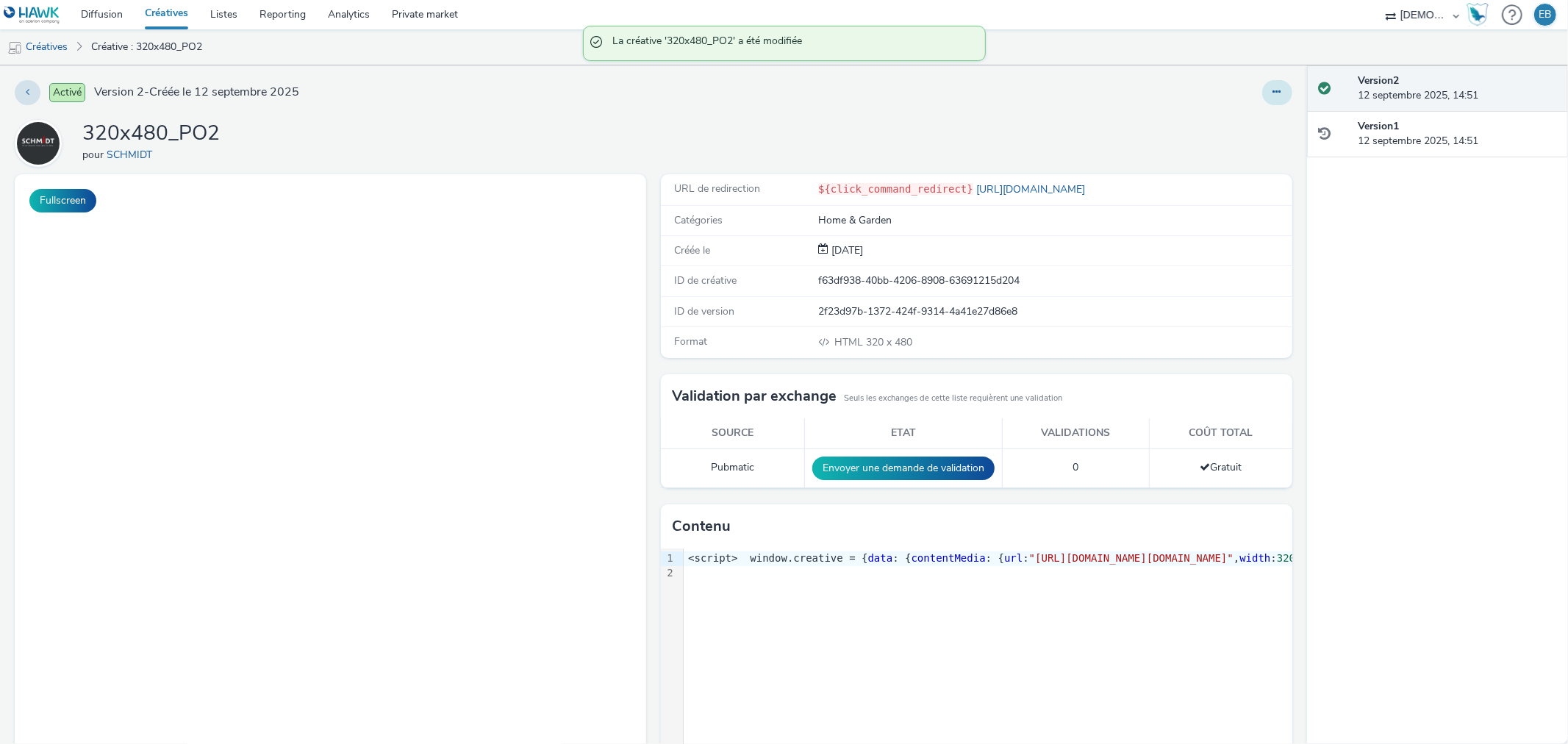
click at [1262, 91] on button at bounding box center [1277, 92] width 30 height 25
click at [1274, 97] on icon at bounding box center [1277, 92] width 8 height 10
click at [1274, 87] on icon at bounding box center [1277, 92] width 8 height 10
click at [1239, 120] on link "Modifier" at bounding box center [1237, 122] width 111 height 30
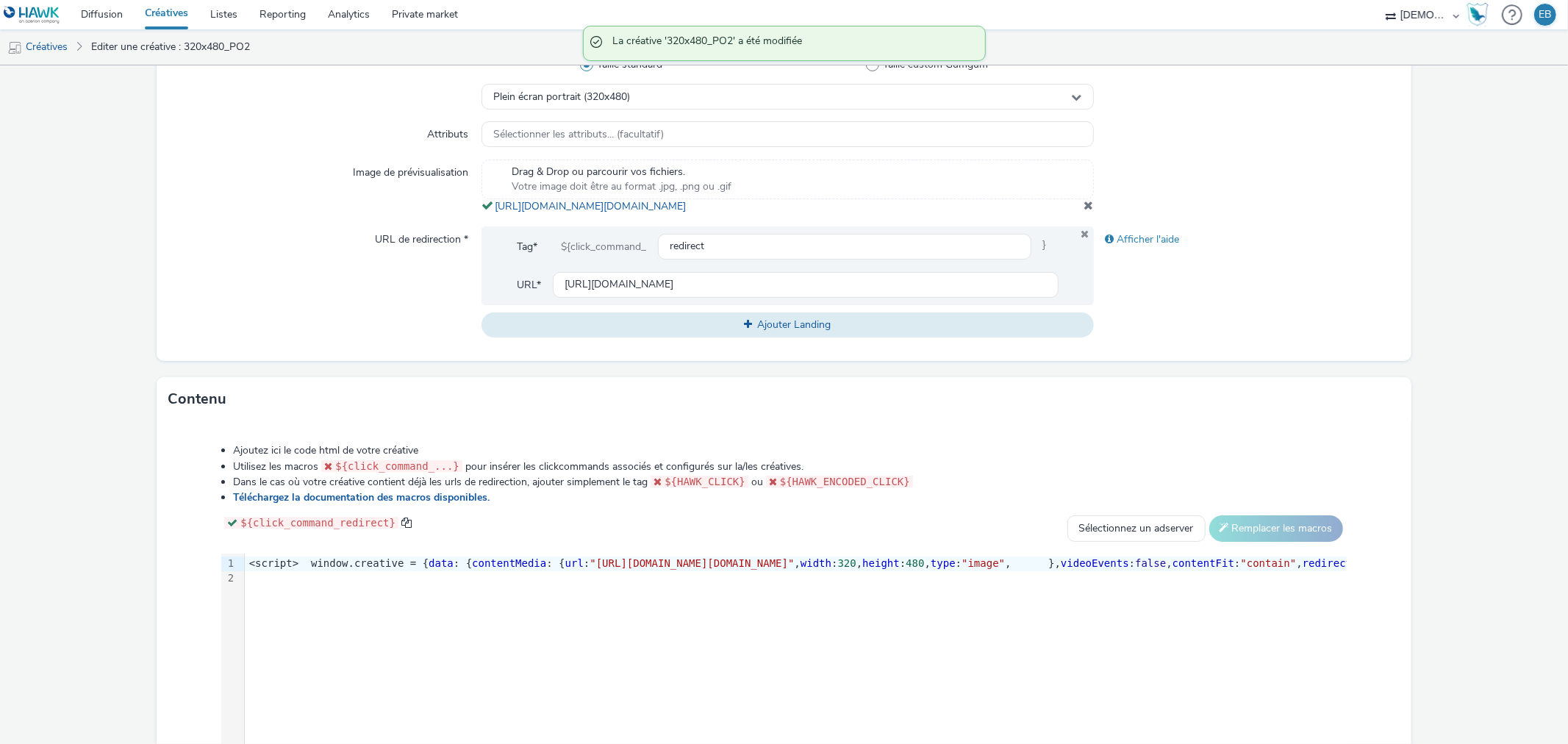
scroll to position [327, 0]
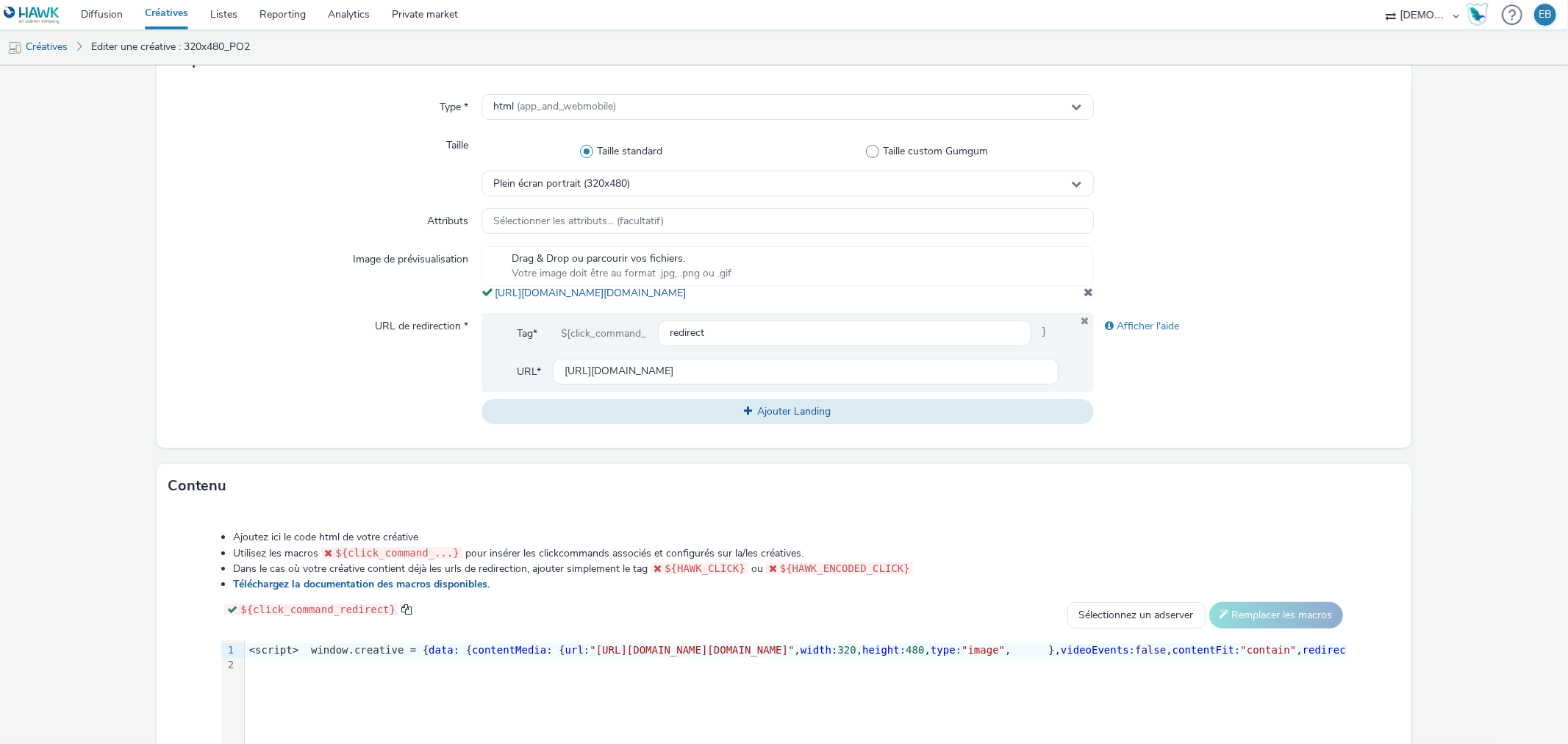
drag, startPoint x: 840, startPoint y: 309, endPoint x: 490, endPoint y: 291, distance: 350.5
click at [490, 291] on div "Drag & Drop ou parcourir vos fichiers. Votre image doit être au format .jpg, .p…" at bounding box center [787, 274] width 612 height 54
copy link "https://tabmo-cdn.s3.eu-west-1.amazonaws.com/hawk.tabmo.io/organizations/38dc92…"
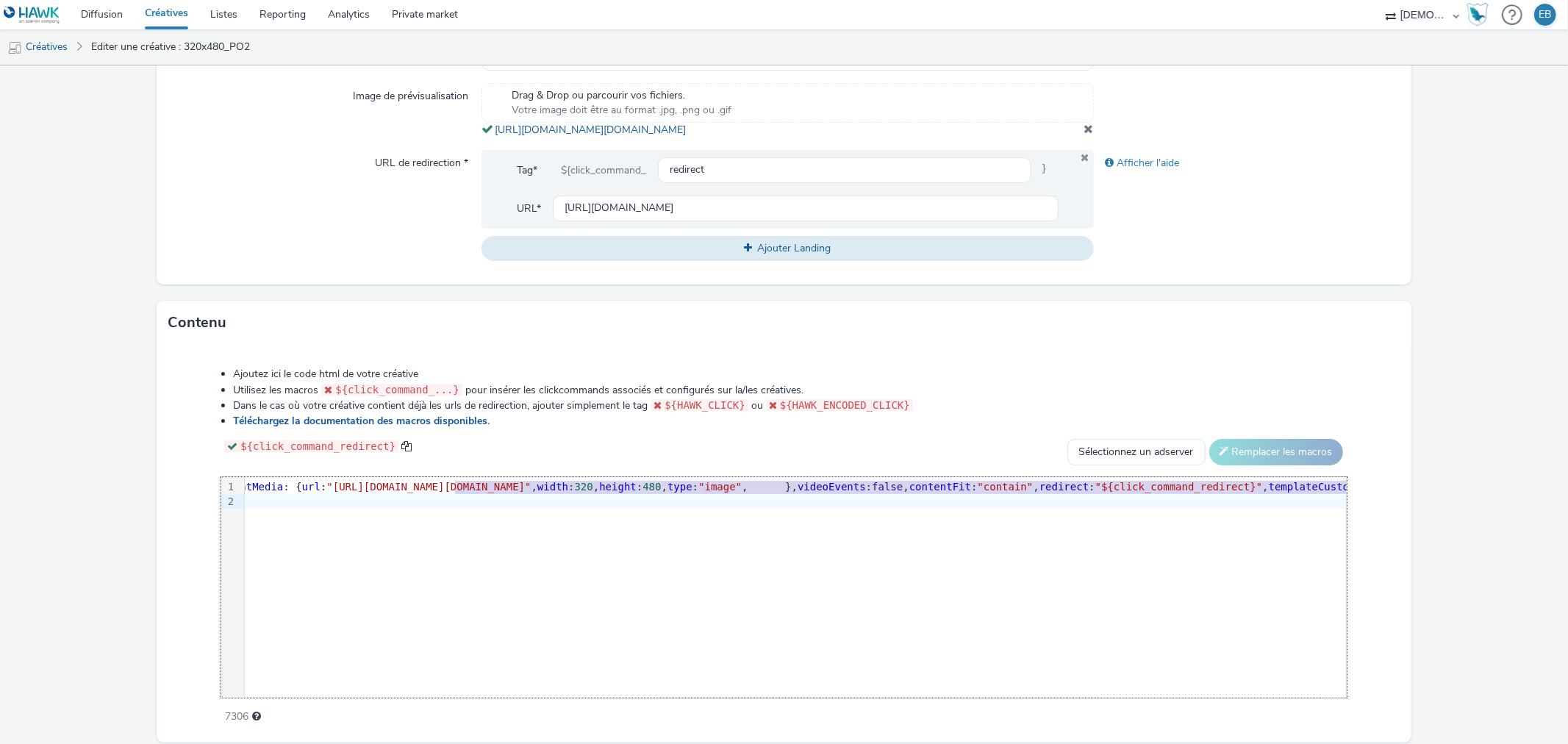
scroll to position [0, 373]
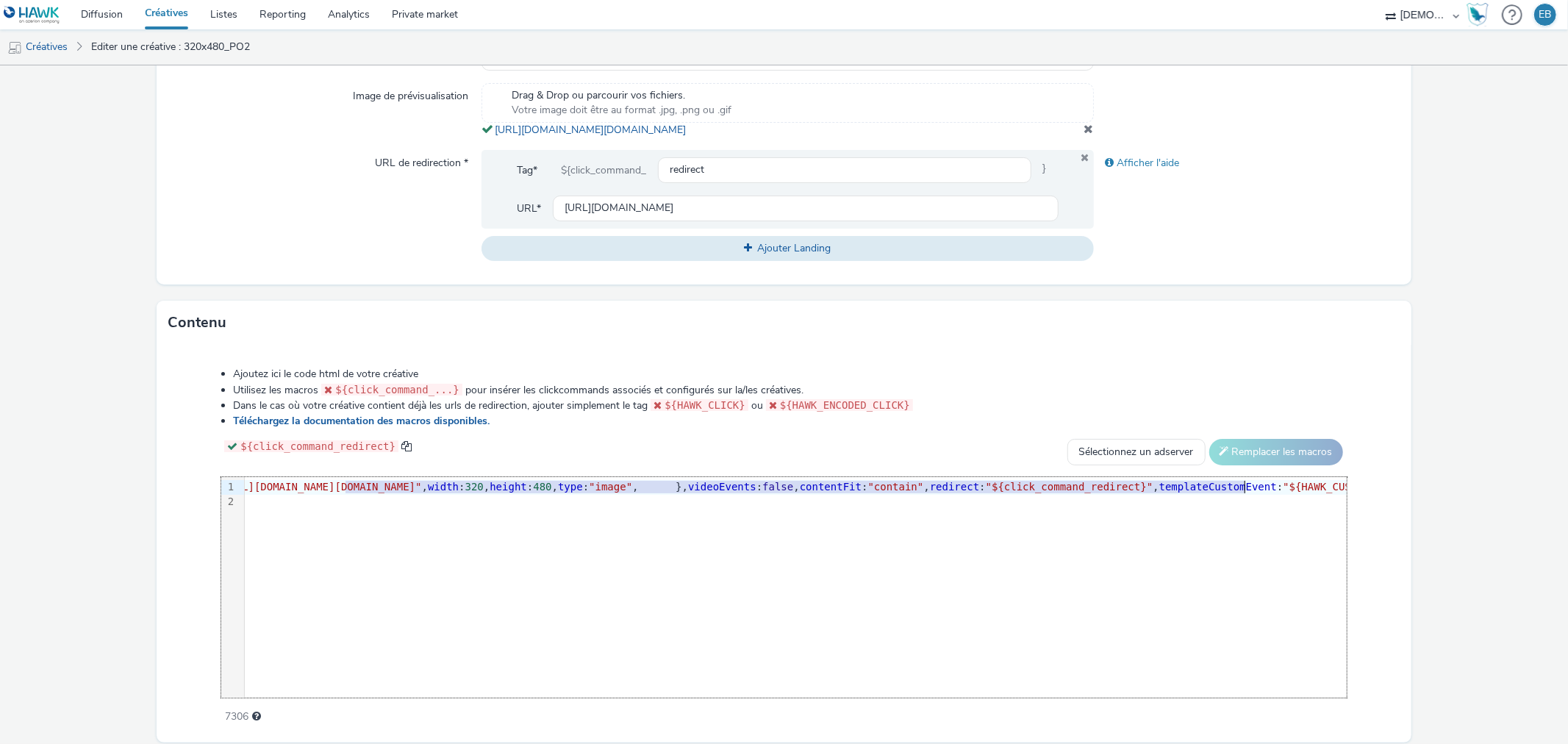
drag, startPoint x: 715, startPoint y: 502, endPoint x: 1246, endPoint y: 497, distance: 531.0
click at [422, 492] on span ""https://tabmo-cdn.s3.eu-west-1.amazonaws.com/hawk.tabmo.io/organizations/38dc9…" at bounding box center [319, 487] width 205 height 12
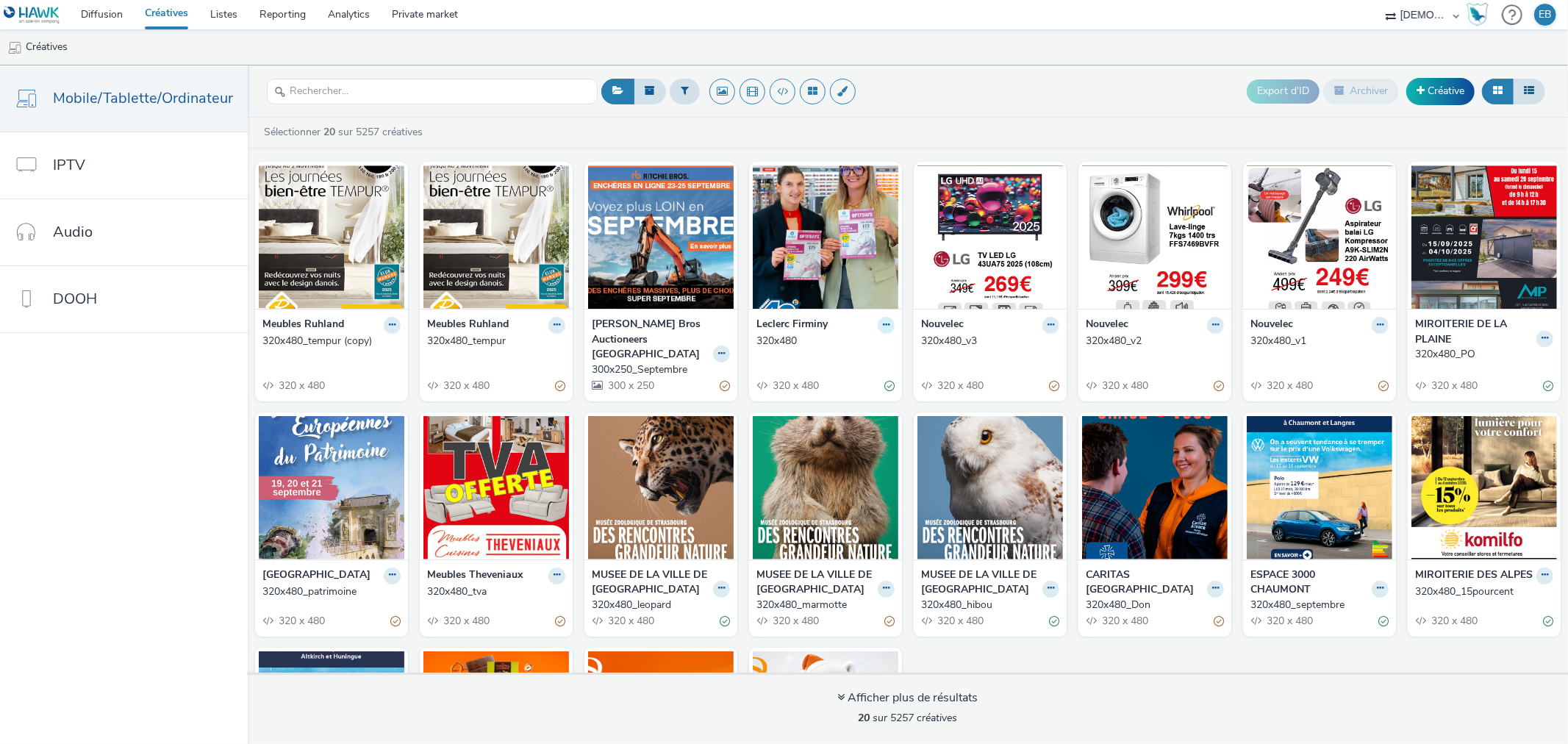
click at [883, 328] on icon at bounding box center [887, 325] width 7 height 9
click at [836, 351] on link "Modifier" at bounding box center [839, 351] width 111 height 30
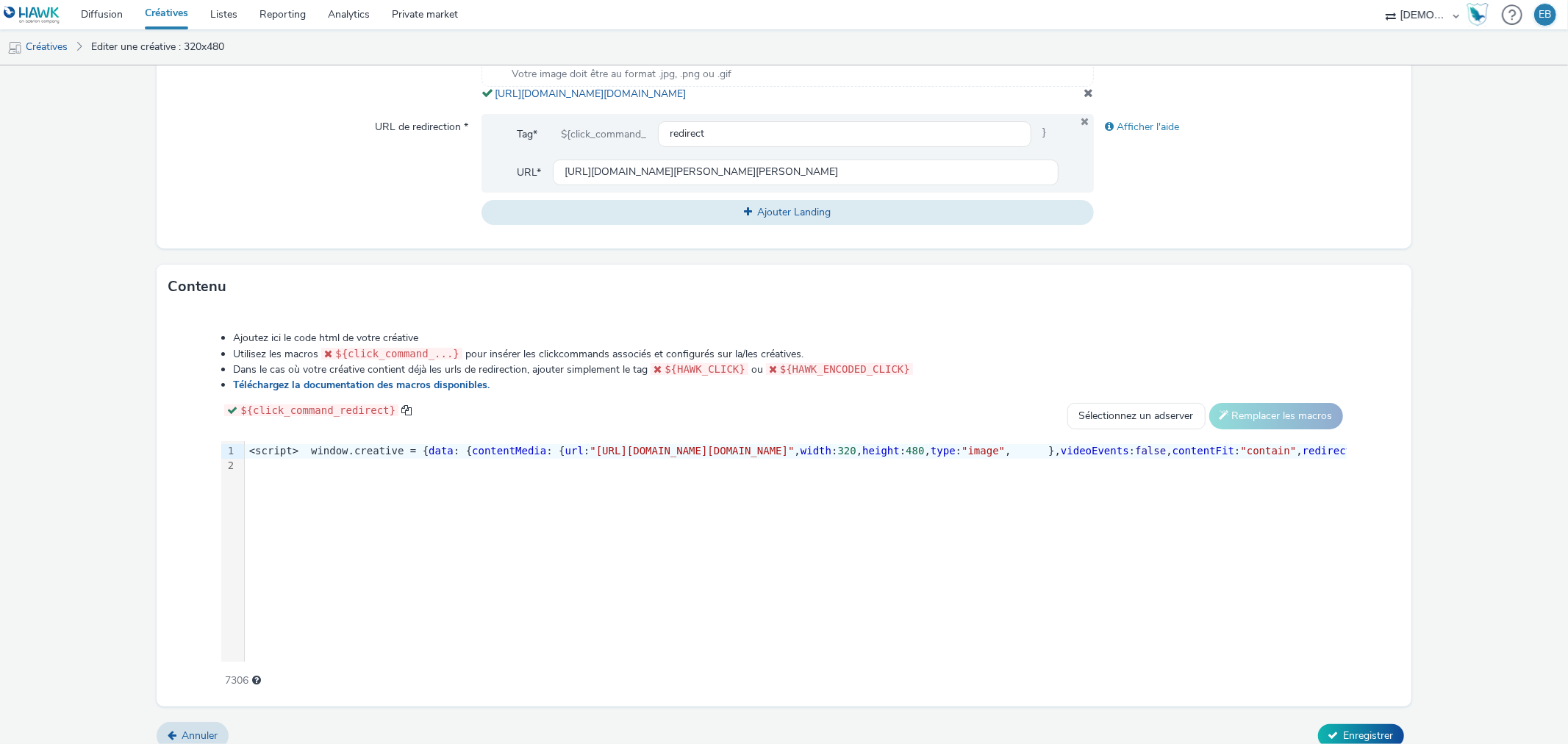
scroll to position [556, 0]
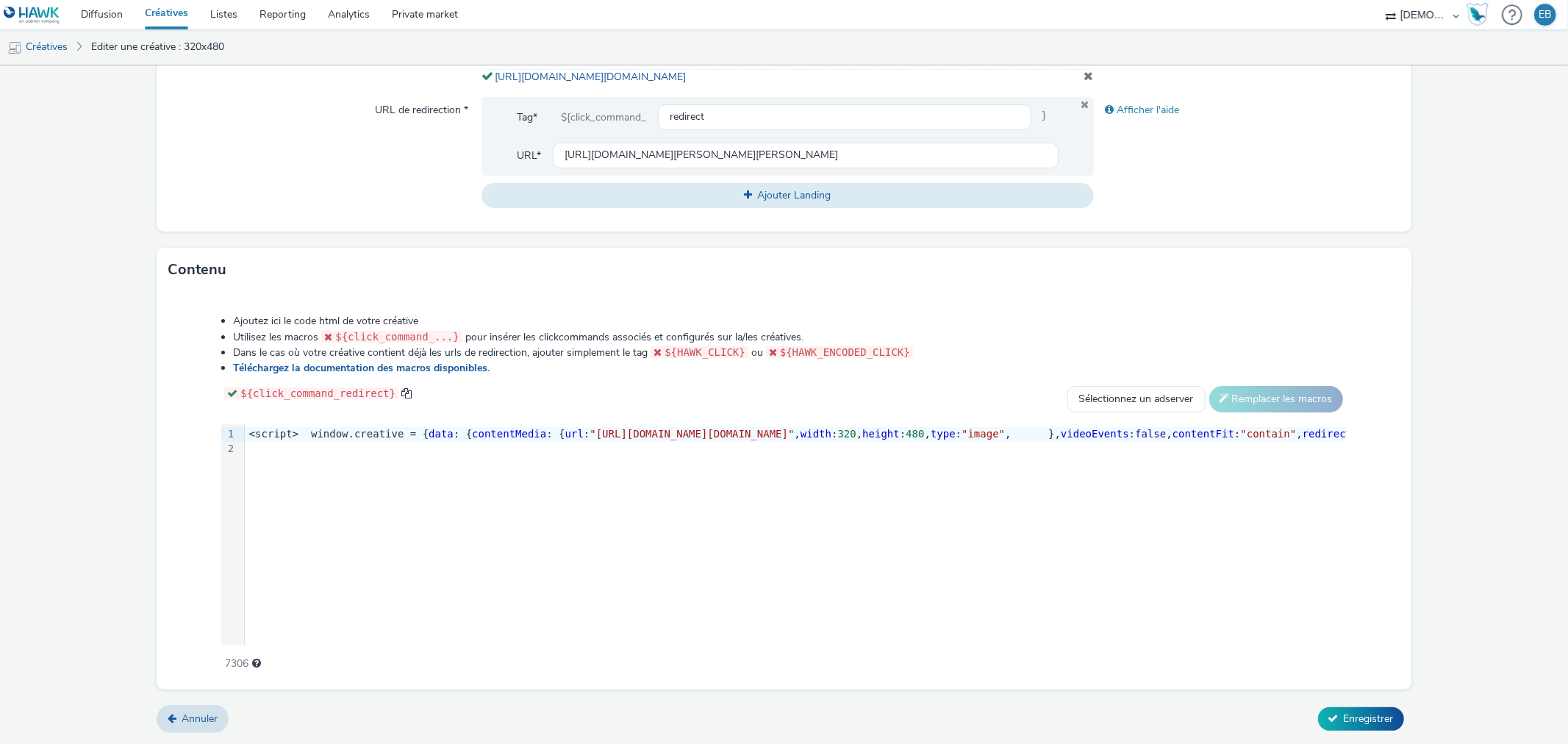
click at [841, 460] on div "9 1 2 › <script> window.creative = { data : { contentMedia : { url : "https://t…" at bounding box center [783, 534] width 1125 height 220
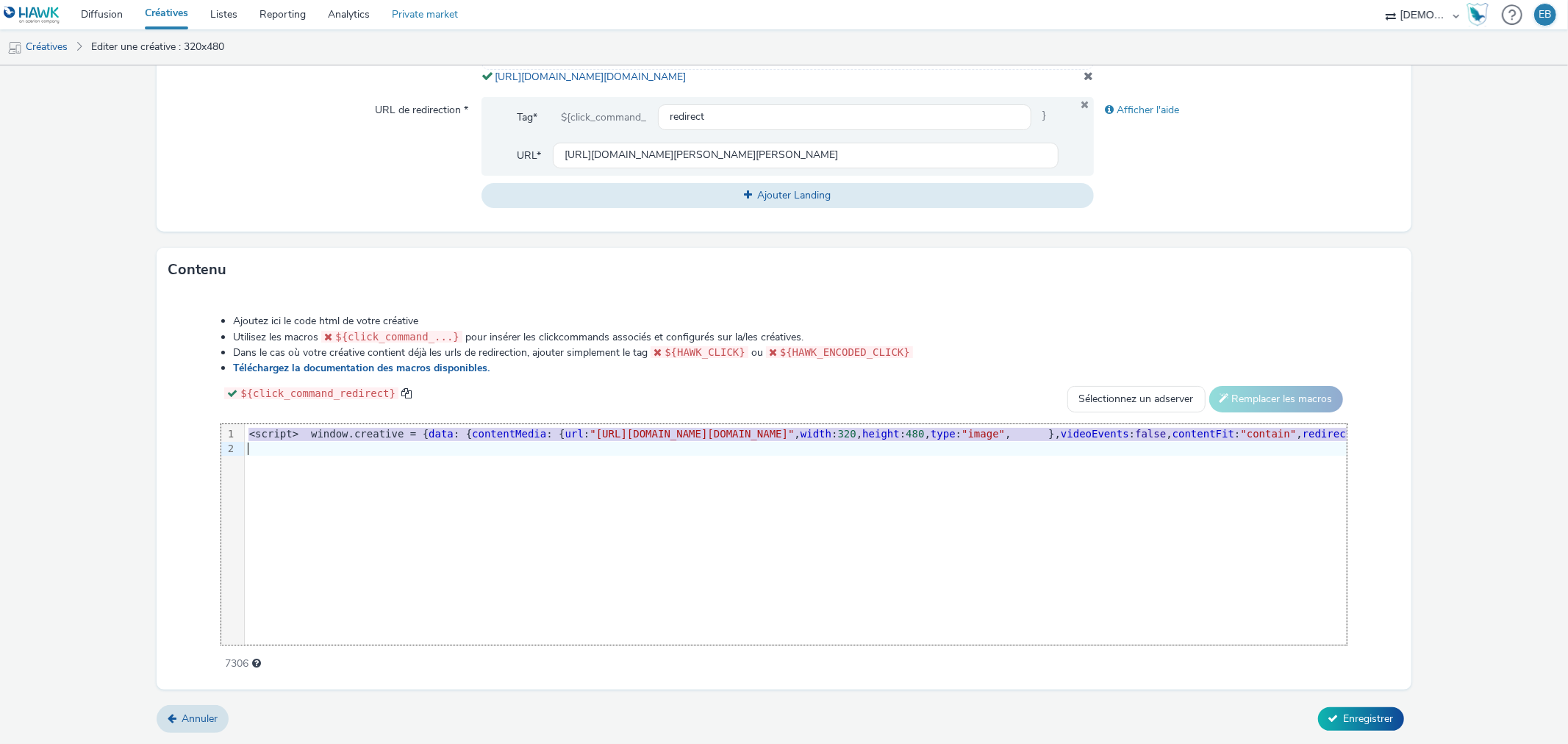
copy div "<script> window.creative = { data : { contentMedia : { url : "https://tabmo-cdn…"
